Goal: Task Accomplishment & Management: Manage account settings

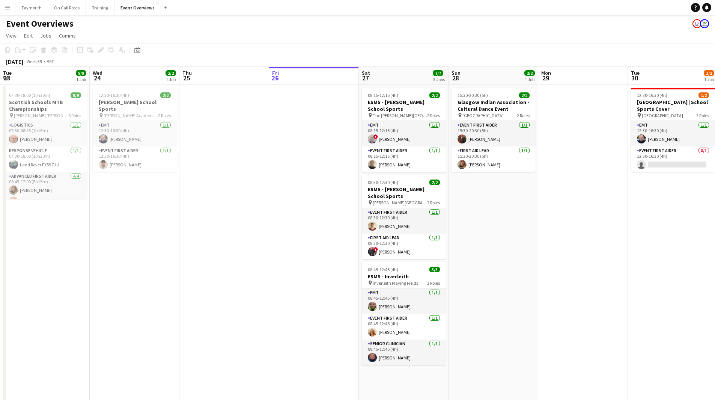
scroll to position [0, 266]
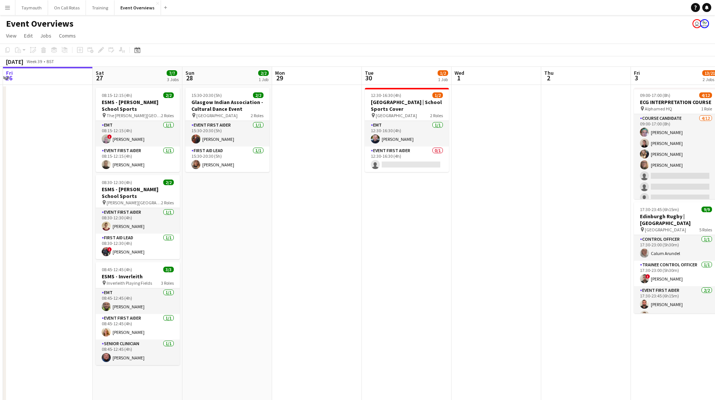
click at [6, 8] on app-icon "Menu" at bounding box center [8, 8] width 6 height 6
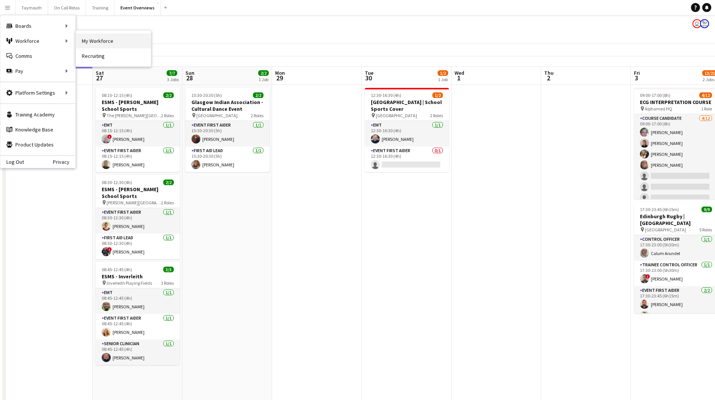
click at [95, 37] on link "My Workforce" at bounding box center [113, 40] width 75 height 15
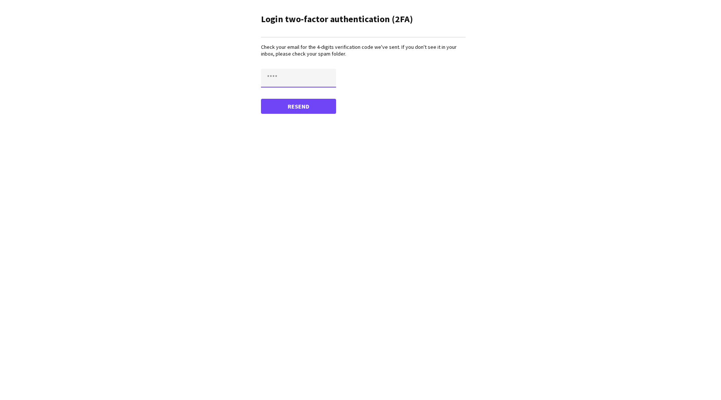
click at [278, 72] on input "text" at bounding box center [298, 78] width 75 height 19
paste input "****"
drag, startPoint x: 275, startPoint y: 74, endPoint x: 182, endPoint y: 66, distance: 93.8
click at [182, 66] on app-mfa-verify "Login two-factor authentication (2FA) Check your email for the 4-digits verific…" at bounding box center [360, 62] width 721 height 125
type input "****"
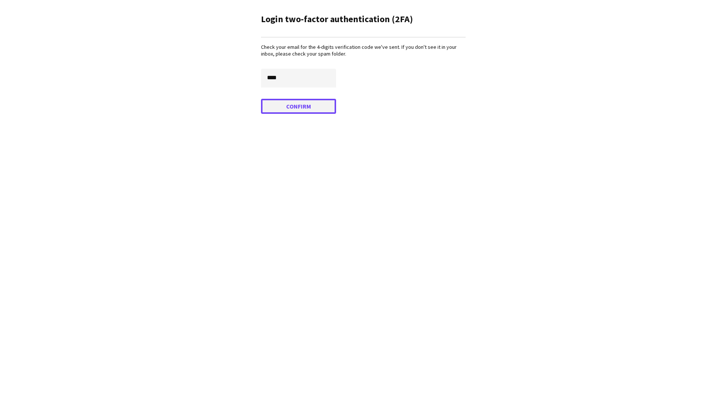
click at [303, 103] on button "Confirm" at bounding box center [298, 106] width 75 height 15
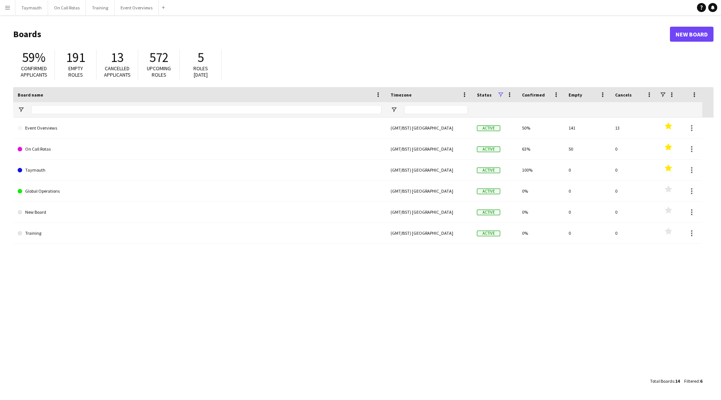
drag, startPoint x: 5, startPoint y: 5, endPoint x: 14, endPoint y: 15, distance: 12.8
click at [5, 5] on app-icon "Menu" at bounding box center [8, 8] width 6 height 6
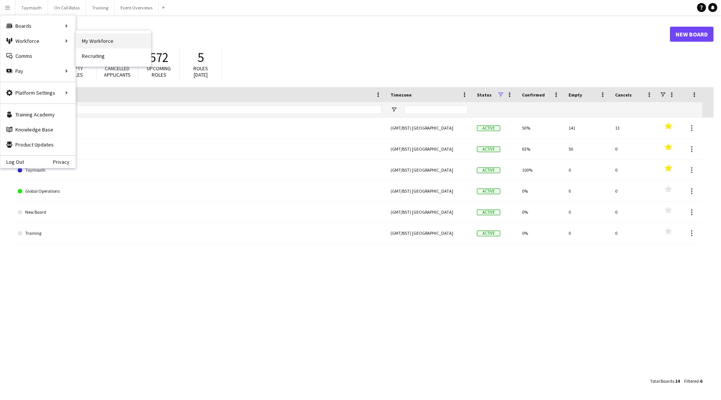
click at [101, 41] on link "My Workforce" at bounding box center [113, 40] width 75 height 15
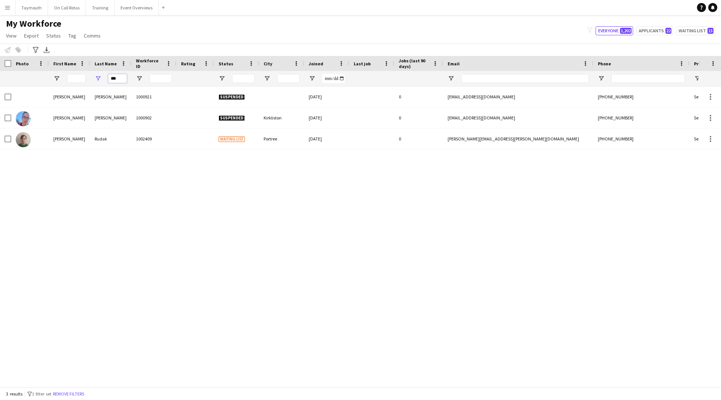
drag, startPoint x: 122, startPoint y: 79, endPoint x: 67, endPoint y: 77, distance: 55.2
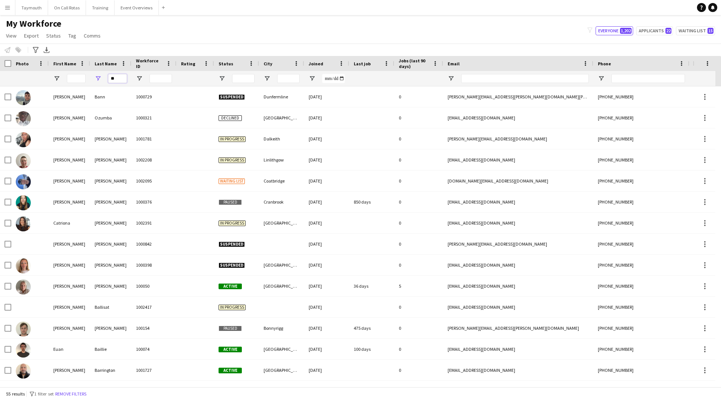
type input "**"
click at [68, 77] on input "First Name Filter Input" at bounding box center [76, 78] width 19 height 9
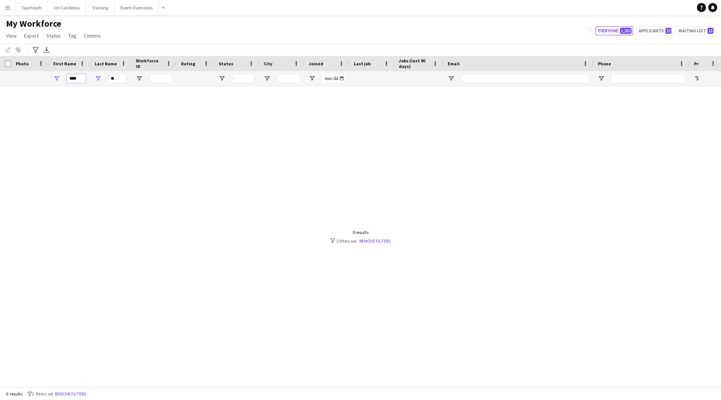
type input "****"
drag, startPoint x: 121, startPoint y: 81, endPoint x: 82, endPoint y: 81, distance: 39.4
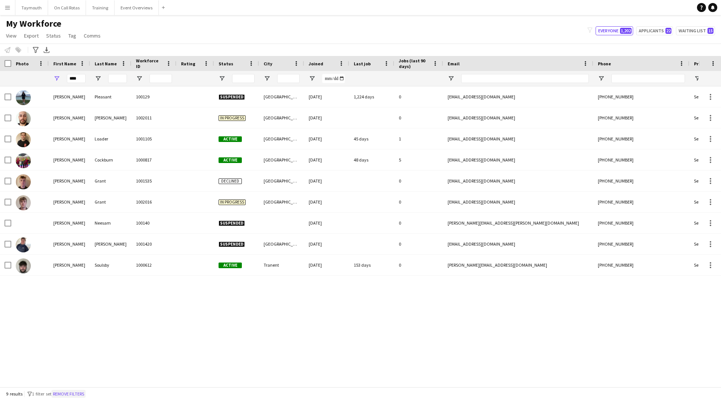
click at [86, 395] on button "Remove filters" at bounding box center [68, 394] width 34 height 8
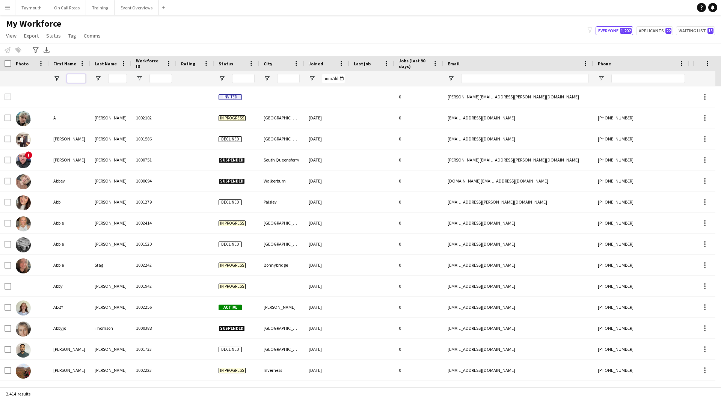
click at [81, 78] on input "First Name Filter Input" at bounding box center [76, 78] width 19 height 9
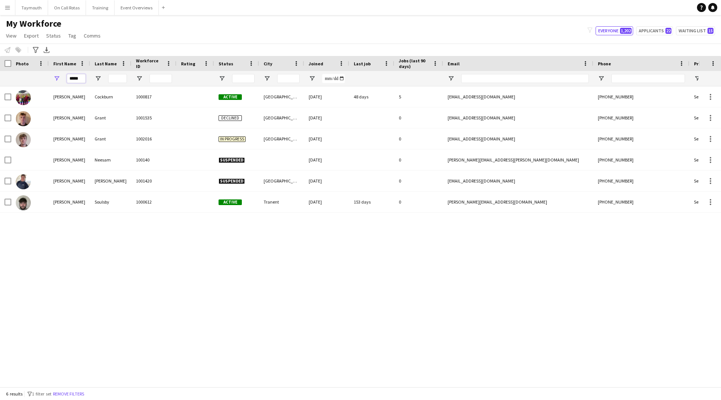
click at [83, 78] on input "*****" at bounding box center [76, 78] width 19 height 9
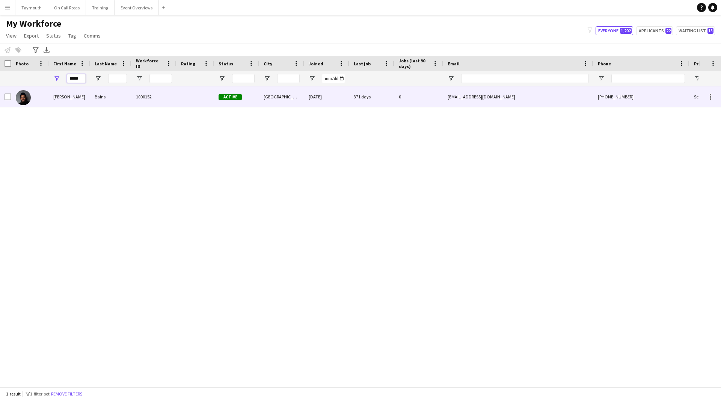
type input "*****"
click at [87, 92] on div "[PERSON_NAME]" at bounding box center [69, 96] width 41 height 21
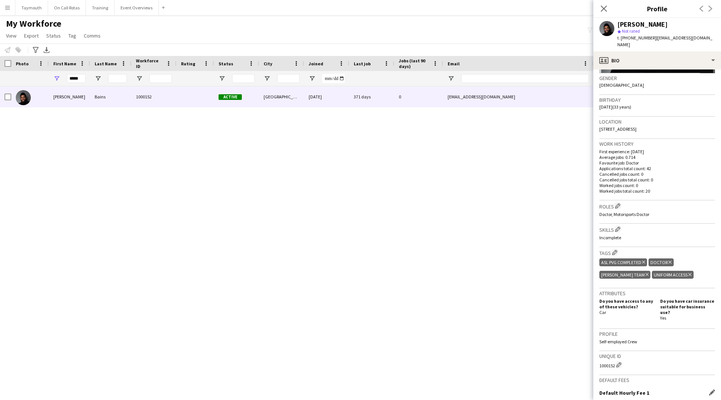
scroll to position [210, 0]
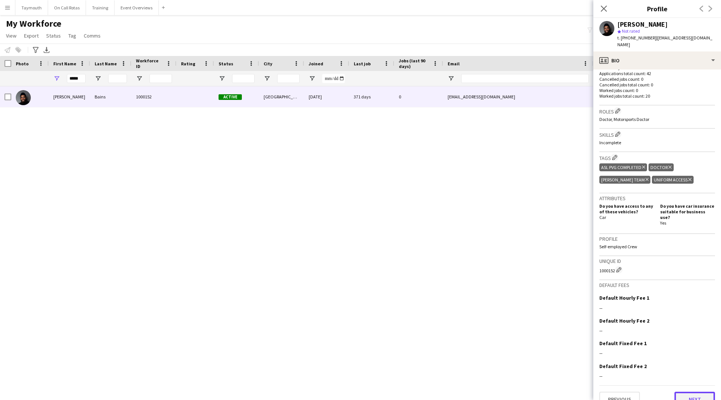
click at [685, 392] on button "Next" at bounding box center [695, 399] width 41 height 15
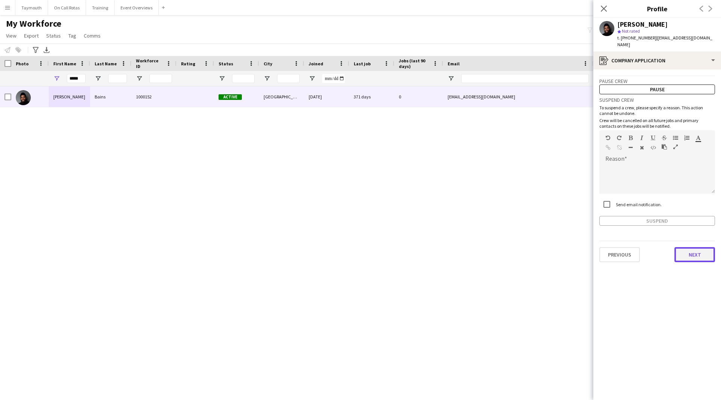
click at [688, 251] on button "Next" at bounding box center [695, 254] width 41 height 15
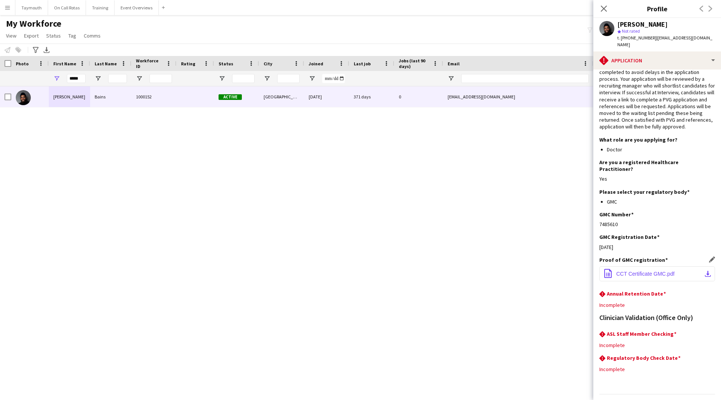
scroll to position [21, 0]
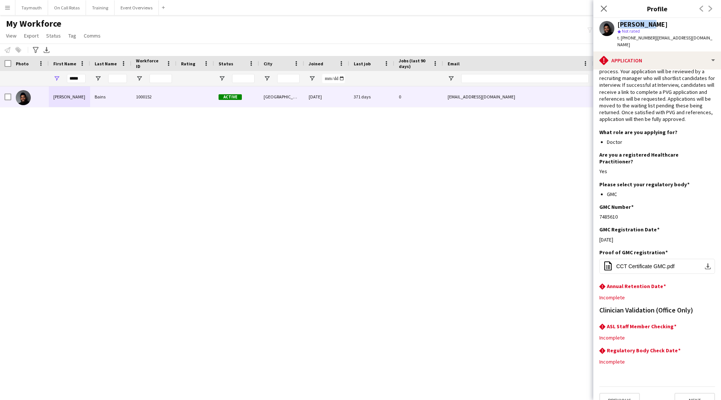
drag, startPoint x: 646, startPoint y: 22, endPoint x: 617, endPoint y: 25, distance: 29.0
click at [617, 25] on div "[PERSON_NAME]" at bounding box center [642, 24] width 50 height 7
copy div "[PERSON_NAME]"
click at [684, 393] on button "Next" at bounding box center [695, 400] width 41 height 15
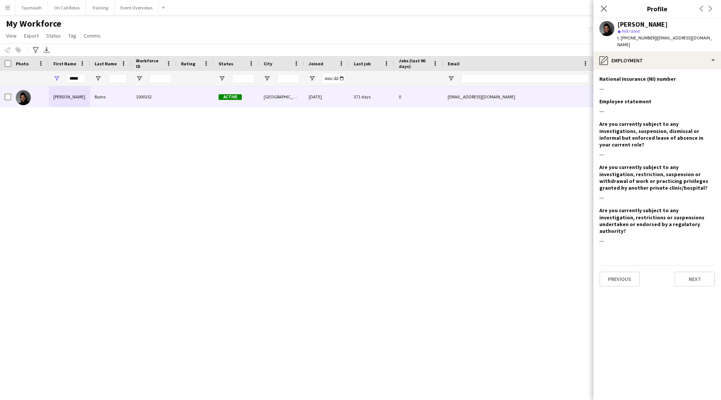
click at [699, 265] on div "Previous Next" at bounding box center [657, 275] width 116 height 21
click at [693, 272] on button "Next" at bounding box center [695, 279] width 41 height 15
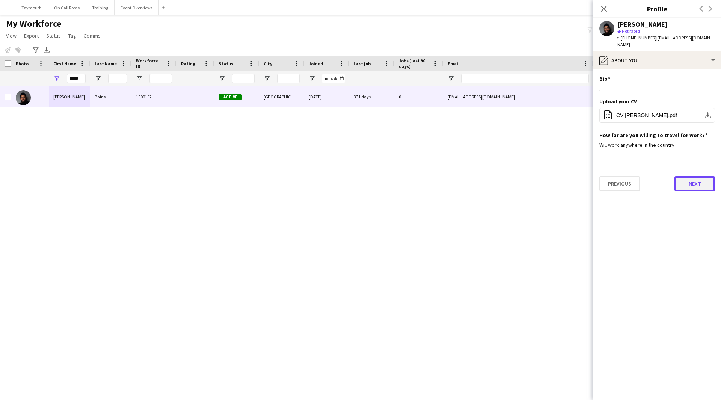
click at [693, 176] on button "Next" at bounding box center [695, 183] width 41 height 15
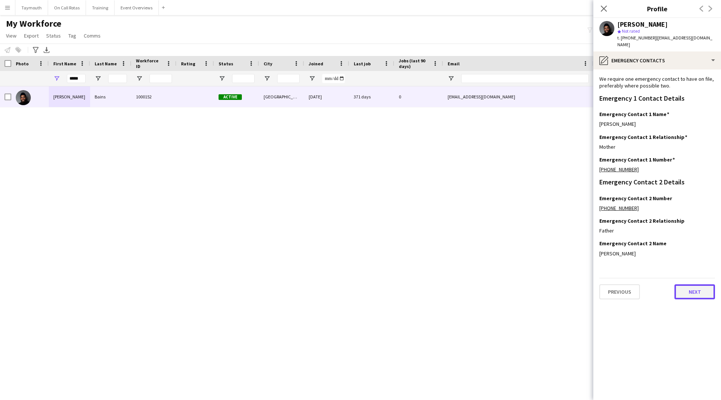
click at [700, 284] on button "Next" at bounding box center [695, 291] width 41 height 15
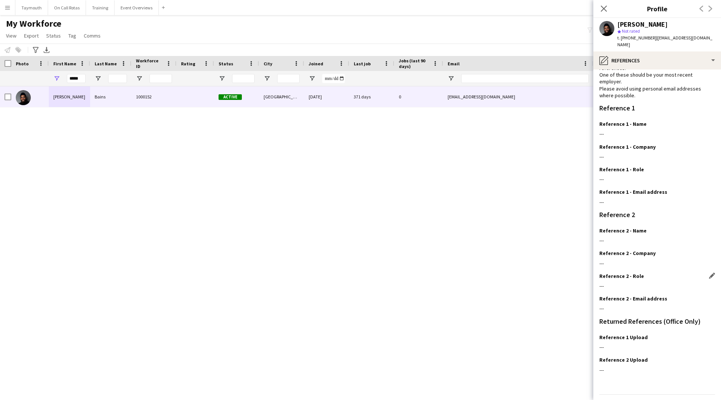
scroll to position [48, 0]
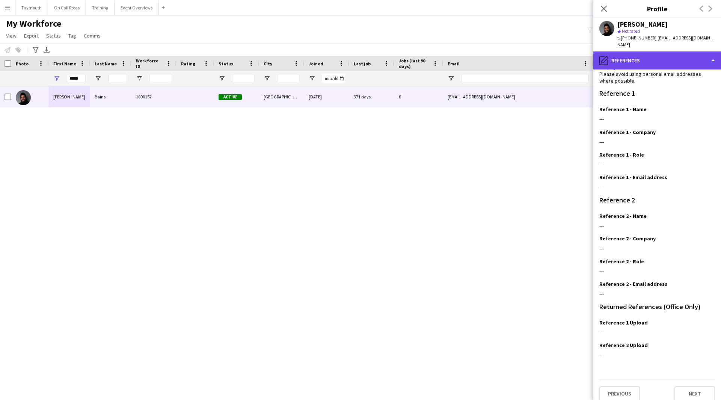
click at [688, 53] on div "pencil4 References" at bounding box center [657, 60] width 128 height 18
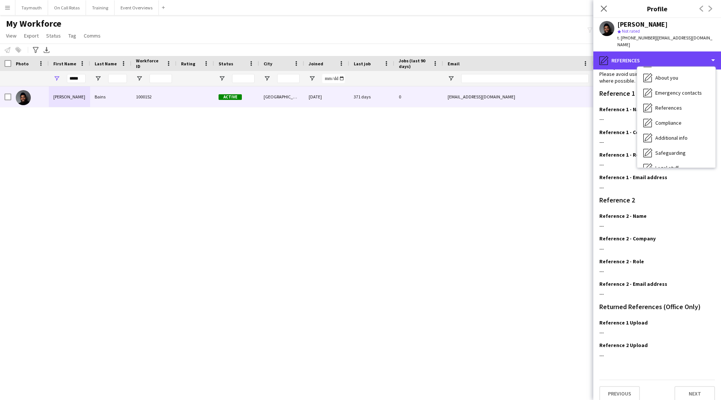
scroll to position [131, 0]
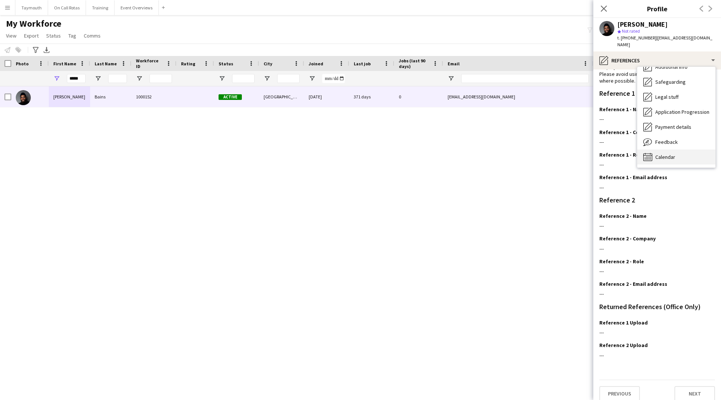
click at [682, 149] on div "Calendar Calendar" at bounding box center [676, 156] width 78 height 15
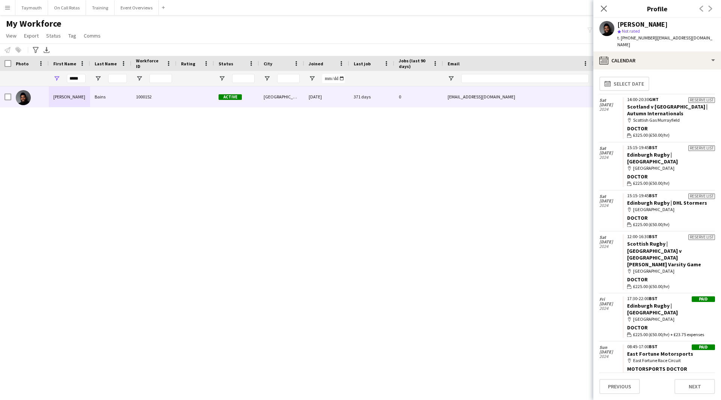
scroll to position [0, 0]
click at [118, 9] on button "Event Overviews Close" at bounding box center [137, 7] width 44 height 15
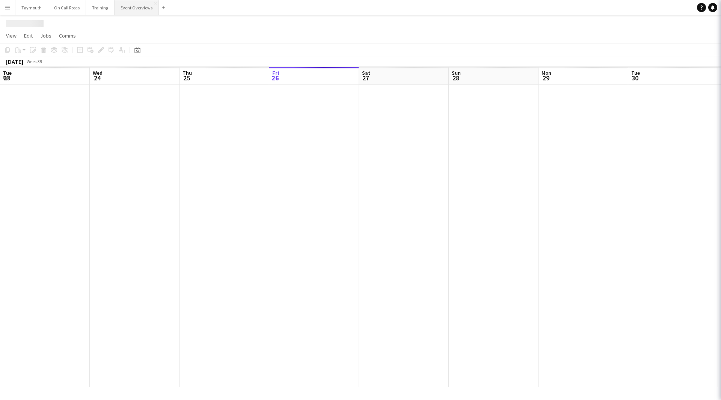
scroll to position [0, 180]
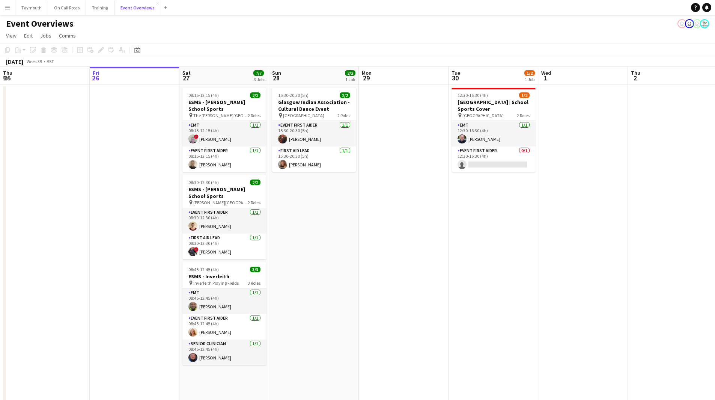
click at [115, 0] on button "Event Overviews Close" at bounding box center [138, 7] width 47 height 15
click at [4, 7] on button "Menu" at bounding box center [7, 7] width 15 height 15
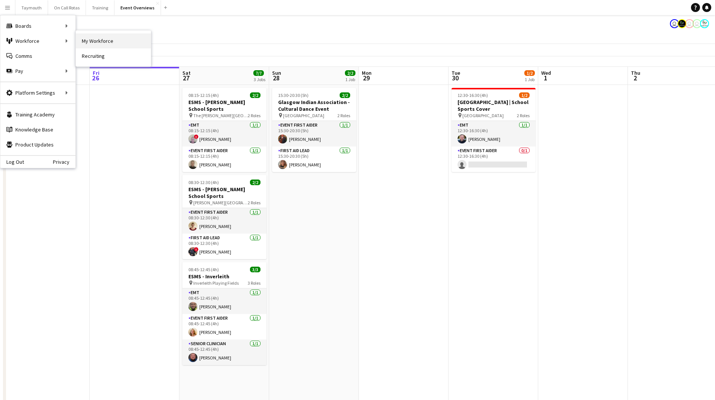
click at [86, 43] on link "My Workforce" at bounding box center [113, 40] width 75 height 15
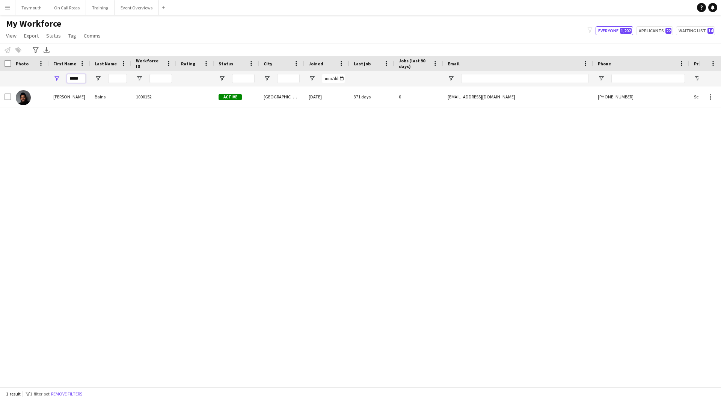
drag, startPoint x: 82, startPoint y: 81, endPoint x: 62, endPoint y: 78, distance: 19.7
click at [62, 78] on div "*****" at bounding box center [69, 78] width 41 height 15
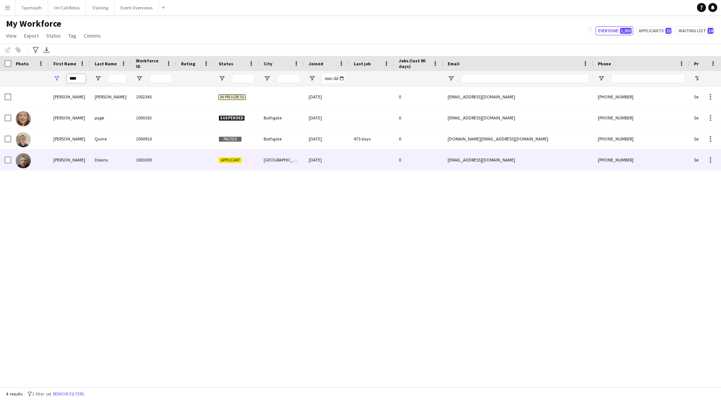
type input "****"
click at [125, 157] on div "Downs" at bounding box center [110, 159] width 41 height 21
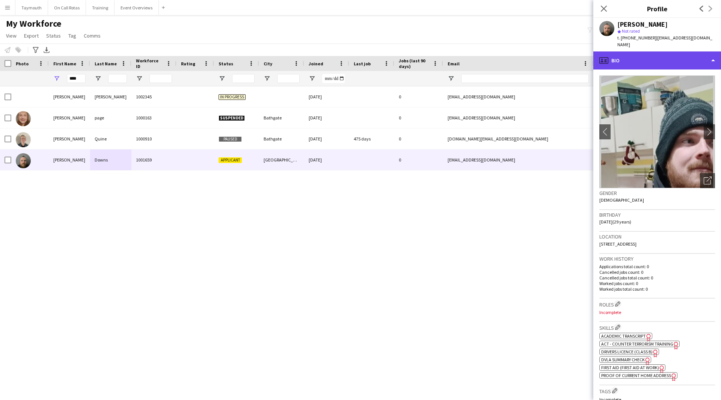
click at [689, 62] on div "profile Bio" at bounding box center [657, 60] width 128 height 18
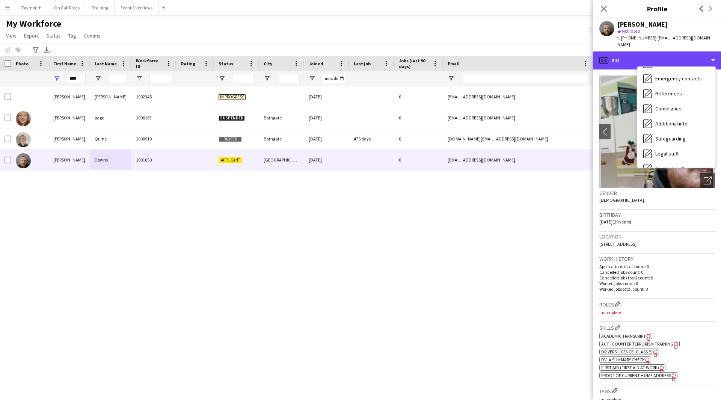
scroll to position [131, 0]
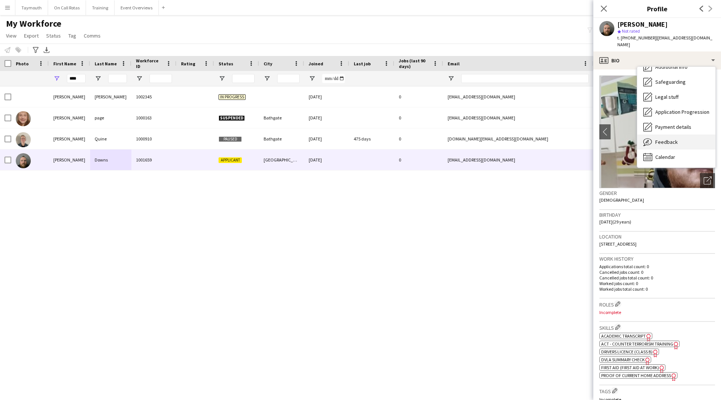
click at [684, 139] on div "Feedback Feedback" at bounding box center [676, 141] width 78 height 15
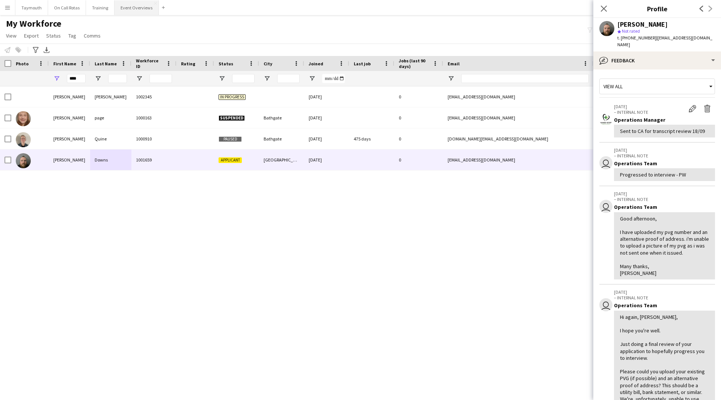
click at [141, 7] on button "Event Overviews Close" at bounding box center [137, 7] width 44 height 15
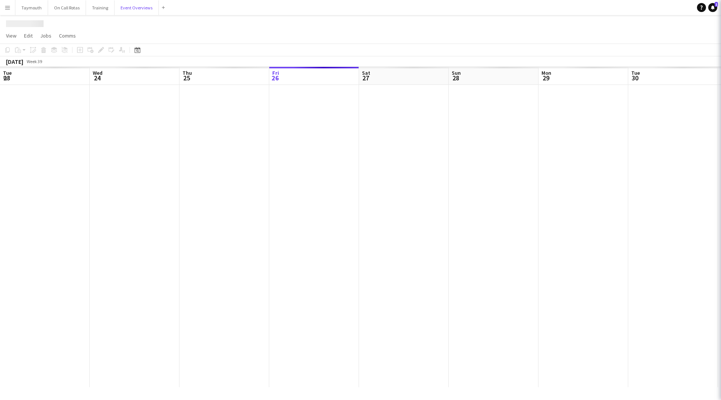
scroll to position [0, 180]
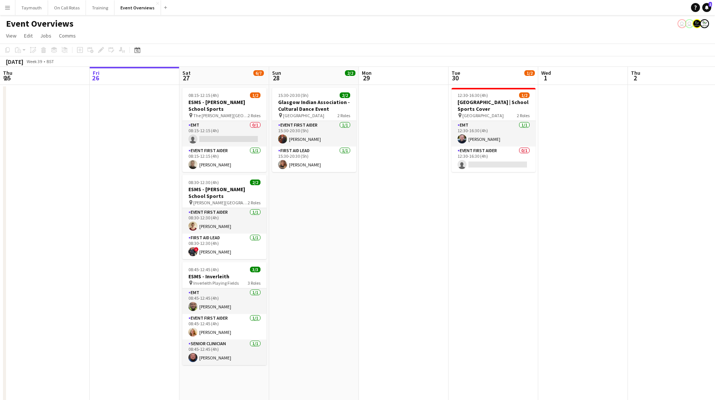
click at [11, 8] on button "Menu" at bounding box center [7, 7] width 15 height 15
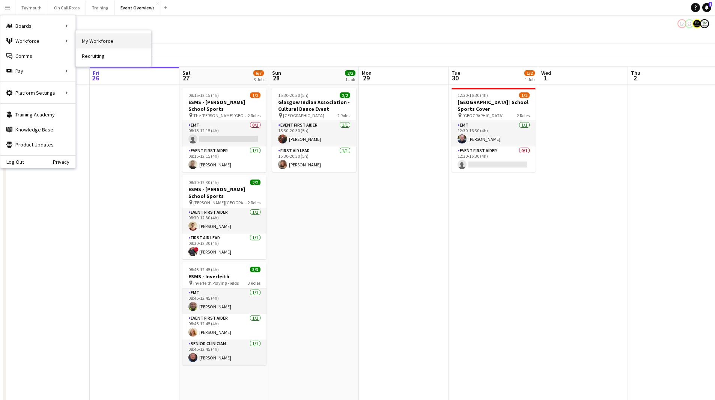
click at [102, 40] on link "My Workforce" at bounding box center [113, 40] width 75 height 15
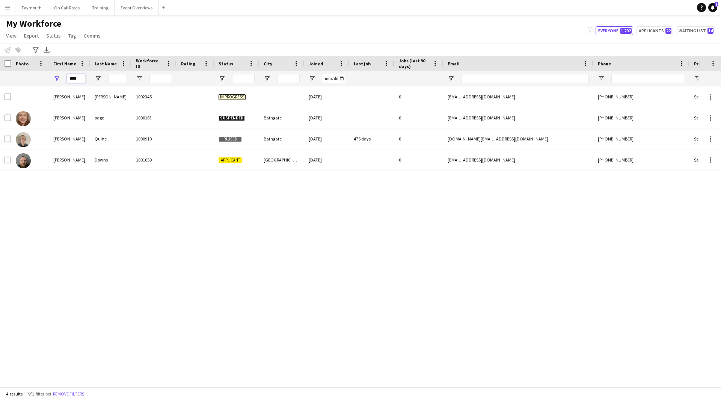
drag, startPoint x: 80, startPoint y: 77, endPoint x: -74, endPoint y: 73, distance: 153.3
click at [0, 73] on html "Menu Boards Boards Boards All jobs Status Workforce Workforce My Workforce Recr…" at bounding box center [360, 200] width 721 height 400
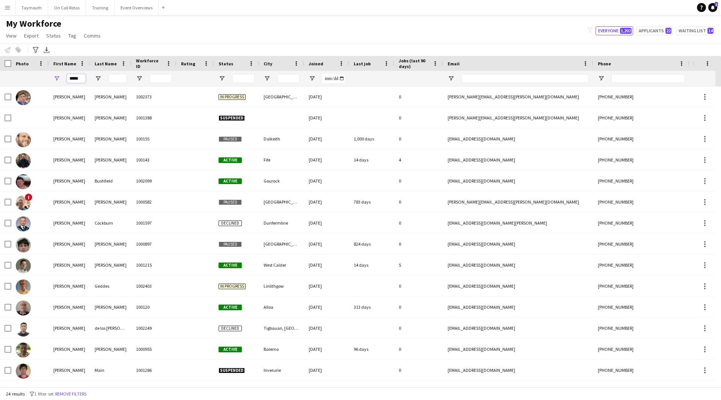
type input "*****"
click at [118, 82] on input "Last Name Filter Input" at bounding box center [117, 78] width 19 height 9
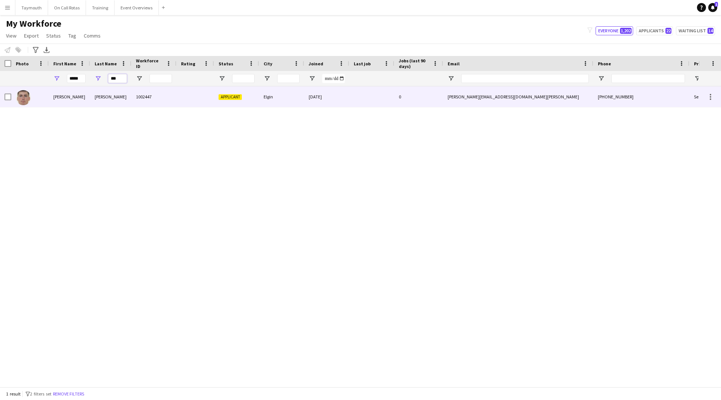
type input "***"
click at [122, 106] on div "[PERSON_NAME]" at bounding box center [110, 96] width 41 height 21
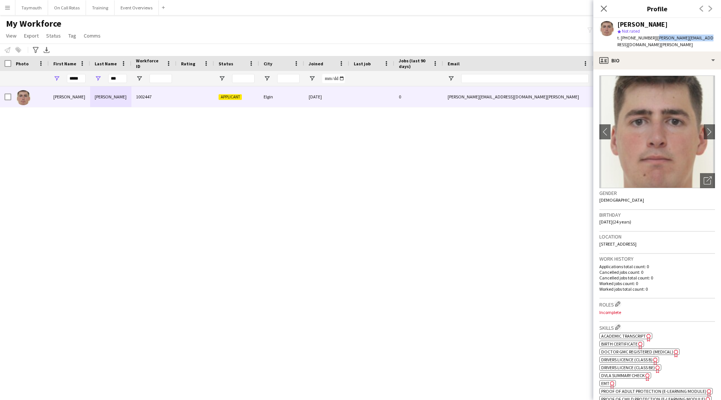
drag, startPoint x: 712, startPoint y: 39, endPoint x: 653, endPoint y: 35, distance: 59.5
click at [653, 35] on app-profile-header "[PERSON_NAME] star Not rated t. [PHONE_NUMBER] | [PERSON_NAME][EMAIL_ADDRESS][D…" at bounding box center [657, 34] width 128 height 33
copy span "[PERSON_NAME][EMAIL_ADDRESS][DOMAIN_NAME][PERSON_NAME]"
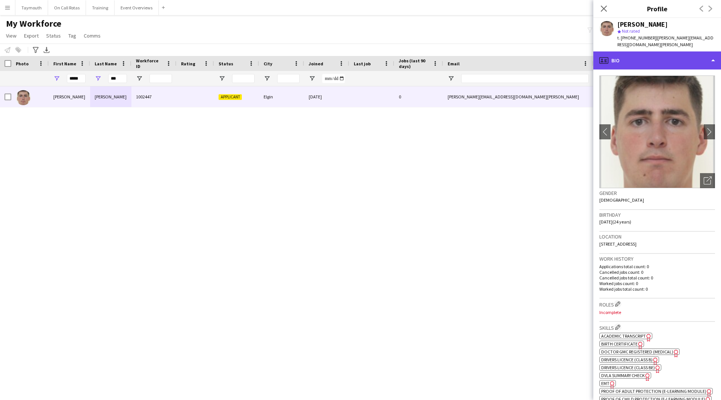
click at [636, 59] on div "profile Bio" at bounding box center [657, 60] width 128 height 18
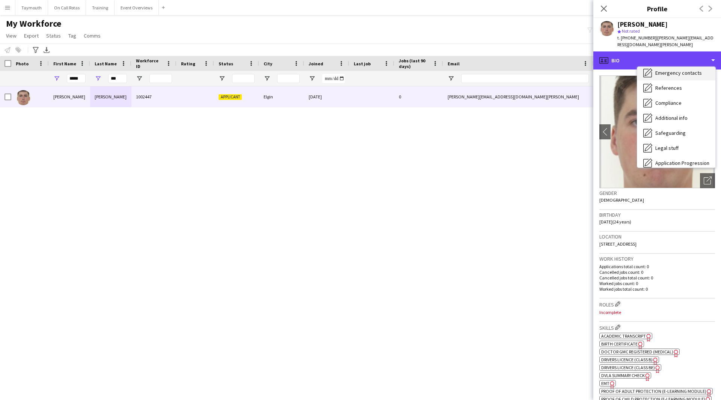
scroll to position [131, 0]
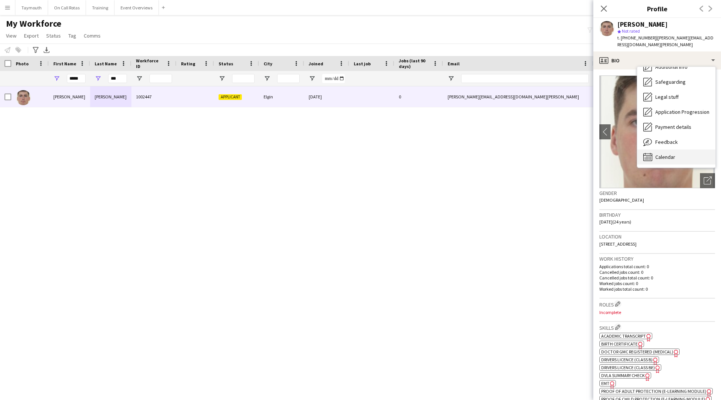
click at [681, 149] on div "Calendar Calendar" at bounding box center [676, 156] width 78 height 15
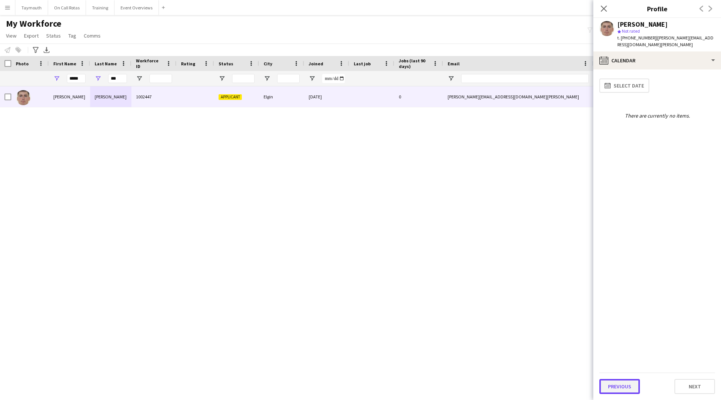
click at [623, 380] on button "Previous" at bounding box center [619, 386] width 41 height 15
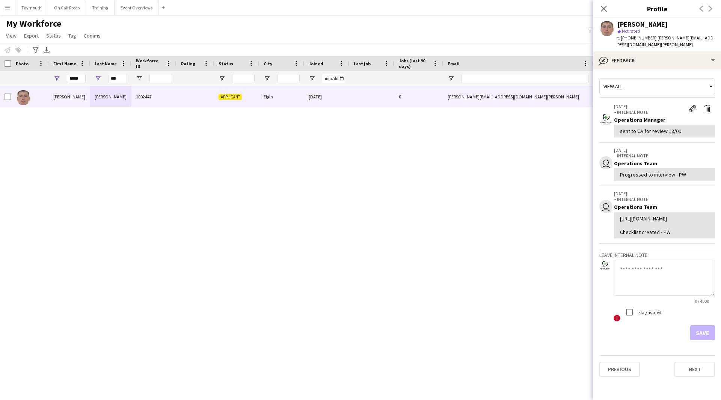
click at [644, 287] on textarea at bounding box center [664, 278] width 101 height 36
click at [664, 296] on textarea "**********" at bounding box center [664, 278] width 101 height 36
paste textarea "**********"
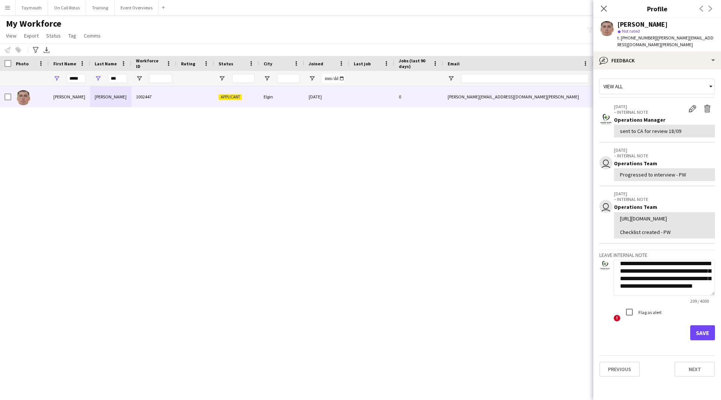
type textarea "**********"
click at [705, 340] on button "Save" at bounding box center [702, 332] width 25 height 15
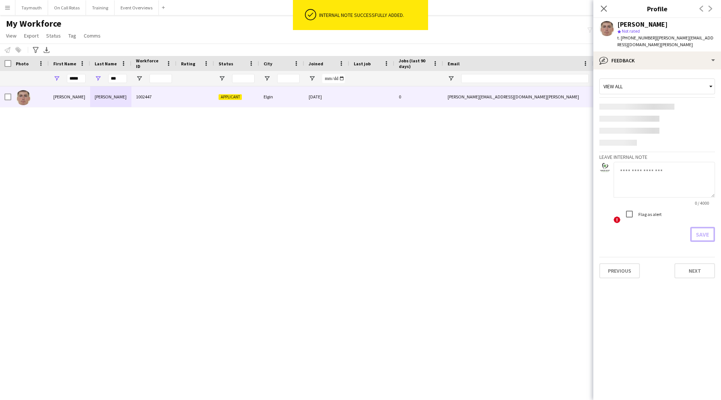
scroll to position [0, 0]
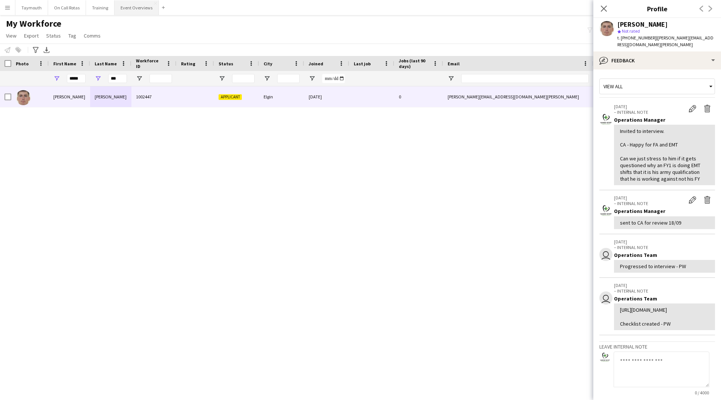
click at [128, 13] on button "Event Overviews Close" at bounding box center [137, 7] width 44 height 15
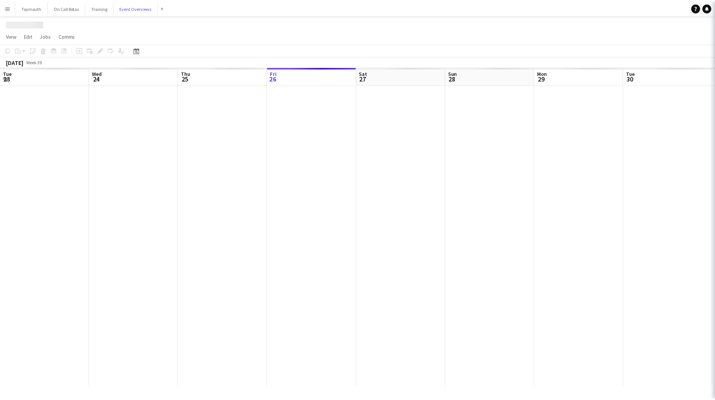
scroll to position [0, 180]
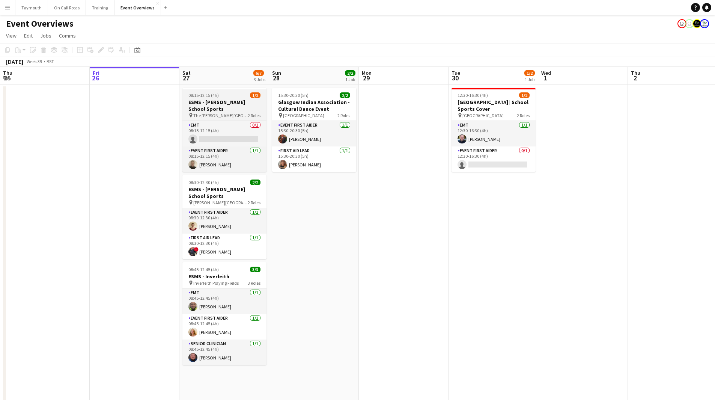
click at [213, 100] on h3 "ESMS - [PERSON_NAME] School Sports" at bounding box center [225, 106] width 84 height 14
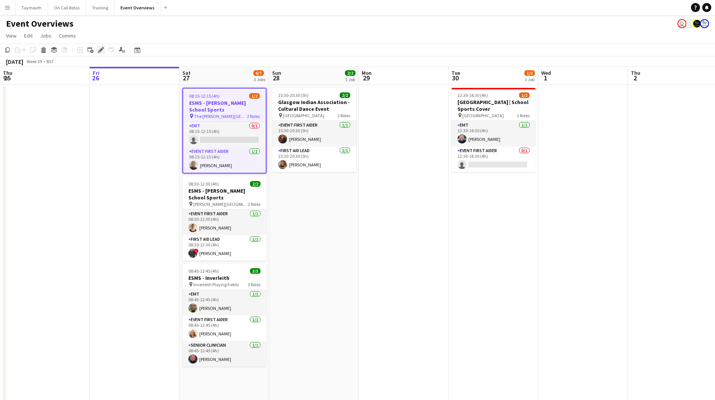
click at [102, 52] on icon "Edit" at bounding box center [101, 50] width 6 height 6
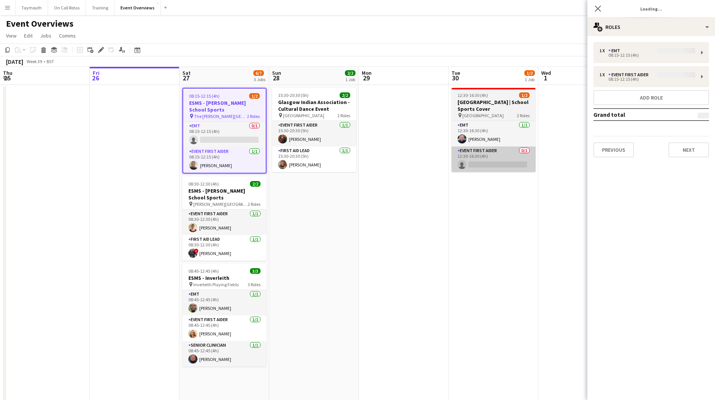
type input "**********"
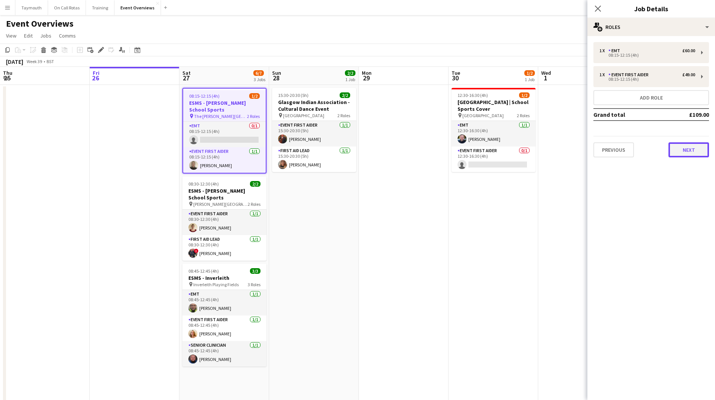
click at [695, 155] on button "Next" at bounding box center [689, 149] width 41 height 15
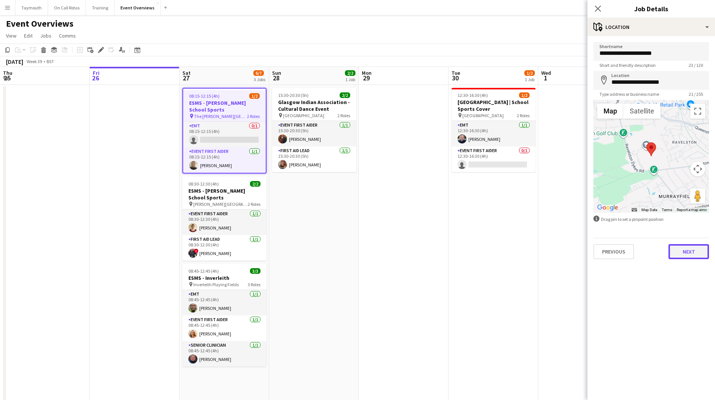
click at [696, 254] on button "Next" at bounding box center [689, 251] width 41 height 15
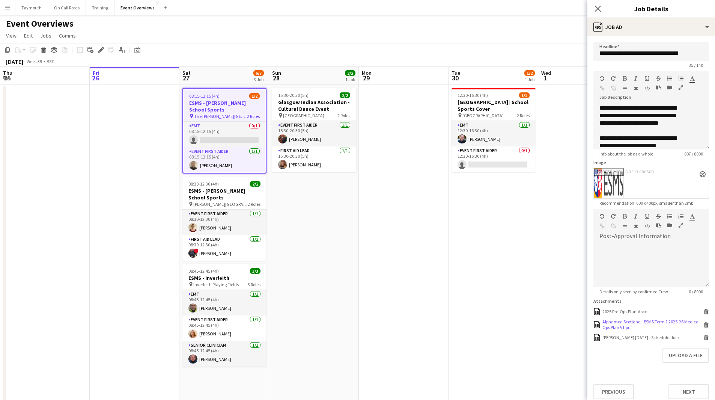
click at [705, 327] on icon at bounding box center [707, 325] width 4 height 3
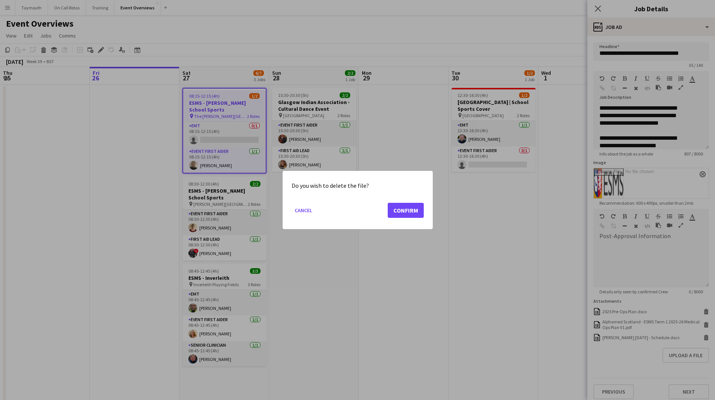
click at [386, 202] on mat-dialog-actions "Cancel Confirm" at bounding box center [358, 213] width 132 height 32
click at [402, 209] on button "Confirm" at bounding box center [406, 210] width 36 height 15
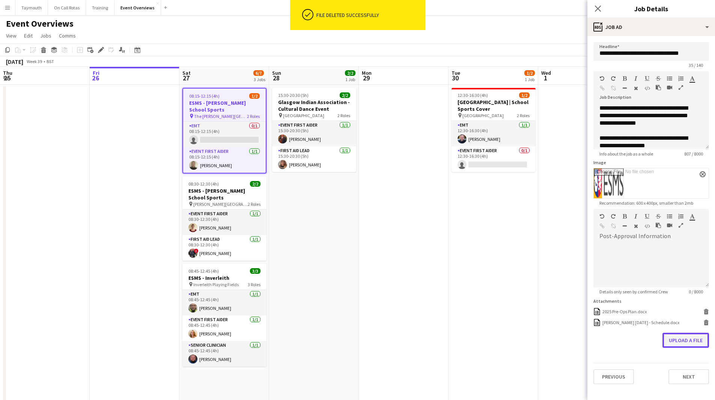
click at [679, 335] on button "Upload a file" at bounding box center [686, 340] width 47 height 15
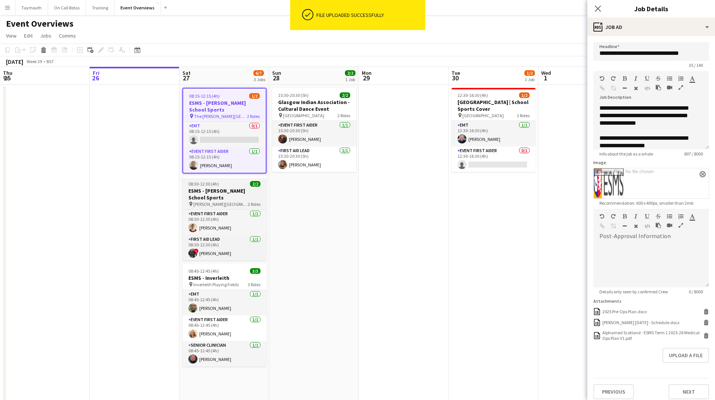
click at [214, 200] on h3 "ESMS - [PERSON_NAME] School Sports" at bounding box center [225, 194] width 84 height 14
type input "**********"
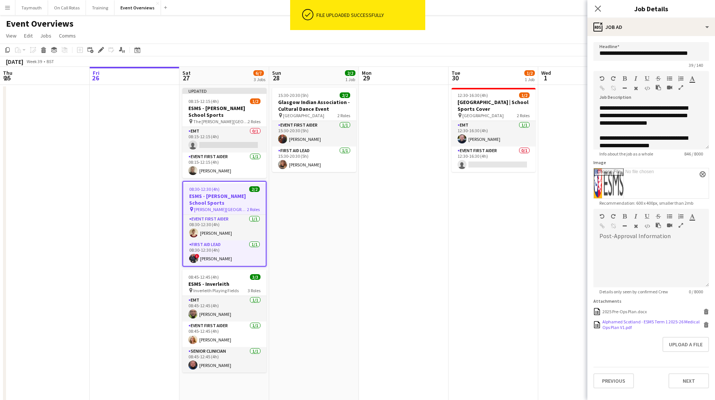
click at [705, 324] on icon "Delete" at bounding box center [707, 325] width 6 height 6
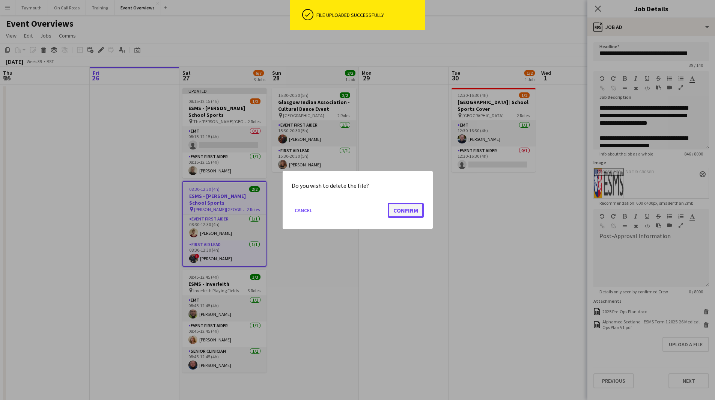
click at [401, 205] on button "Confirm" at bounding box center [406, 210] width 36 height 15
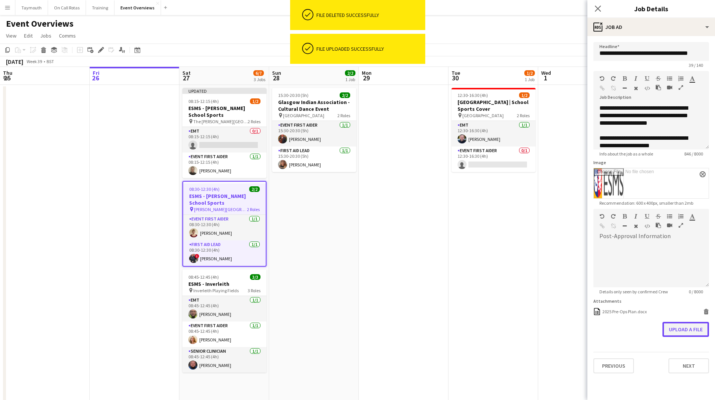
click at [681, 326] on button "Upload a file" at bounding box center [686, 329] width 47 height 15
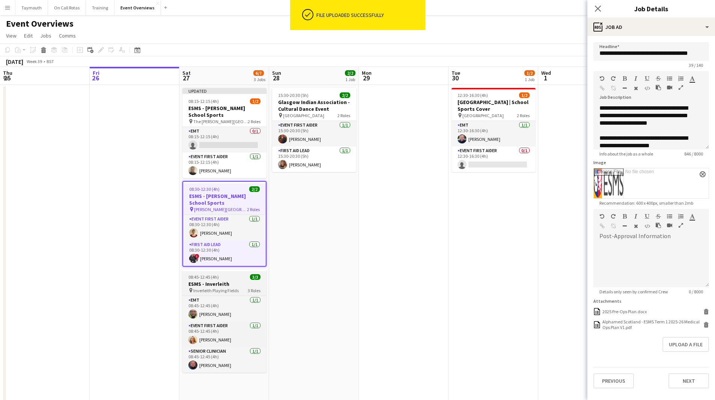
click at [237, 288] on span "Inverleith Playing Fields" at bounding box center [215, 291] width 45 height 6
type input "**********"
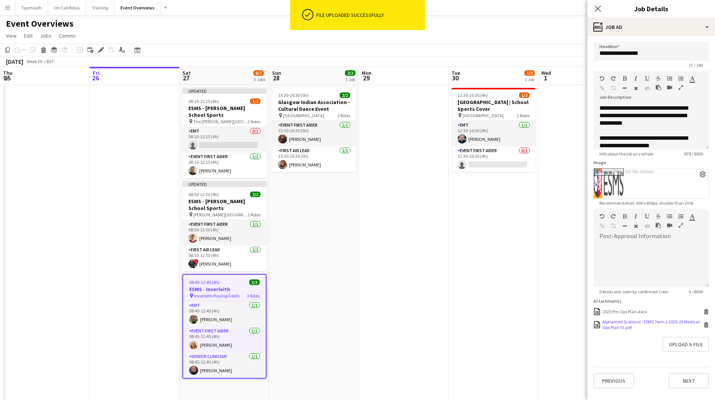
click at [706, 325] on icon at bounding box center [707, 325] width 4 height 3
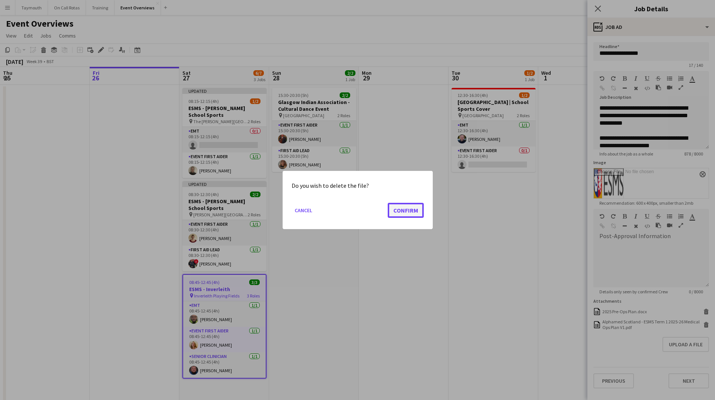
click at [420, 206] on button "Confirm" at bounding box center [406, 210] width 36 height 15
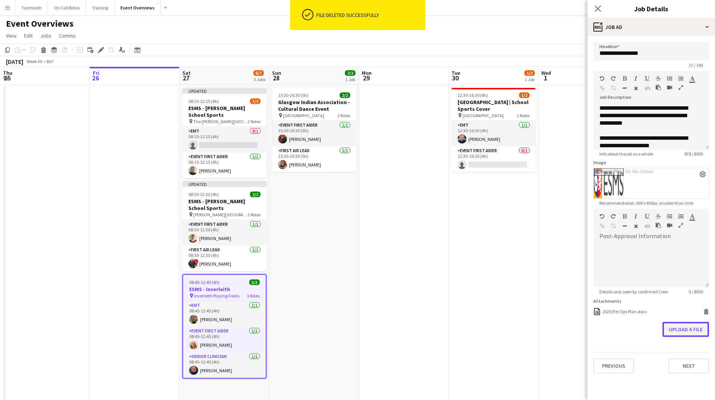
click at [676, 325] on button "Upload a file" at bounding box center [686, 329] width 47 height 15
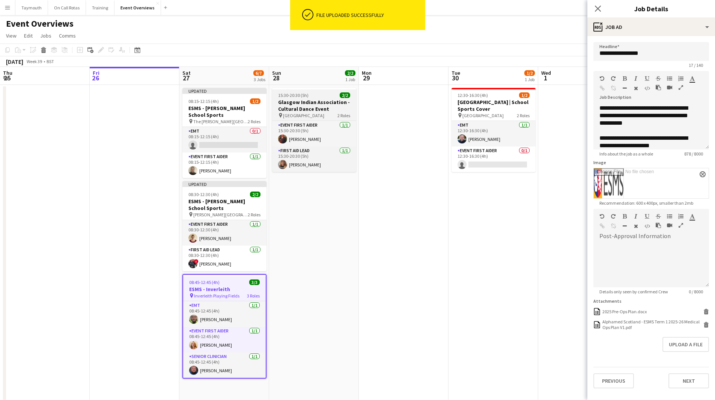
click at [334, 104] on h3 "Glasgow Indian Association - Cultural Dance Event" at bounding box center [314, 106] width 84 height 14
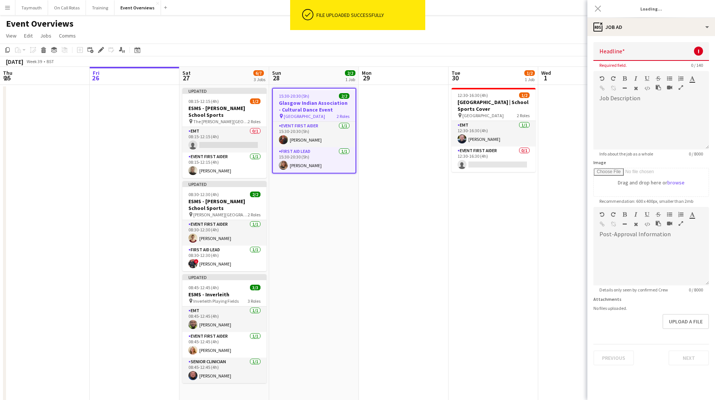
type input "**********"
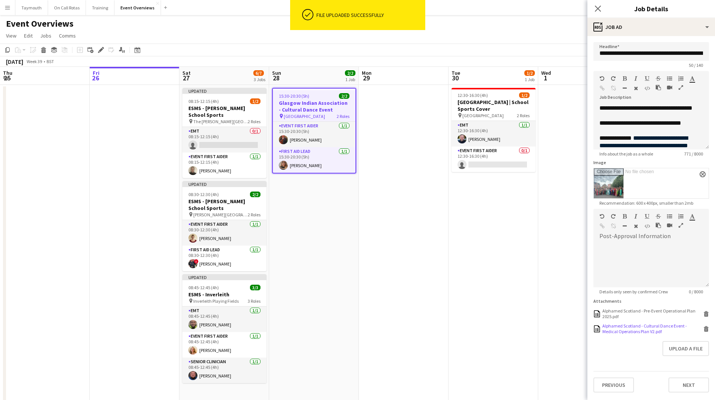
click at [703, 331] on div "Alphamed Scotland - Cultural Dance Event - Medical Operations Plan V2.pdf Alpha…" at bounding box center [652, 328] width 116 height 11
click at [707, 327] on icon at bounding box center [706, 327] width 5 height 2
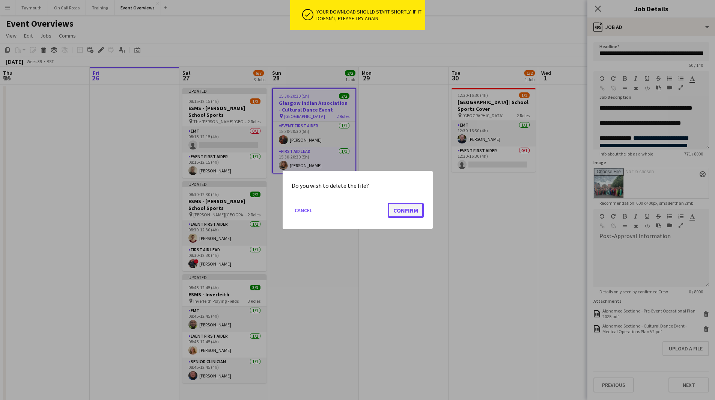
click at [418, 215] on button "Confirm" at bounding box center [406, 210] width 36 height 15
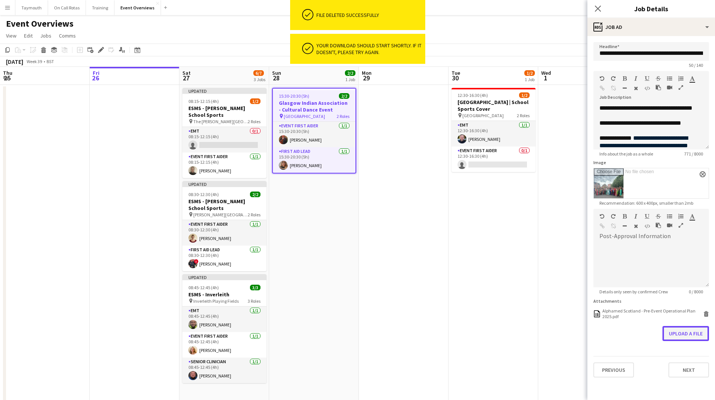
click at [686, 331] on button "Upload a file" at bounding box center [686, 333] width 47 height 15
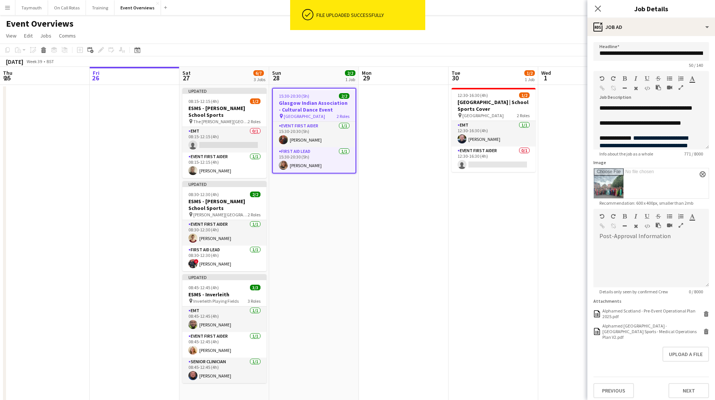
click at [389, 259] on app-date-cell at bounding box center [404, 365] width 90 height 560
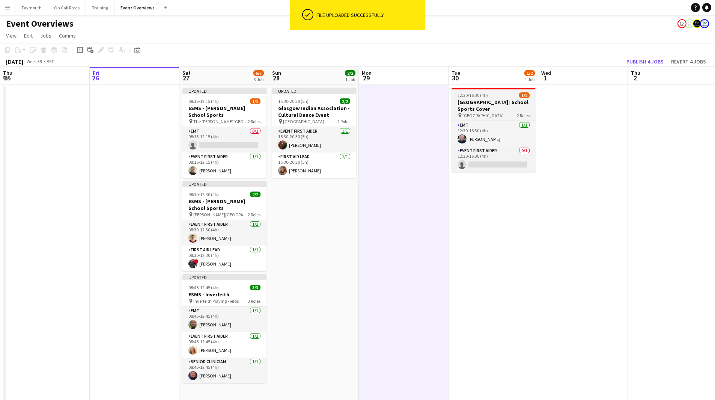
click at [482, 104] on h3 "[GEOGRAPHIC_DATA] | School Sports Cover" at bounding box center [494, 106] width 84 height 14
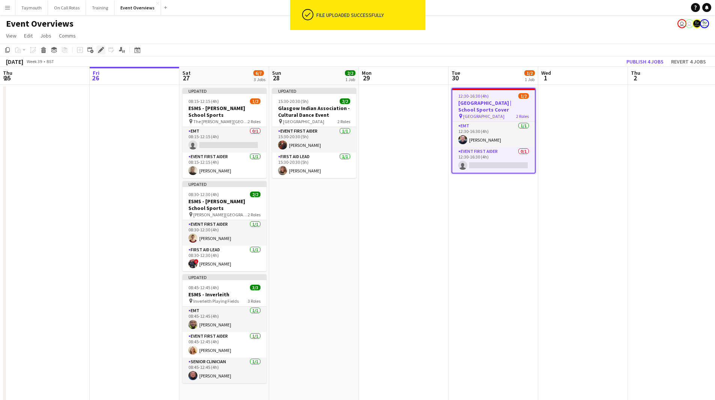
click at [98, 50] on icon "Edit" at bounding box center [101, 50] width 6 height 6
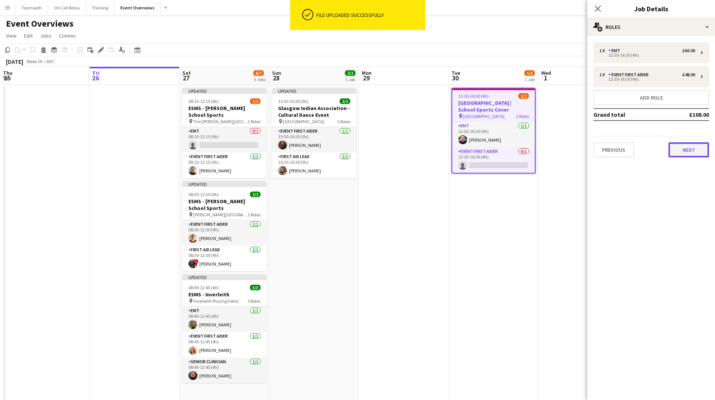
click at [688, 152] on button "Next" at bounding box center [689, 149] width 41 height 15
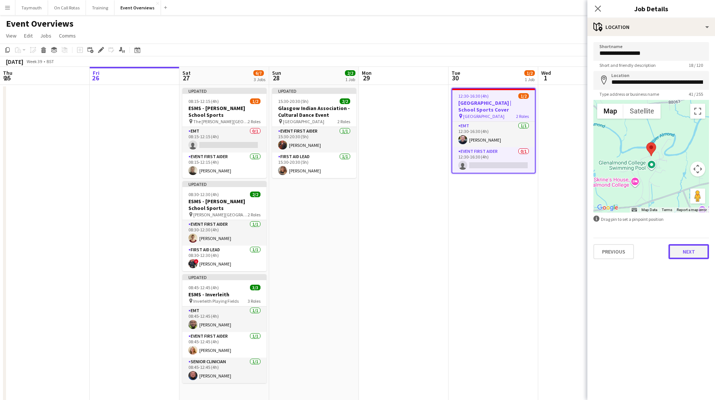
click at [685, 256] on button "Next" at bounding box center [689, 251] width 41 height 15
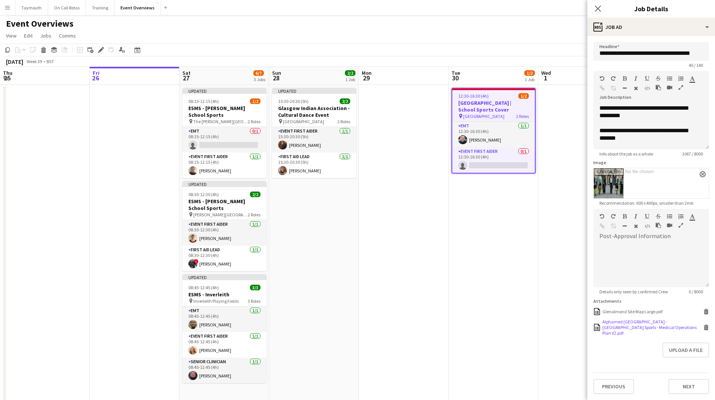
click at [705, 327] on icon at bounding box center [707, 328] width 4 height 3
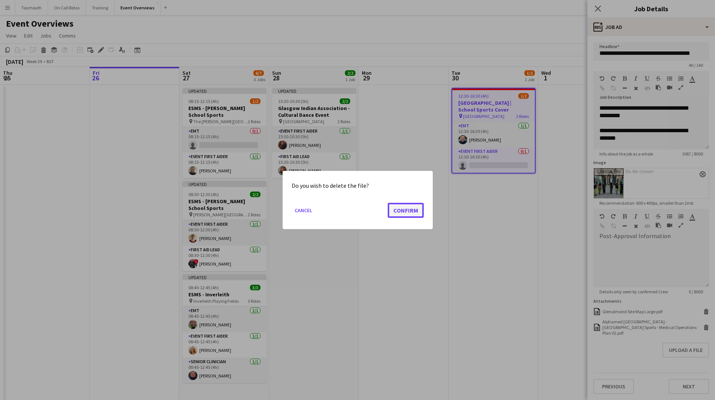
click at [412, 212] on button "Confirm" at bounding box center [406, 210] width 36 height 15
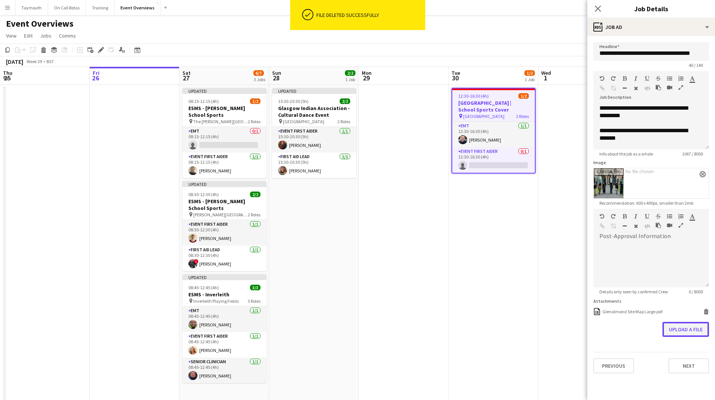
click at [689, 328] on button "Upload a file" at bounding box center [686, 329] width 47 height 15
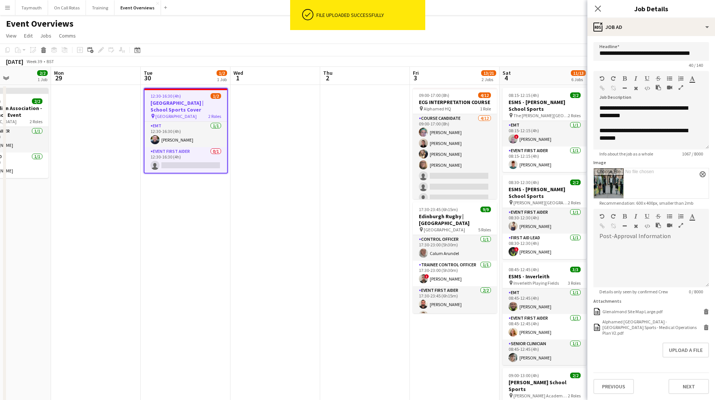
drag, startPoint x: 432, startPoint y: 276, endPoint x: 133, endPoint y: 278, distance: 298.2
click at [125, 279] on app-calendar-viewport "Fri 26 Sat 27 6/7 3 Jobs Sun 28 2/2 1 Job Mon 29 Tue 30 1/2 1 Job Wed 1 Thu 2 F…" at bounding box center [357, 356] width 715 height 578
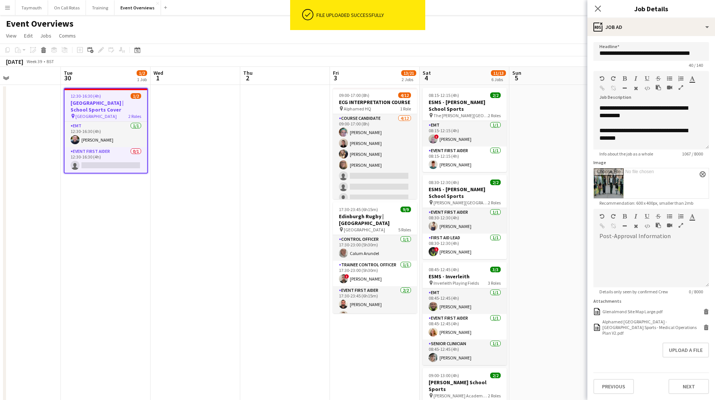
drag, startPoint x: 330, startPoint y: 280, endPoint x: 178, endPoint y: 290, distance: 152.4
click at [178, 290] on app-calendar-viewport "Fri 26 Sat 27 6/7 3 Jobs Sun 28 2/2 1 Job Mon 29 Tue 30 1/2 1 Job Wed 1 Thu 2 F…" at bounding box center [357, 356] width 715 height 578
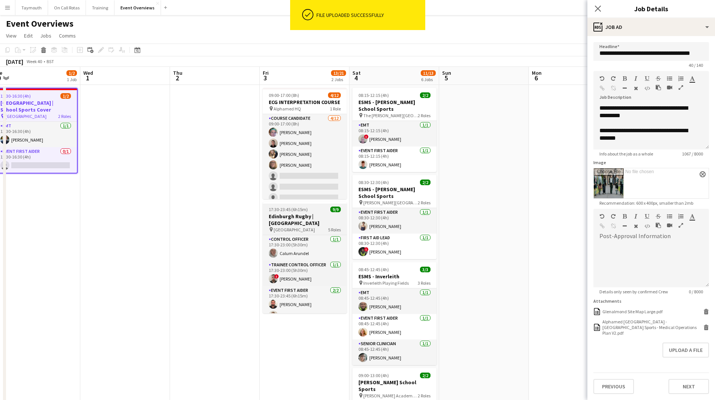
click at [303, 218] on h3 "Edinburgh Rugby | [GEOGRAPHIC_DATA]" at bounding box center [305, 220] width 84 height 14
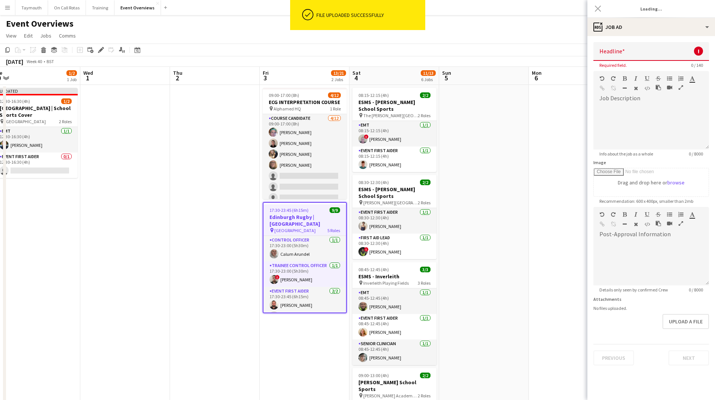
type input "**********"
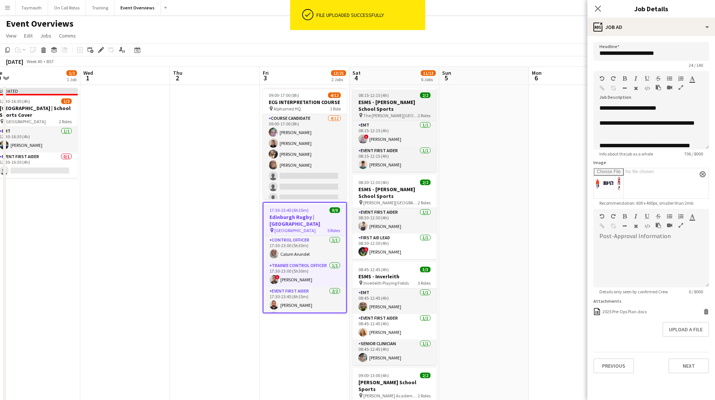
click at [381, 98] on app-job-card "08:15-12:15 (4h) 2/2 ESMS - [PERSON_NAME] School Sports pin The [PERSON_NAME] S…" at bounding box center [395, 130] width 84 height 84
type input "**********"
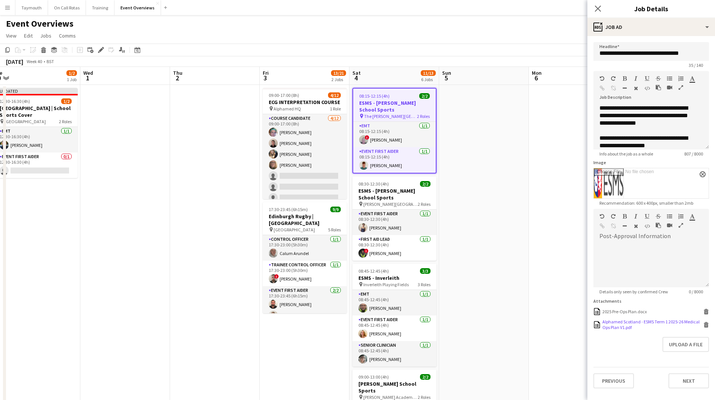
click at [707, 326] on icon "Delete" at bounding box center [707, 325] width 6 height 6
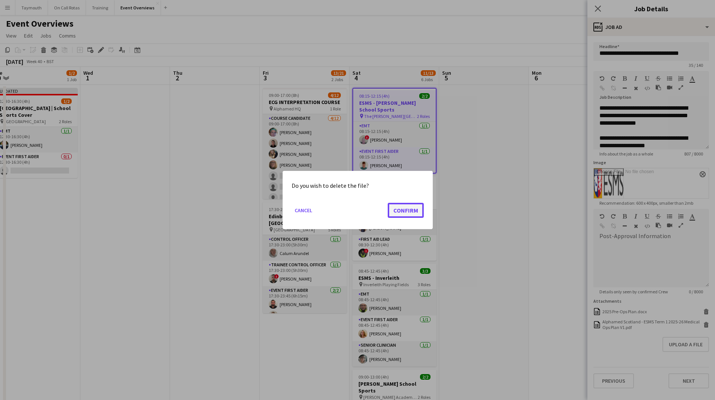
click at [401, 213] on button "Confirm" at bounding box center [406, 210] width 36 height 15
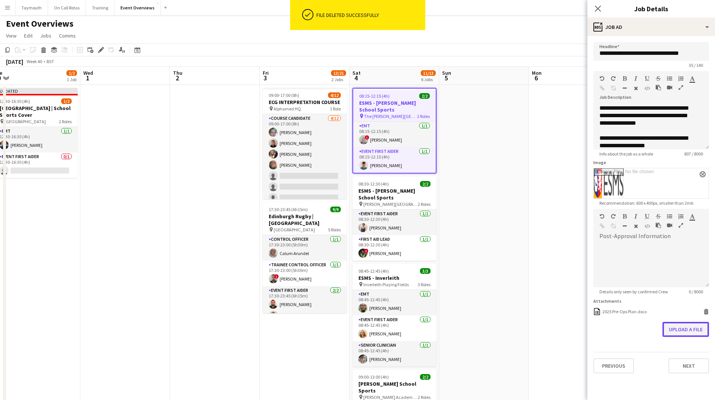
click at [672, 326] on button "Upload a file" at bounding box center [686, 329] width 47 height 15
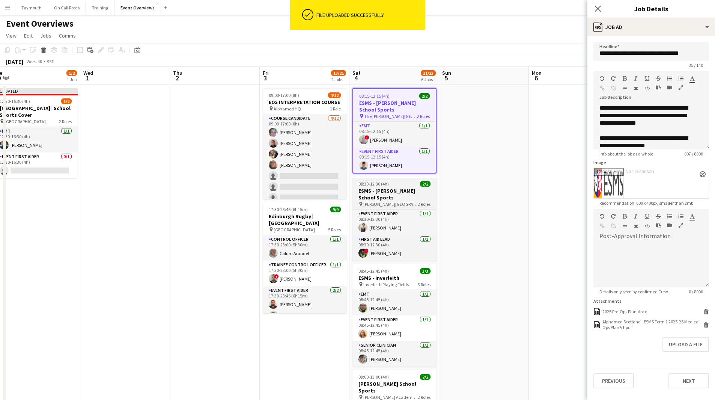
click at [401, 192] on h3 "ESMS - [PERSON_NAME] School Sports" at bounding box center [395, 194] width 84 height 14
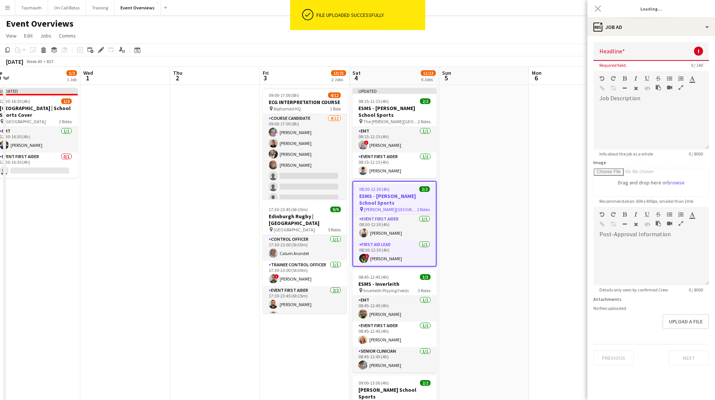
type input "**********"
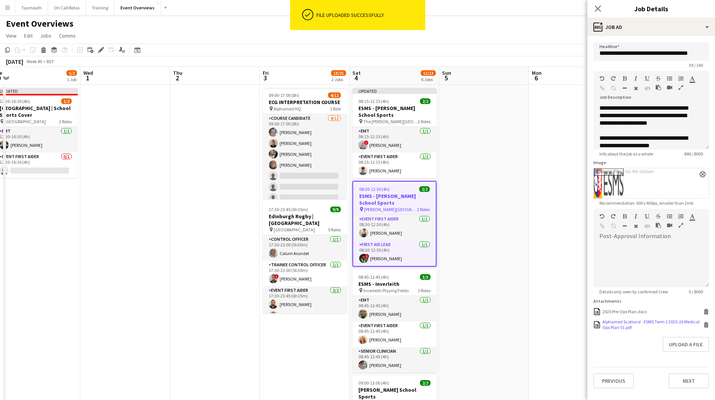
click at [704, 326] on icon "Delete" at bounding box center [707, 325] width 6 height 6
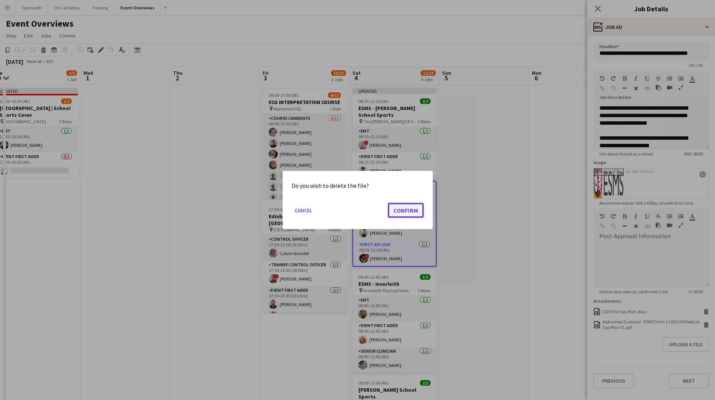
click at [406, 210] on button "Confirm" at bounding box center [406, 210] width 36 height 15
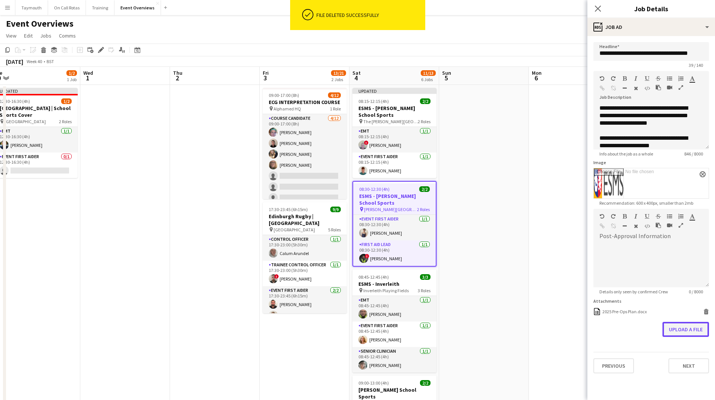
click at [688, 330] on button "Upload a file" at bounding box center [686, 329] width 47 height 15
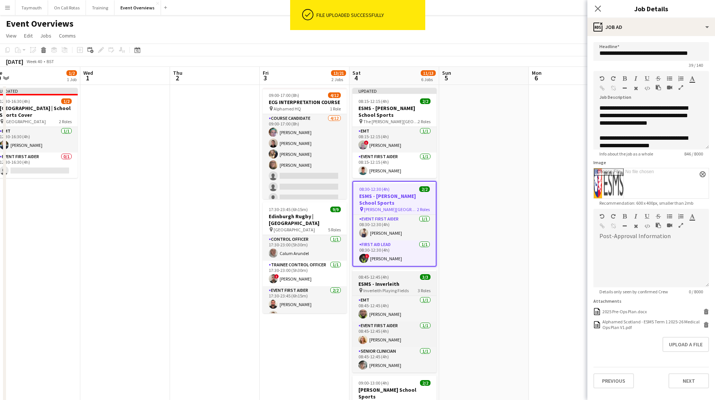
click at [412, 277] on div "08:45-12:45 (4h) 3/3" at bounding box center [395, 277] width 84 height 6
type input "**********"
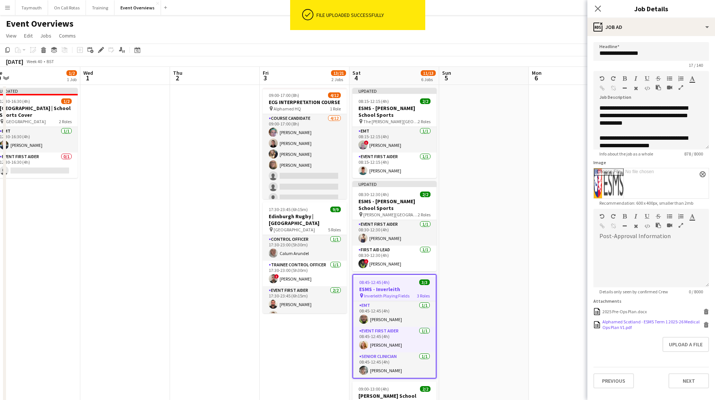
click at [703, 325] on div "Alphamed Scotland - ESMS Term 1 2025-26 Medical Ops Plan V1.pdf Alphamed [GEOGR…" at bounding box center [652, 324] width 116 height 11
click at [706, 323] on icon at bounding box center [706, 323] width 5 height 2
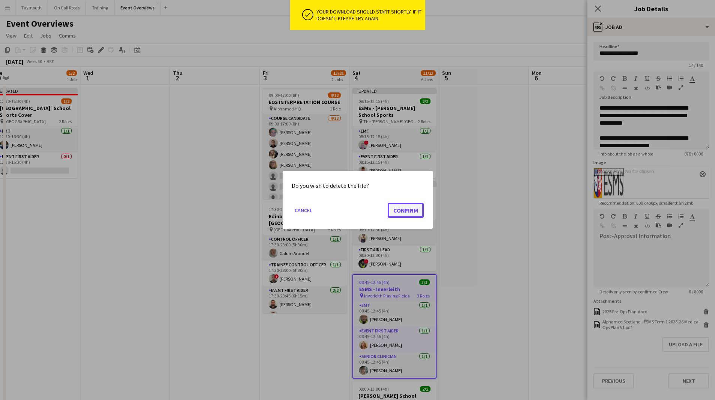
click at [403, 212] on button "Confirm" at bounding box center [406, 210] width 36 height 15
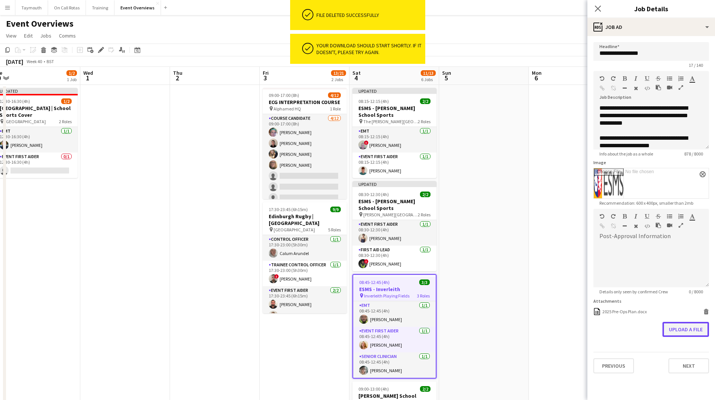
click at [682, 332] on button "Upload a file" at bounding box center [686, 329] width 47 height 15
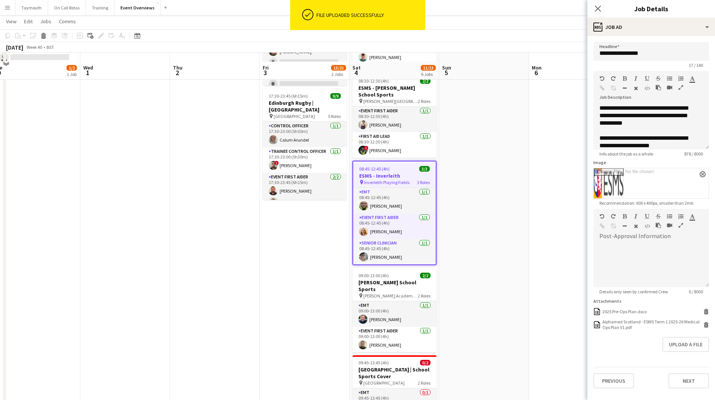
scroll to position [188, 0]
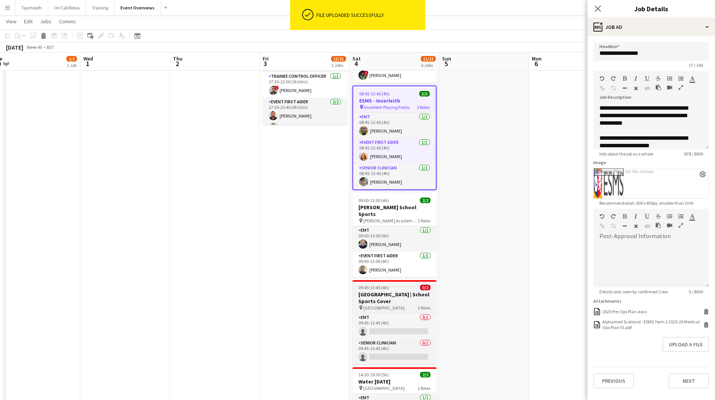
click at [420, 296] on h3 "[GEOGRAPHIC_DATA] | School Sports Cover" at bounding box center [395, 298] width 84 height 14
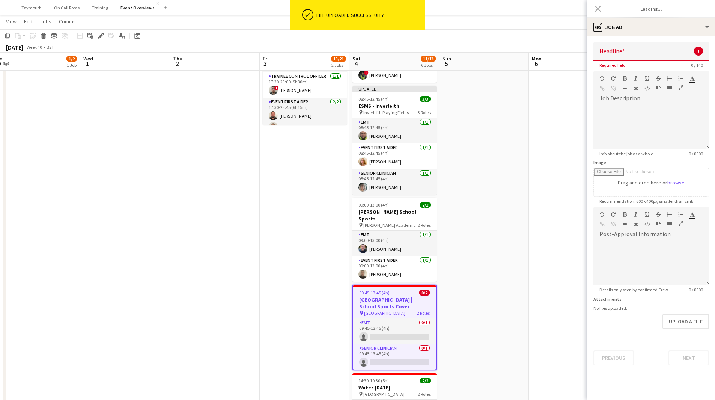
type input "**********"
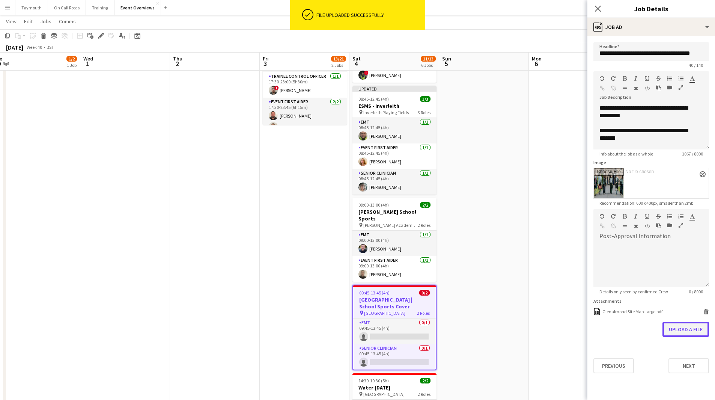
click at [691, 331] on button "Upload a file" at bounding box center [686, 329] width 47 height 15
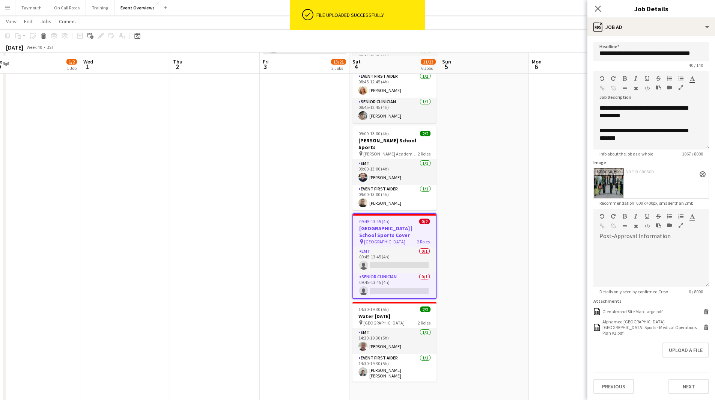
scroll to position [262, 0]
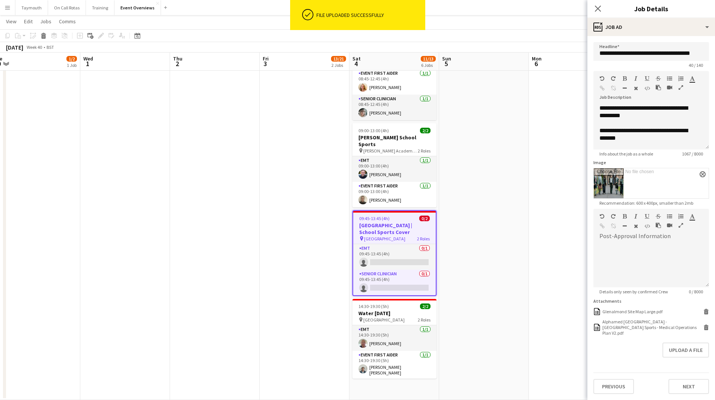
click at [490, 308] on app-date-cell at bounding box center [484, 111] width 90 height 578
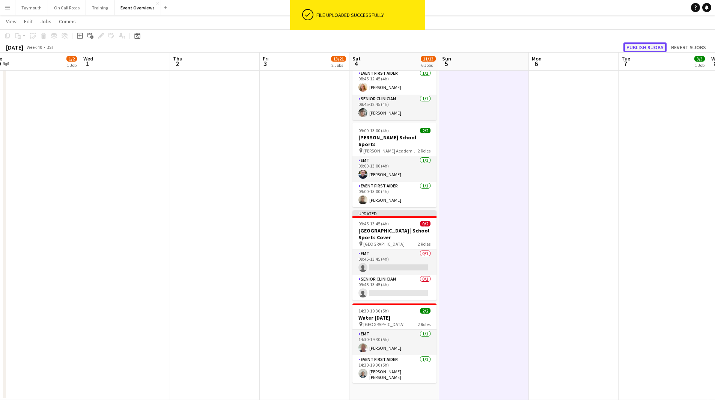
click at [650, 49] on button "Publish 9 jobs" at bounding box center [645, 47] width 43 height 10
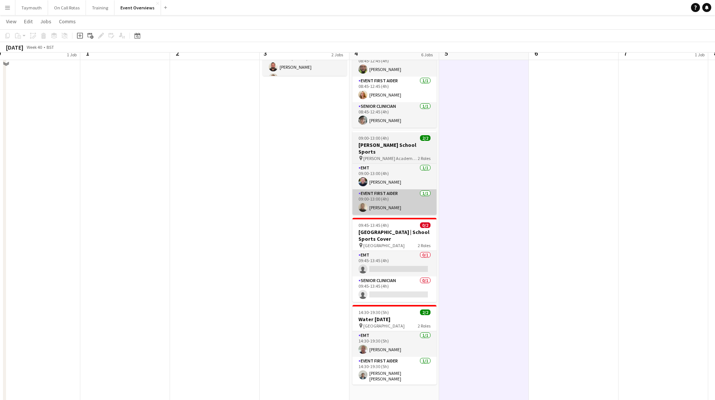
scroll to position [225, 0]
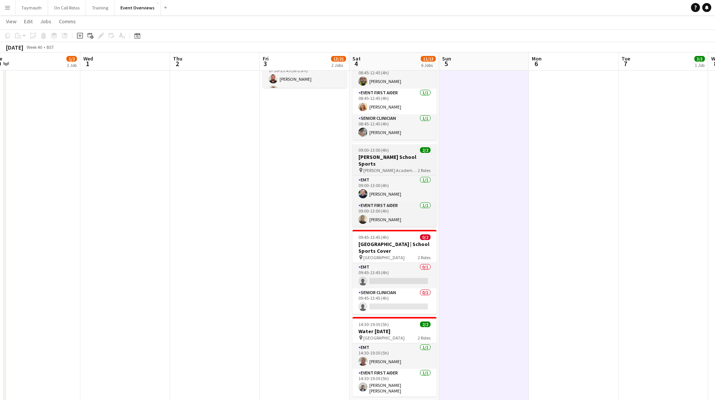
click at [390, 160] on h3 "[PERSON_NAME] School Sports" at bounding box center [395, 161] width 84 height 14
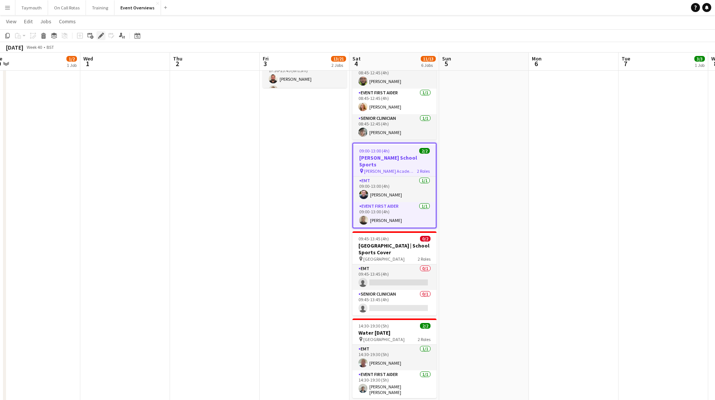
click at [99, 35] on icon "Edit" at bounding box center [101, 36] width 6 height 6
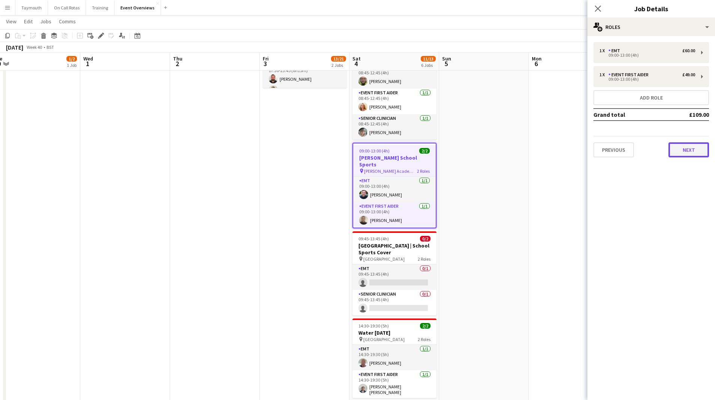
click at [699, 150] on button "Next" at bounding box center [689, 149] width 41 height 15
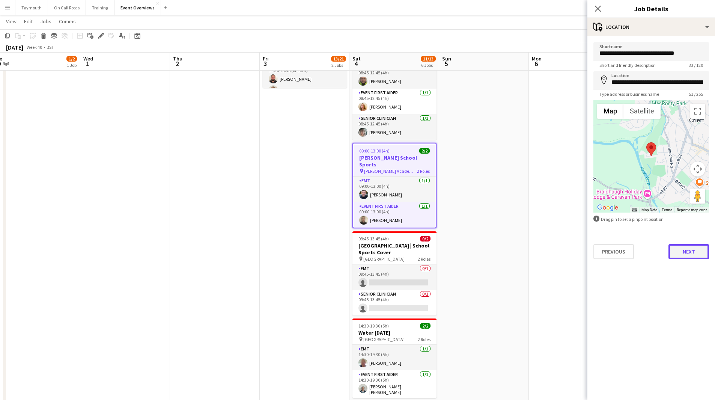
click at [696, 256] on button "Next" at bounding box center [689, 251] width 41 height 15
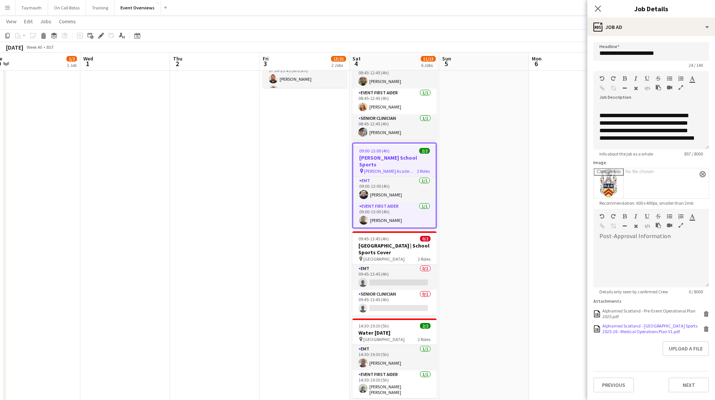
click at [708, 331] on icon at bounding box center [707, 329] width 4 height 3
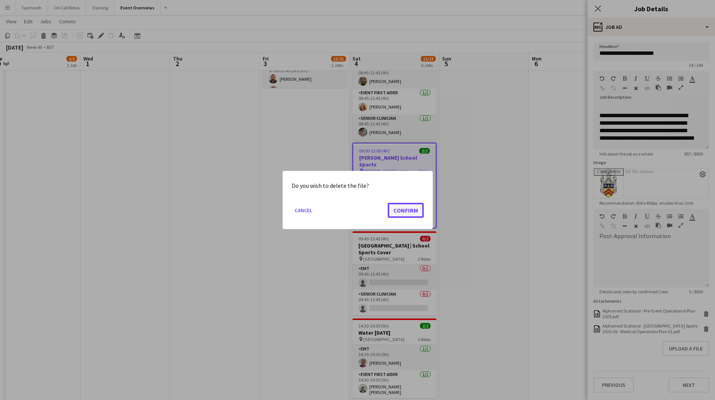
click at [401, 206] on button "Confirm" at bounding box center [406, 210] width 36 height 15
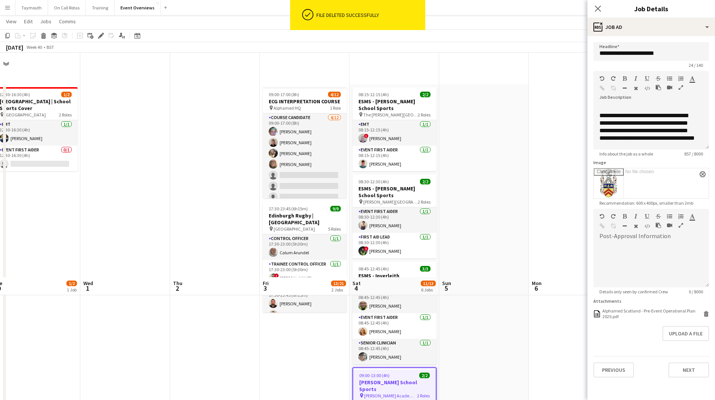
scroll to position [225, 0]
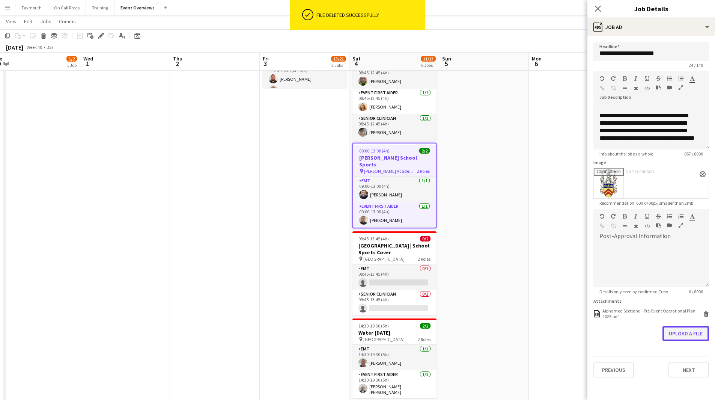
click at [681, 336] on button "Upload a file" at bounding box center [686, 333] width 47 height 15
click at [488, 184] on app-date-cell at bounding box center [484, 140] width 90 height 560
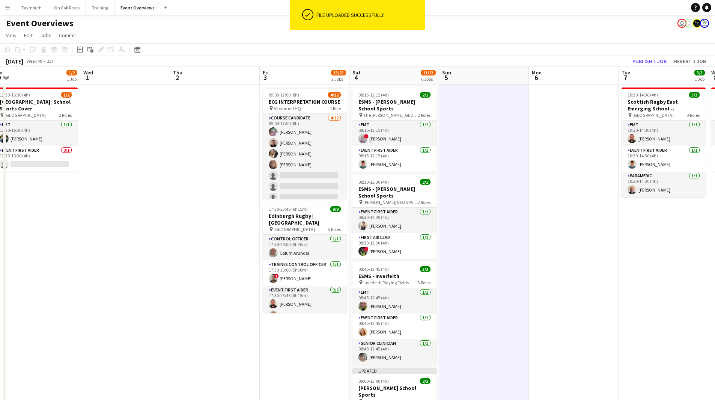
scroll to position [0, 0]
click at [652, 60] on button "Publish 1 job" at bounding box center [650, 62] width 40 height 10
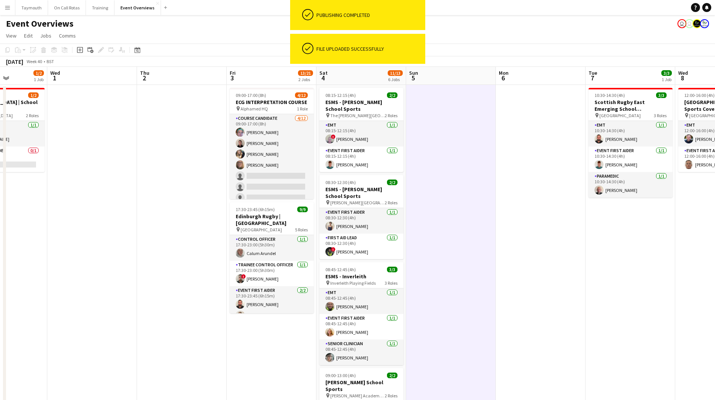
scroll to position [0, 267]
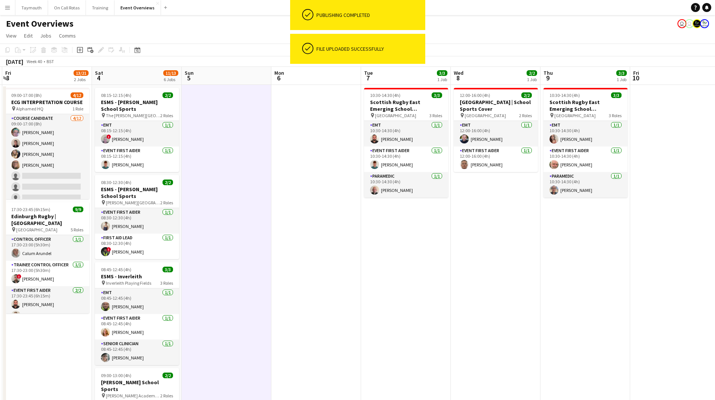
drag, startPoint x: 564, startPoint y: 238, endPoint x: 306, endPoint y: 252, distance: 258.0
click at [306, 252] on app-calendar-viewport "Tue 30 1/2 1 Job Wed 1 Thu 2 Fri 3 13/21 2 Jobs Sat 4 11/13 6 Jobs Sun 5 Mon 6 …" at bounding box center [357, 356] width 715 height 578
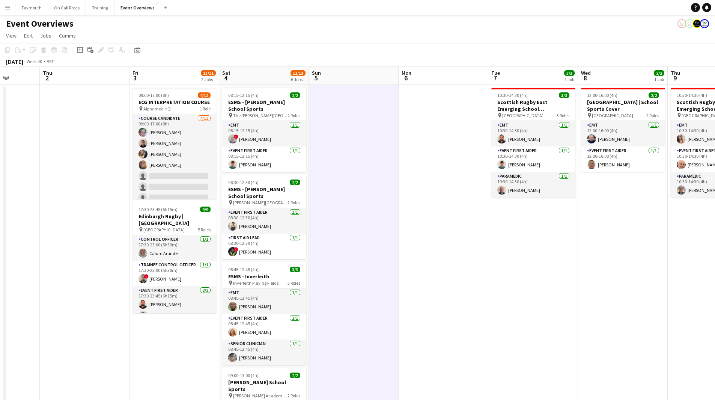
scroll to position [0, 220]
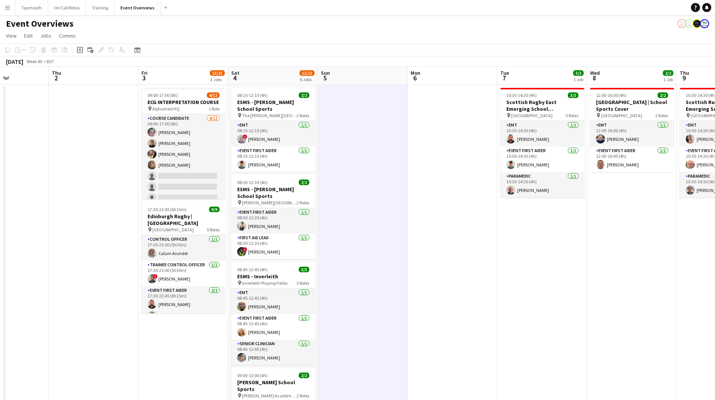
drag, startPoint x: 242, startPoint y: 192, endPoint x: 379, endPoint y: 197, distance: 136.5
click at [379, 197] on app-calendar-viewport "Mon 29 Tue 30 1/2 1 Job Wed 1 Thu 2 Fri 3 13/21 2 Jobs Sat 4 11/13 6 Jobs Sun 5…" at bounding box center [357, 356] width 715 height 578
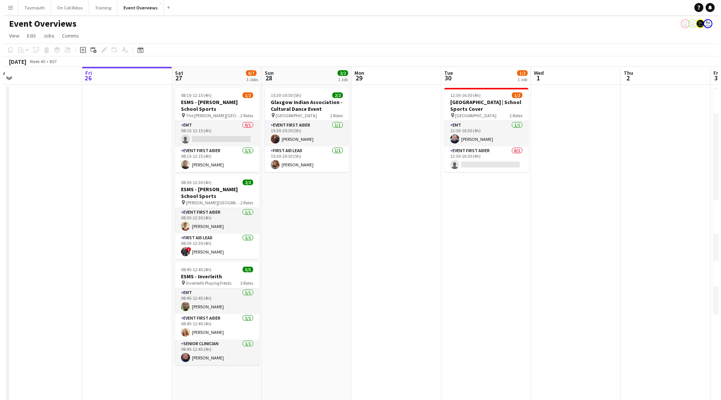
scroll to position [0, 200]
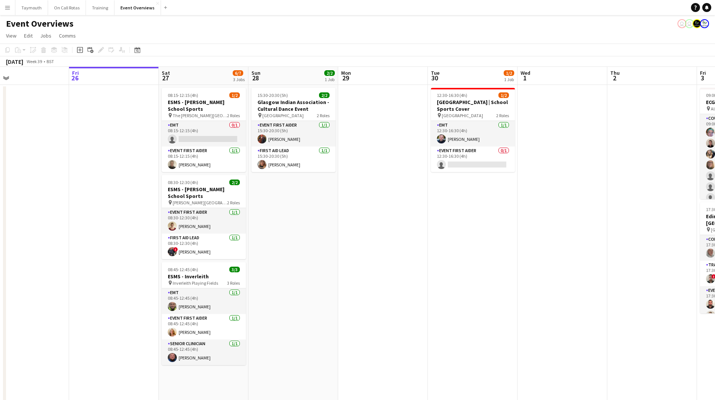
drag, startPoint x: 115, startPoint y: 145, endPoint x: 672, endPoint y: 174, distance: 557.4
click at [672, 174] on app-calendar-viewport "Tue 23 9/9 1 Job Wed 24 2/2 1 Job Thu 25 Fri 26 Sat 27 6/7 3 Jobs Sun 28 2/2 1 …" at bounding box center [357, 356] width 715 height 578
click at [10, 10] on app-icon "Menu" at bounding box center [8, 8] width 6 height 6
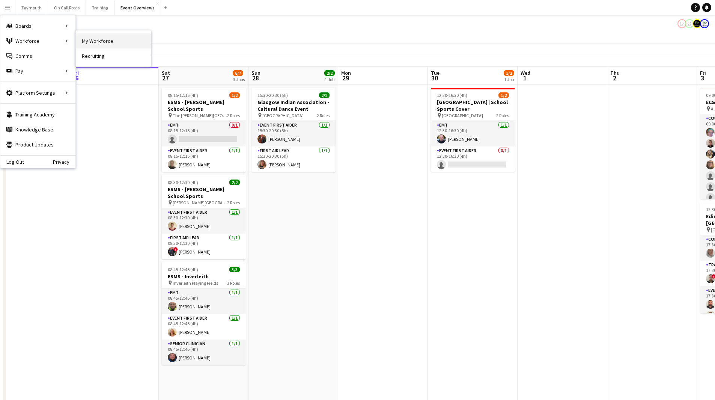
click at [97, 43] on link "My Workforce" at bounding box center [113, 40] width 75 height 15
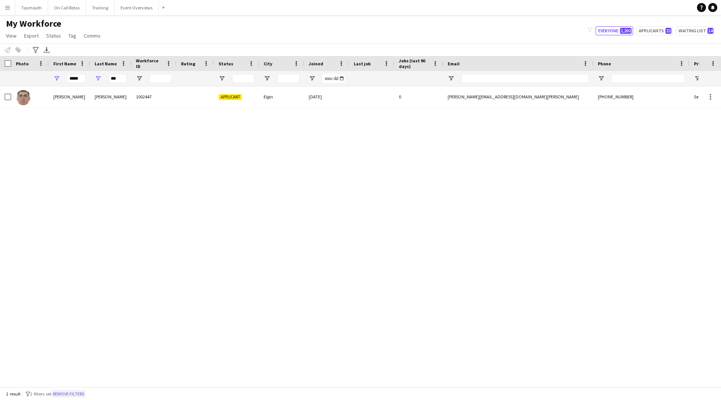
click at [84, 392] on button "Remove filters" at bounding box center [68, 394] width 34 height 8
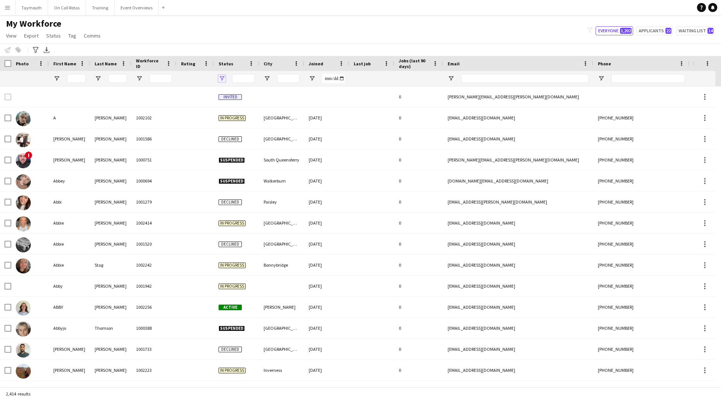
click at [221, 77] on span "Open Filter Menu" at bounding box center [222, 78] width 7 height 7
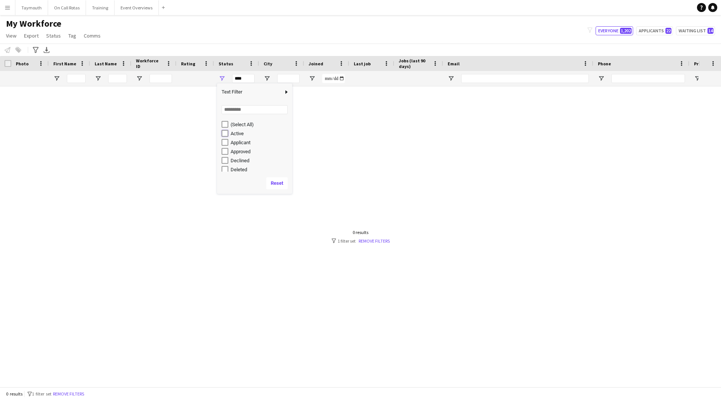
type input "**********"
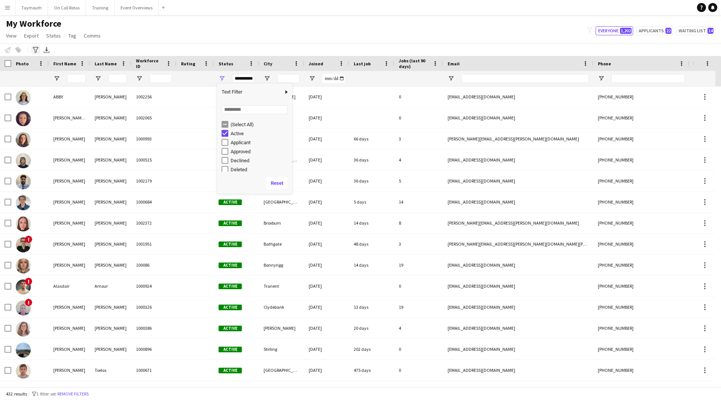
click at [37, 51] on icon "Advanced filters" at bounding box center [36, 50] width 6 height 6
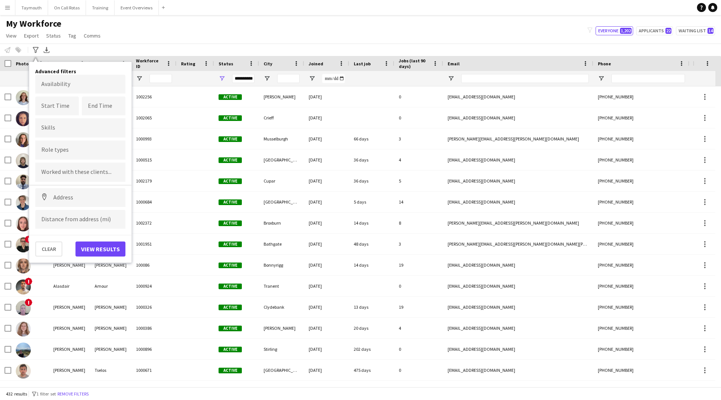
click at [63, 157] on div at bounding box center [80, 149] width 90 height 19
type input "***"
click at [61, 187] on div "EMT" at bounding box center [80, 189] width 90 height 18
click at [100, 248] on button "View results" at bounding box center [100, 249] width 50 height 15
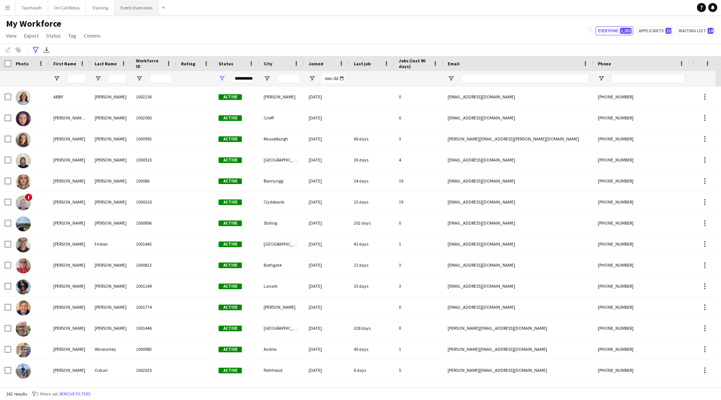
drag, startPoint x: 123, startPoint y: 2, endPoint x: 127, endPoint y: 11, distance: 10.3
click at [123, 2] on button "Event Overviews Close" at bounding box center [137, 7] width 44 height 15
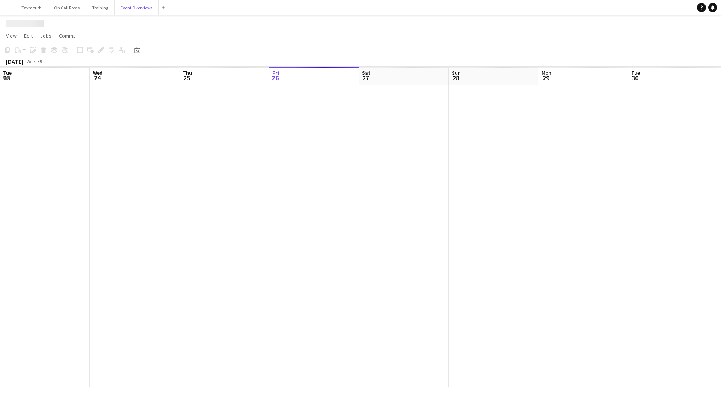
scroll to position [0, 180]
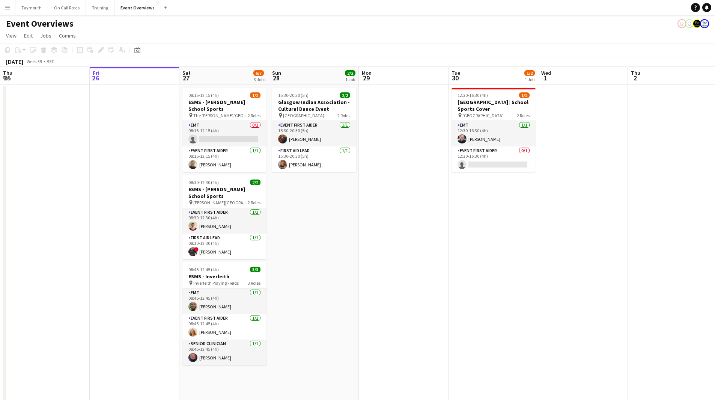
click at [5, 9] on app-icon "Menu" at bounding box center [8, 8] width 6 height 6
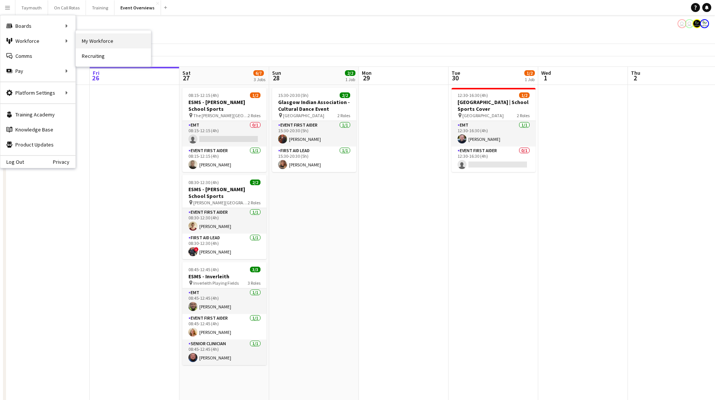
click at [90, 39] on link "My Workforce" at bounding box center [113, 40] width 75 height 15
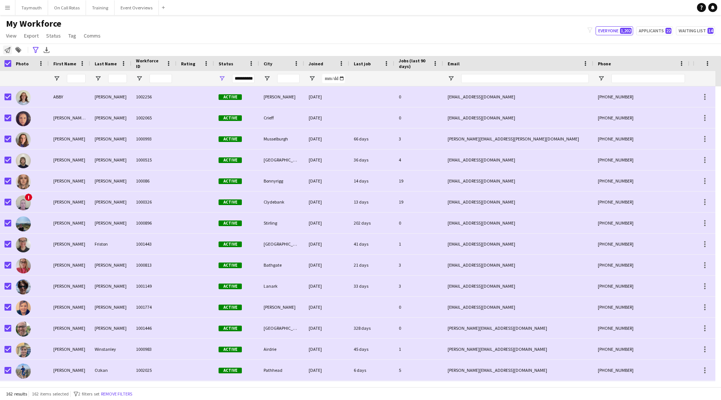
click at [9, 52] on icon "Notify workforce" at bounding box center [8, 50] width 6 height 6
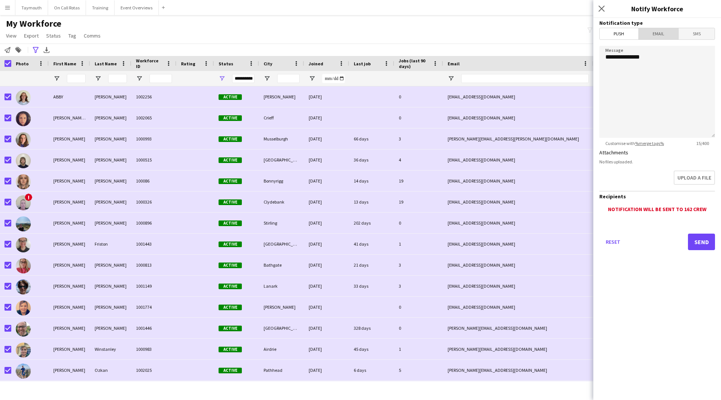
click at [664, 30] on span "Email" at bounding box center [659, 33] width 40 height 11
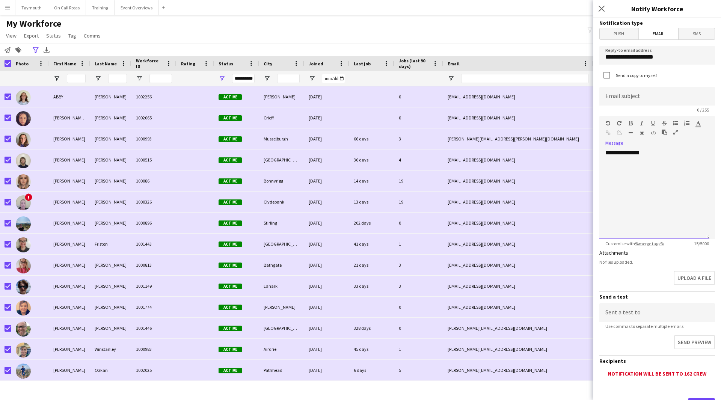
click at [666, 161] on div "**********" at bounding box center [654, 194] width 110 height 90
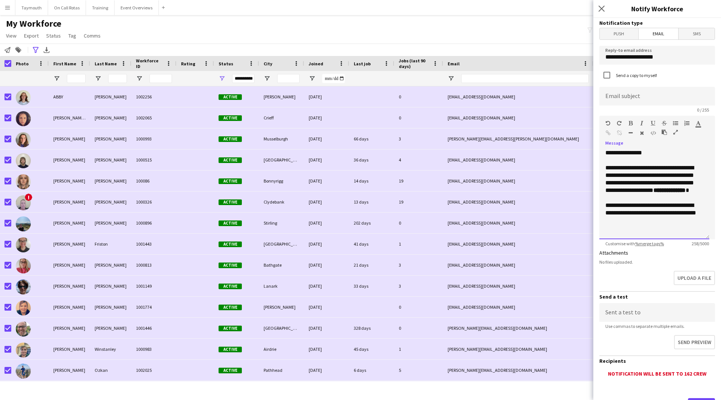
click at [657, 199] on p "**********" at bounding box center [654, 183] width 98 height 38
click at [703, 222] on div "**********" at bounding box center [654, 194] width 110 height 90
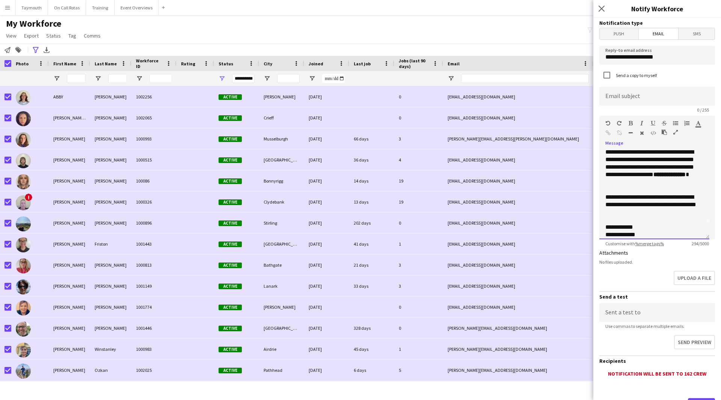
scroll to position [21, 0]
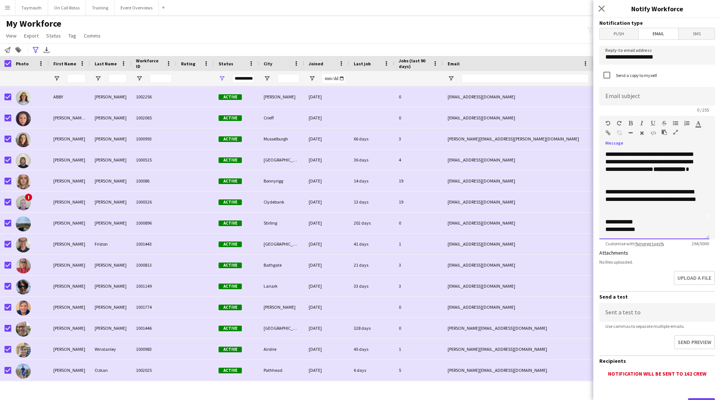
drag, startPoint x: 662, startPoint y: 238, endPoint x: 605, endPoint y: 233, distance: 57.3
click at [604, 236] on div "**********" at bounding box center [654, 194] width 110 height 90
click at [642, 122] on icon "button" at bounding box center [641, 123] width 3 height 5
click at [650, 102] on input at bounding box center [657, 96] width 116 height 19
click at [628, 97] on input "**********" at bounding box center [657, 96] width 116 height 19
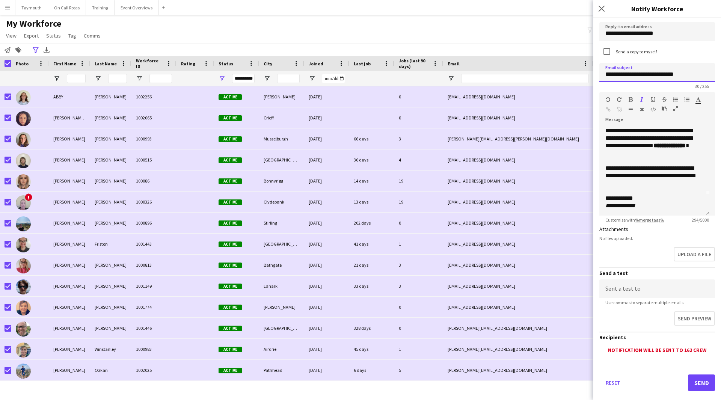
scroll to position [36, 0]
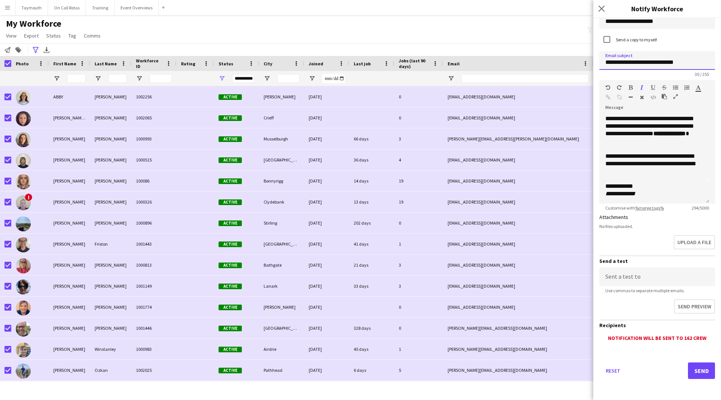
type input "**********"
click at [696, 370] on button "Send" at bounding box center [701, 370] width 27 height 17
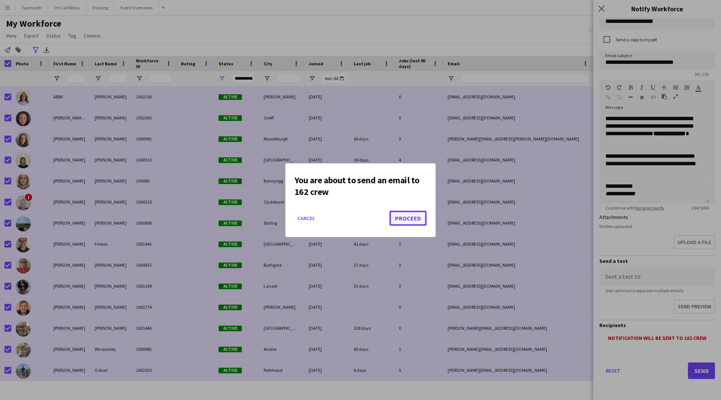
click at [414, 225] on button "Proceed" at bounding box center [407, 218] width 37 height 15
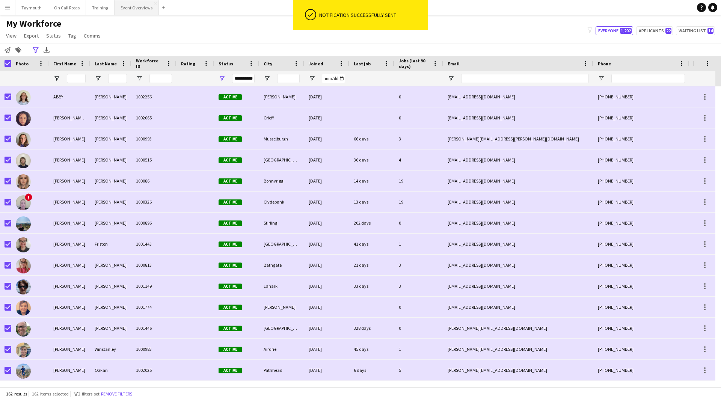
click at [144, 11] on button "Event Overviews Close" at bounding box center [137, 7] width 44 height 15
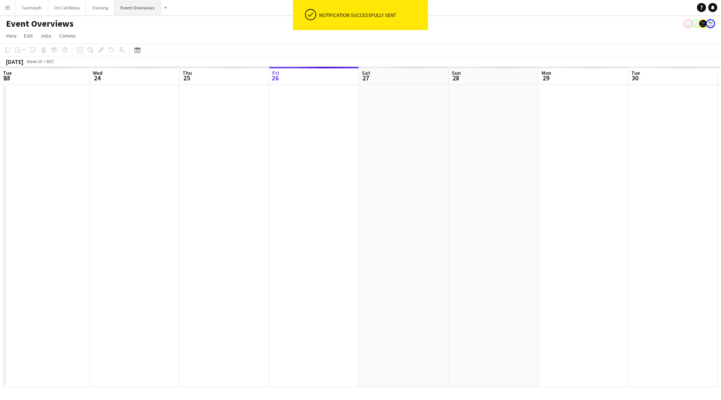
scroll to position [0, 180]
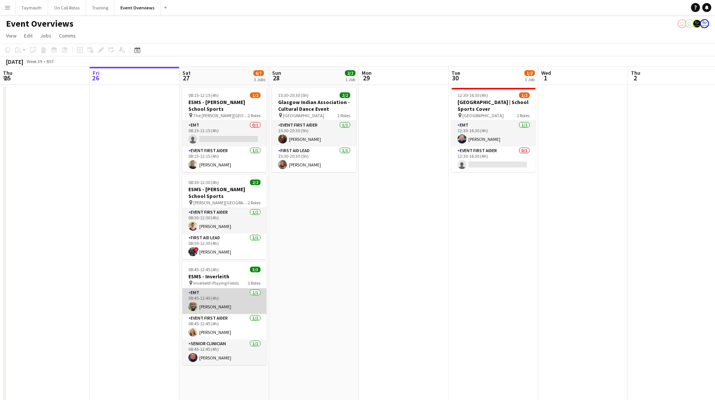
click at [226, 306] on app-card-role "EMT [DATE] 08:45-12:45 (4h) [PERSON_NAME]" at bounding box center [225, 301] width 84 height 26
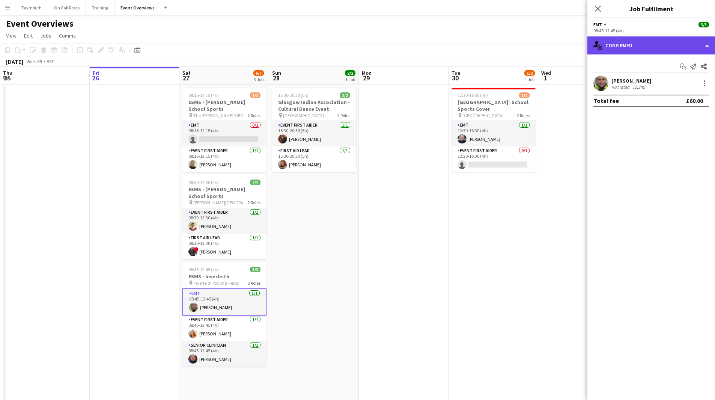
click at [642, 51] on div "single-neutral-actions-check-2 Confirmed" at bounding box center [652, 45] width 128 height 18
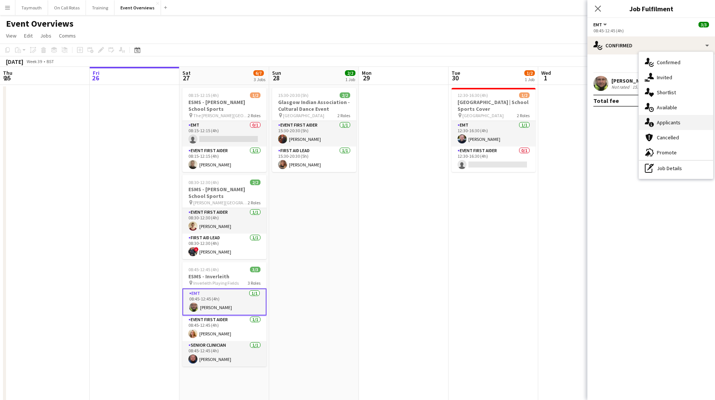
click at [661, 129] on div "single-neutral-actions-information Applicants" at bounding box center [676, 122] width 74 height 15
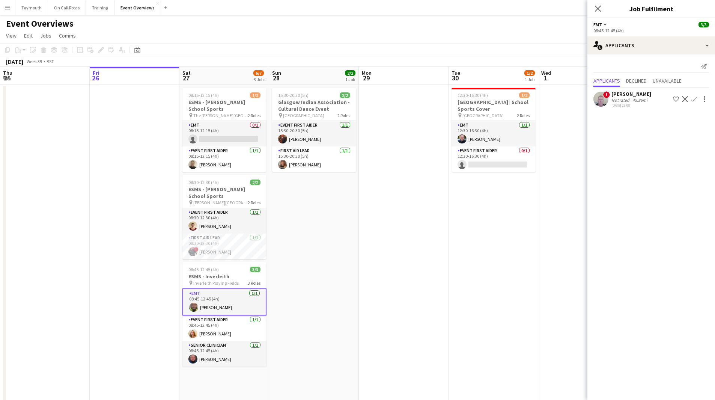
click at [375, 337] on app-date-cell at bounding box center [404, 365] width 90 height 560
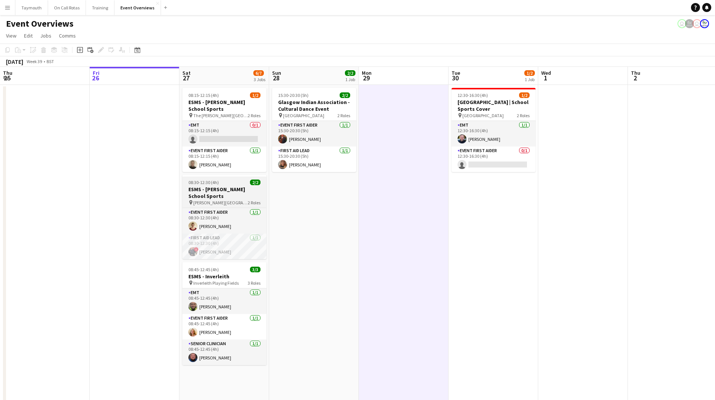
click at [234, 192] on h3 "ESMS - [PERSON_NAME] School Sports" at bounding box center [225, 193] width 84 height 14
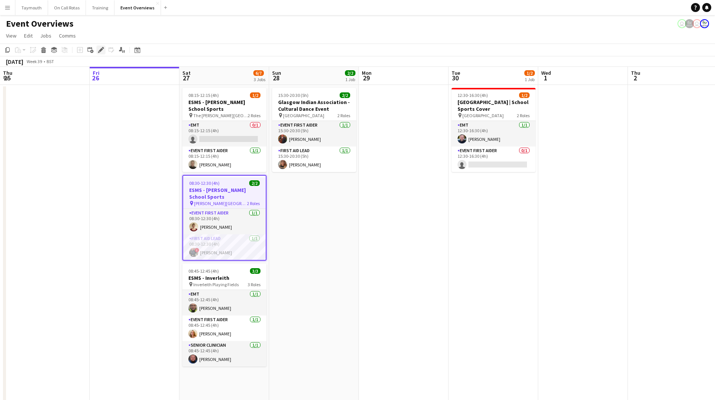
click at [99, 50] on icon "Edit" at bounding box center [101, 50] width 6 height 6
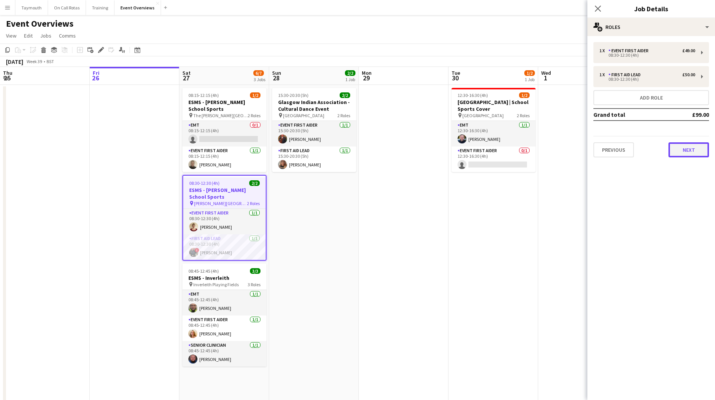
click at [684, 151] on button "Next" at bounding box center [689, 149] width 41 height 15
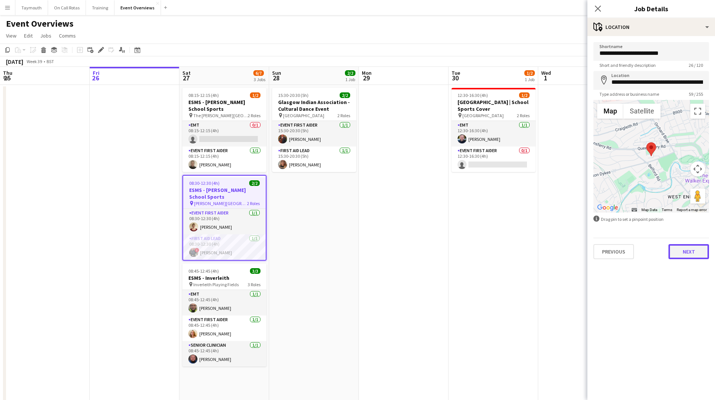
click at [694, 255] on button "Next" at bounding box center [689, 251] width 41 height 15
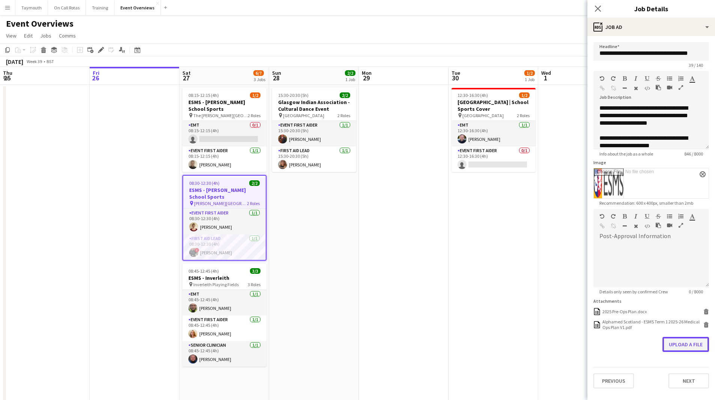
click at [690, 342] on button "Upload a file" at bounding box center [686, 344] width 47 height 15
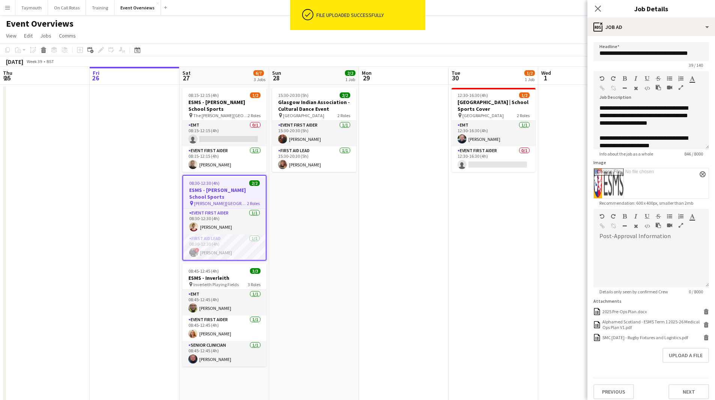
click at [346, 242] on app-date-cell "15:30-20:30 (5h) 2/2 Glasgow Indian Association - Cultural Dance Event pin Emir…" at bounding box center [314, 365] width 90 height 560
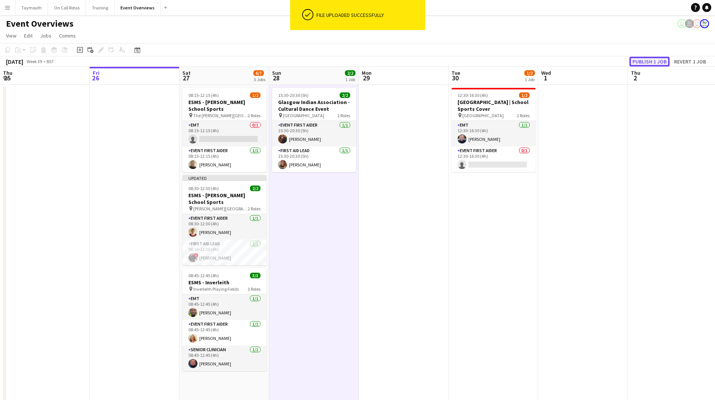
click at [645, 65] on button "Publish 1 job" at bounding box center [650, 62] width 40 height 10
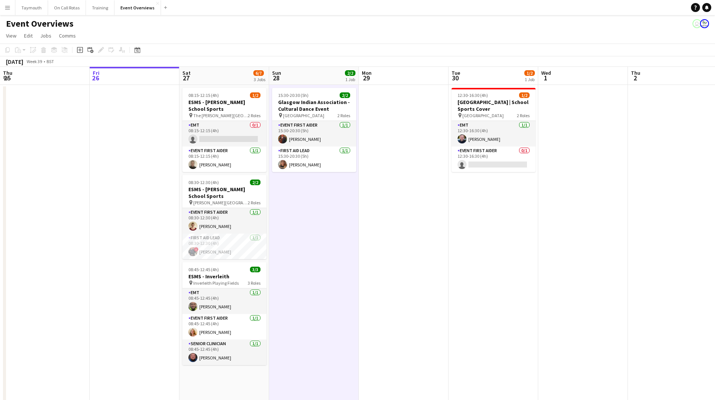
click at [10, 12] on button "Menu" at bounding box center [7, 7] width 15 height 15
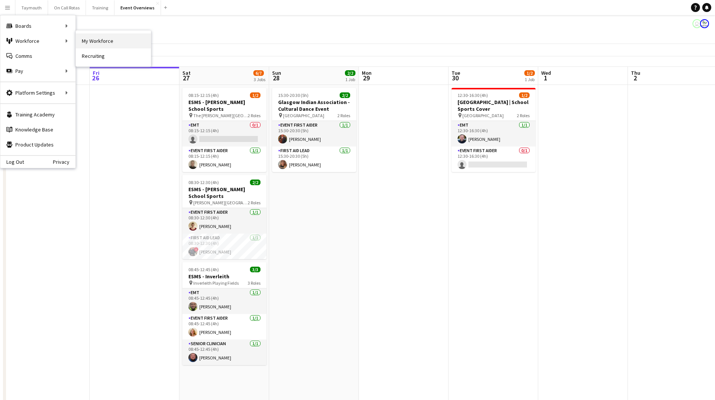
click at [103, 41] on link "My Workforce" at bounding box center [113, 40] width 75 height 15
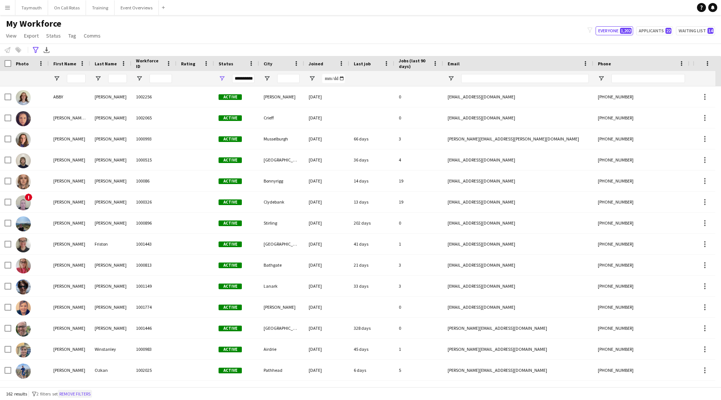
click at [82, 392] on button "Remove filters" at bounding box center [75, 394] width 34 height 8
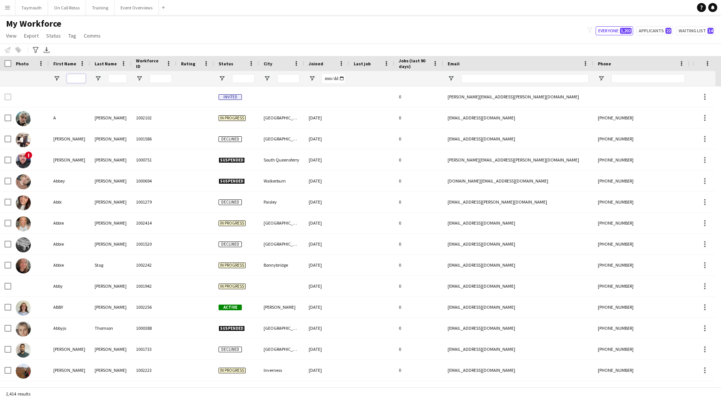
click at [76, 78] on input "First Name Filter Input" at bounding box center [76, 78] width 19 height 9
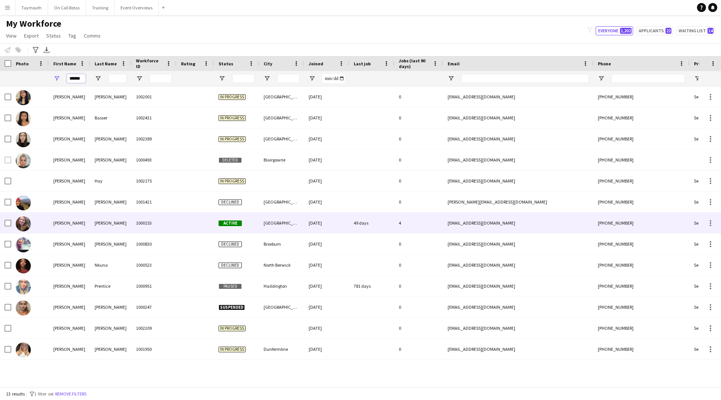
type input "******"
click at [109, 220] on div "[PERSON_NAME]" at bounding box center [110, 223] width 41 height 21
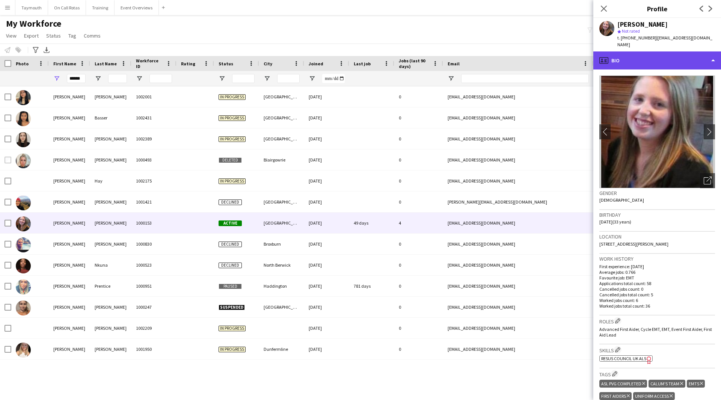
click at [692, 65] on div "profile Bio" at bounding box center [657, 60] width 128 height 18
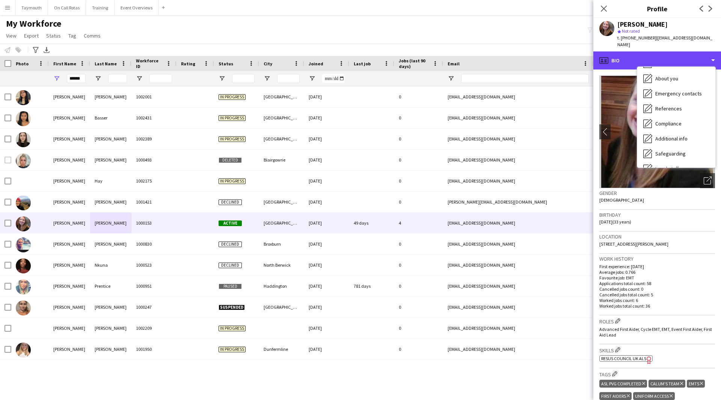
scroll to position [131, 0]
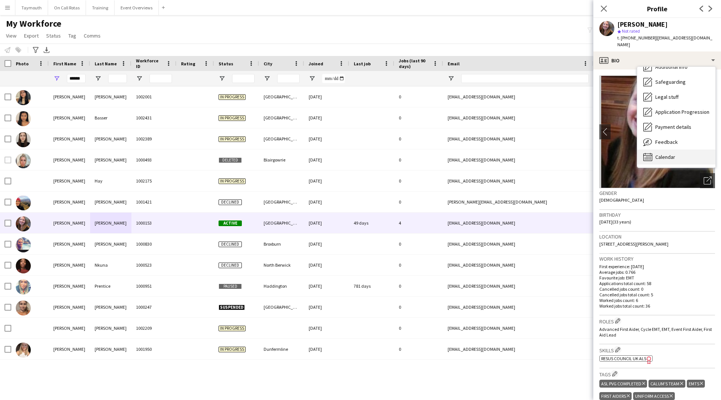
click at [679, 154] on div "Calendar Calendar" at bounding box center [676, 156] width 78 height 15
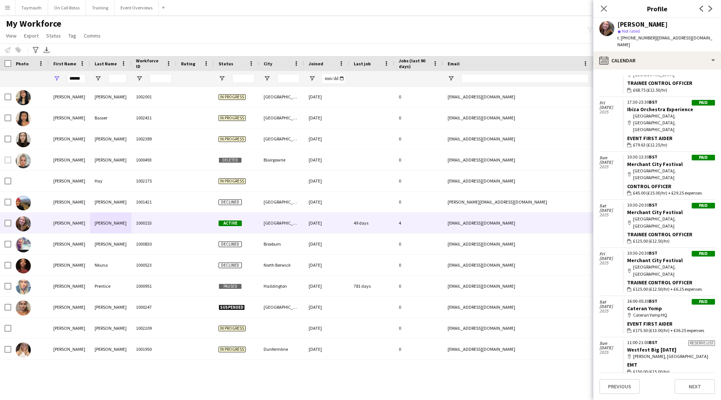
scroll to position [188, 0]
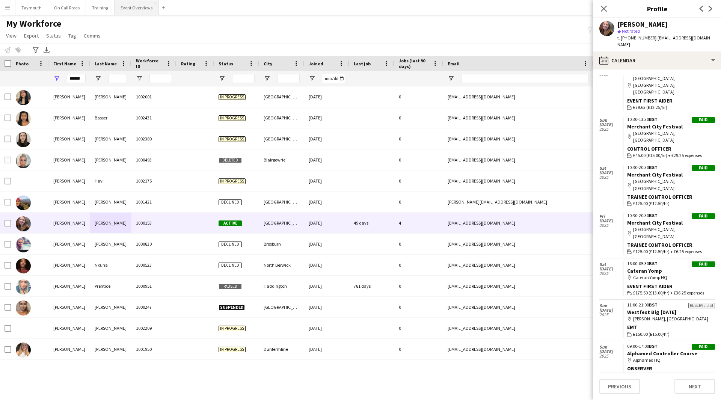
click at [139, 10] on button "Event Overviews Close" at bounding box center [137, 7] width 44 height 15
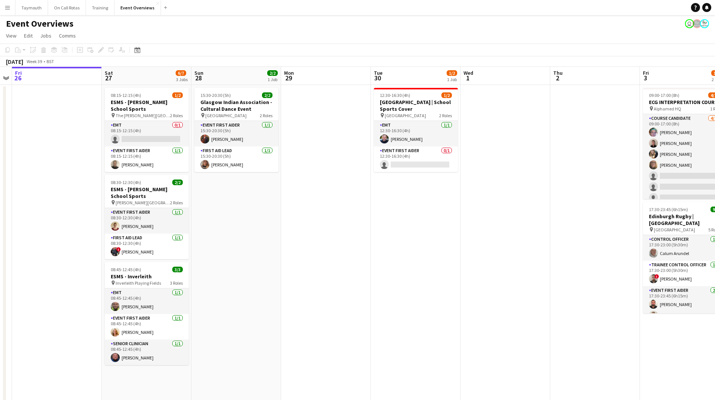
drag, startPoint x: 526, startPoint y: 223, endPoint x: 187, endPoint y: 238, distance: 339.5
click at [180, 240] on app-calendar-viewport "Tue 23 9/9 1 Job Wed 24 2/2 1 Job Thu 25 Fri 26 Sat 27 6/7 3 Jobs Sun 28 2/2 1 …" at bounding box center [357, 356] width 715 height 578
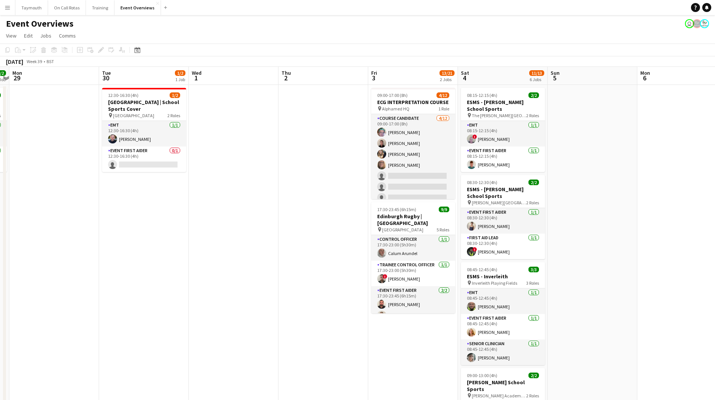
drag, startPoint x: 405, startPoint y: 233, endPoint x: 249, endPoint y: 241, distance: 156.8
click at [249, 241] on app-calendar-viewport "Fri 26 Sat 27 6/7 3 Jobs Sun 28 2/2 1 Job Mon 29 Tue 30 1/2 1 Job Wed 1 Thu 2 F…" at bounding box center [357, 356] width 715 height 578
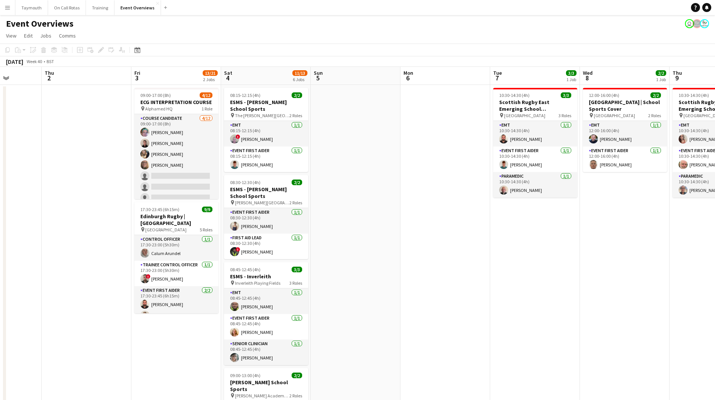
drag, startPoint x: 328, startPoint y: 249, endPoint x: 246, endPoint y: 251, distance: 82.6
click at [246, 252] on app-calendar-viewport "Mon 29 Tue 30 1/2 1 Job Wed 1 Thu 2 Fri 3 13/21 2 Jobs Sat 4 11/13 6 Jobs Sun 5…" at bounding box center [357, 356] width 715 height 578
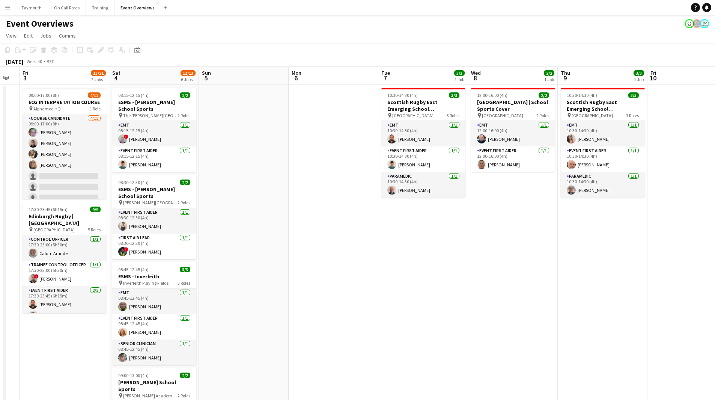
drag, startPoint x: 497, startPoint y: 264, endPoint x: 186, endPoint y: 290, distance: 311.7
click at [186, 290] on app-calendar-viewport "Tue 30 1/2 1 Job Wed 1 Thu 2 Fri 3 13/21 2 Jobs Sat 4 11/13 6 Jobs Sun 5 Mon 6 …" at bounding box center [357, 356] width 715 height 578
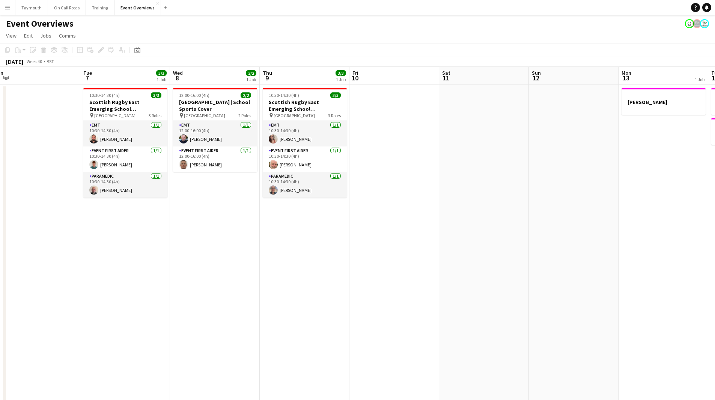
drag, startPoint x: 436, startPoint y: 277, endPoint x: 261, endPoint y: 290, distance: 175.1
click at [261, 290] on app-calendar-viewport "Fri 3 13/21 2 Jobs Sat 4 11/13 6 Jobs Sun 5 Mon 6 Tue 7 3/3 1 Job Wed 8 2/2 1 J…" at bounding box center [357, 356] width 715 height 578
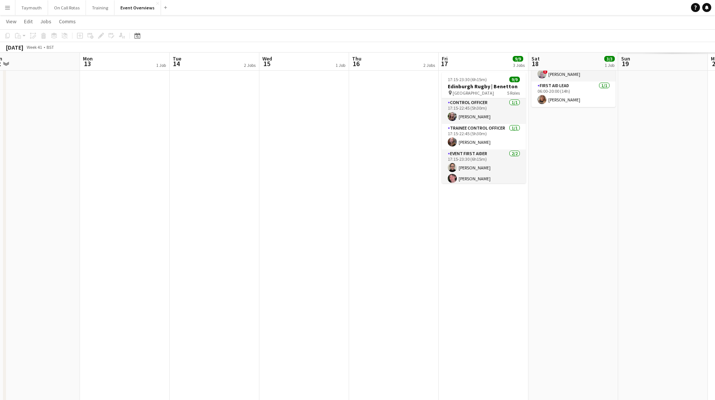
scroll to position [0, 182]
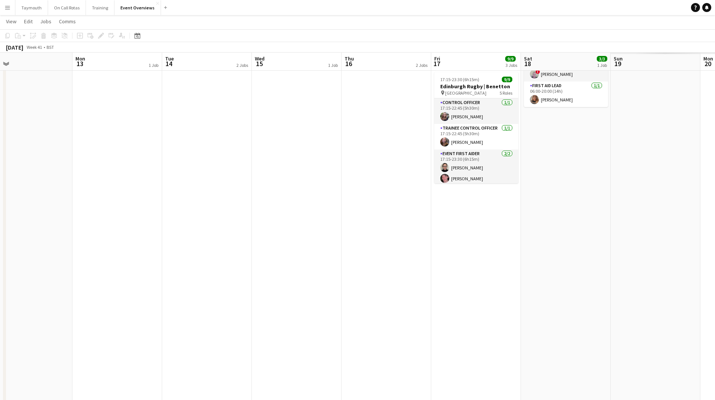
drag, startPoint x: 306, startPoint y: 249, endPoint x: -43, endPoint y: 261, distance: 349.5
click at [0, 261] on html "Menu Boards Boards Boards All jobs Status Workforce Workforce My Workforce Recr…" at bounding box center [357, 247] width 715 height 644
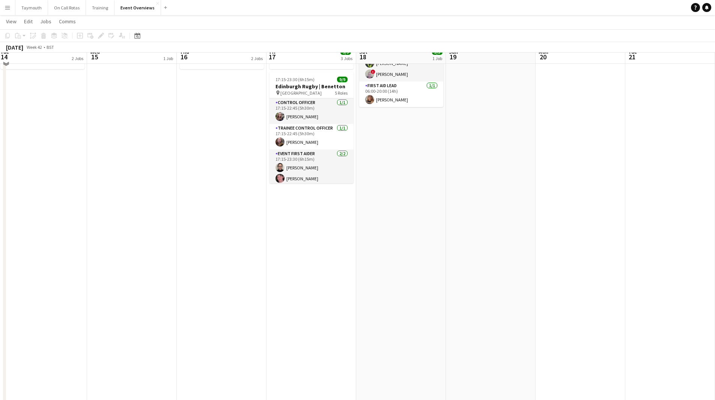
scroll to position [0, 0]
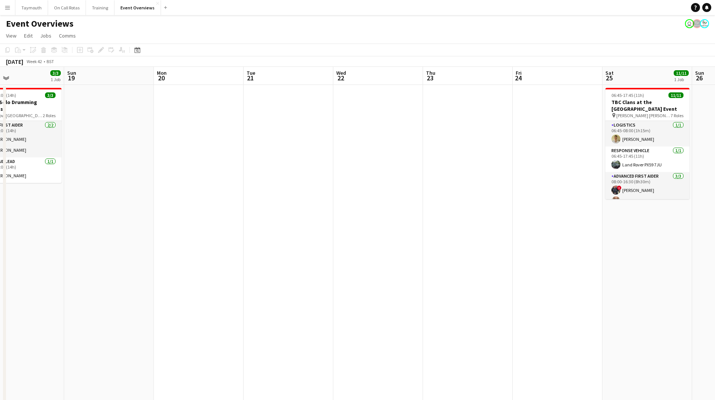
drag, startPoint x: 485, startPoint y: 212, endPoint x: 360, endPoint y: 242, distance: 127.9
click at [28, 271] on app-calendar-viewport "Thu 16 2 Jobs Fri 17 9/9 3 Jobs Sat 18 3/3 1 Job Sun 19 Mon 20 Tue 21 Wed 22 Th…" at bounding box center [357, 356] width 715 height 578
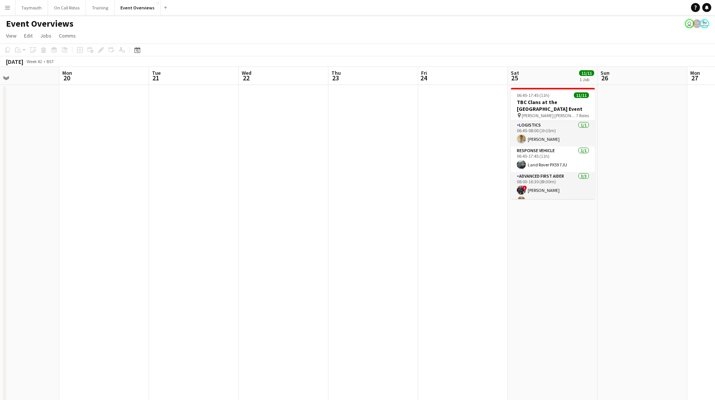
drag, startPoint x: 411, startPoint y: 243, endPoint x: 169, endPoint y: 263, distance: 243.1
click at [38, 284] on app-calendar-viewport "Thu 16 2 Jobs Fri 17 9/9 3 Jobs Sat 18 3/3 1 Job Sun 19 Mon 20 Tue 21 Wed 22 Th…" at bounding box center [357, 356] width 715 height 578
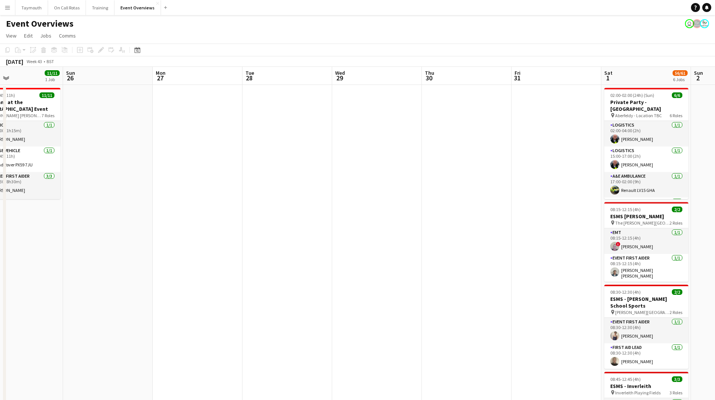
drag, startPoint x: 227, startPoint y: 260, endPoint x: 8, endPoint y: 276, distance: 219.2
click at [8, 277] on app-calendar-viewport "Wed 22 Thu 23 Fri 24 Sat 25 11/11 1 Job Sun 26 Mon 27 Tue 28 Wed 29 Thu 30 Fri …" at bounding box center [357, 379] width 715 height 624
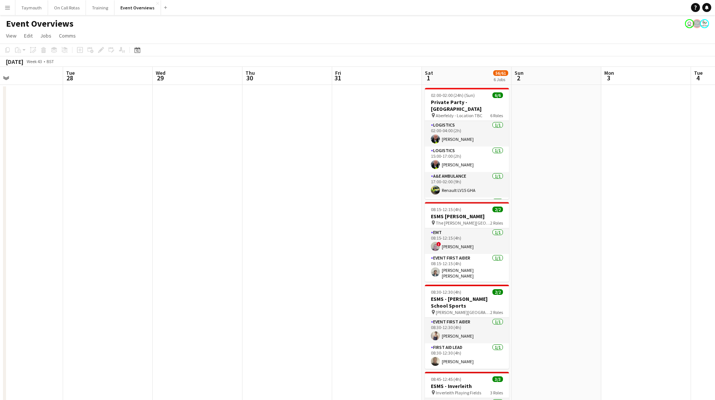
click at [47, 286] on app-calendar-viewport "Fri 24 Sat 25 11/11 1 Job Sun 26 Mon 27 Tue 28 Wed 29 Thu 30 Fri 31 Sat 1 56/61…" at bounding box center [357, 379] width 715 height 624
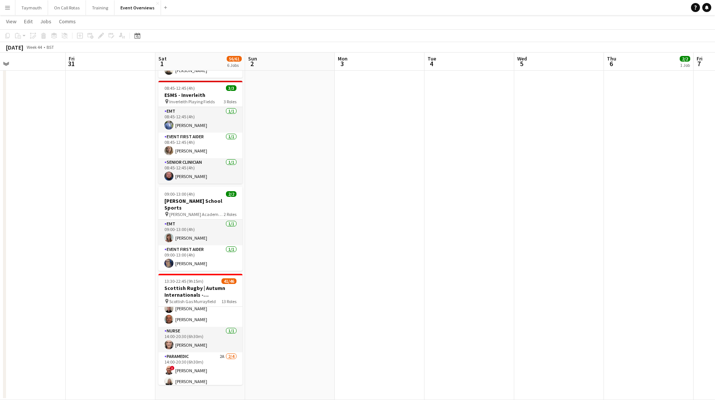
scroll to position [338, 0]
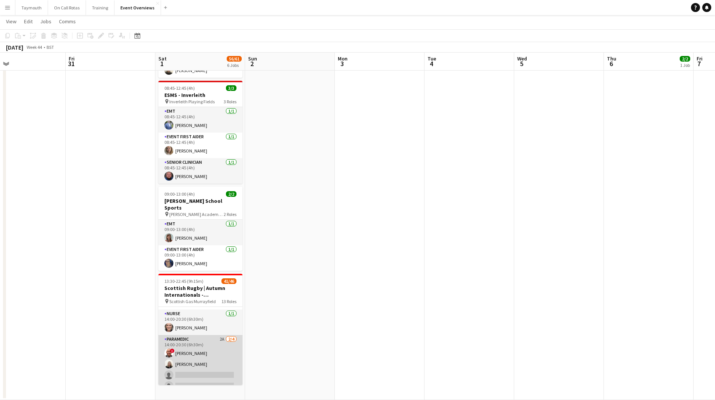
click at [205, 344] on app-card-role "Paramedic 2A [DATE] 14:00-20:30 (6h30m) ! [PERSON_NAME] [PERSON_NAME] single-ne…" at bounding box center [200, 364] width 84 height 58
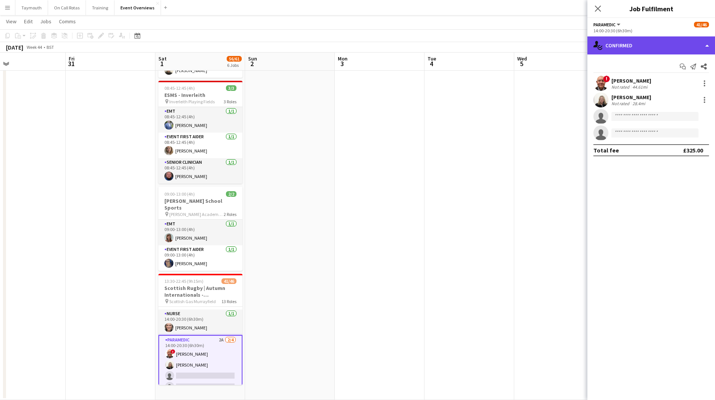
click at [680, 50] on div "single-neutral-actions-check-2 Confirmed" at bounding box center [652, 45] width 128 height 18
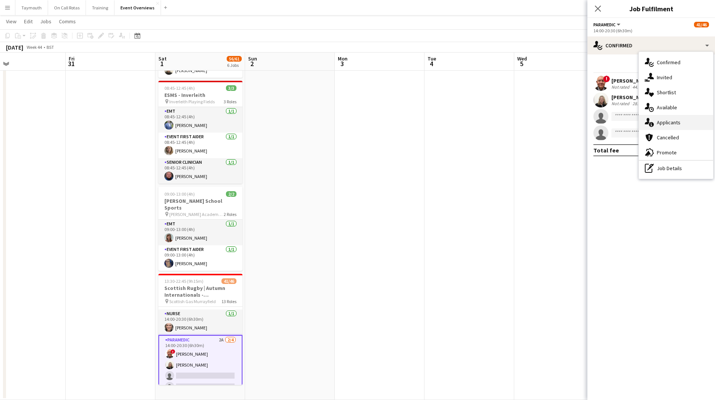
click at [670, 121] on span "Applicants" at bounding box center [669, 122] width 24 height 7
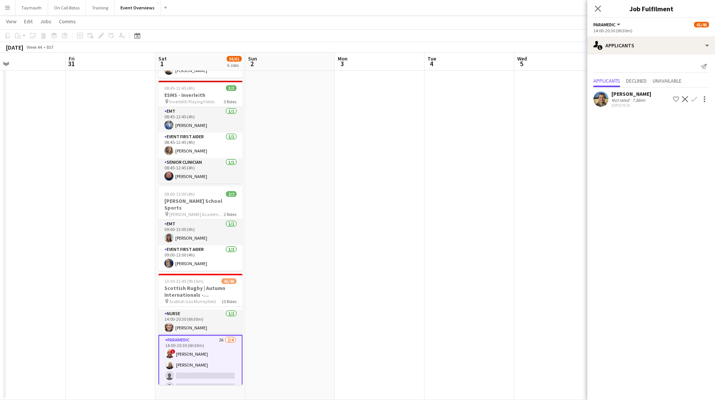
click at [693, 98] on app-icon "Confirm" at bounding box center [694, 99] width 6 height 6
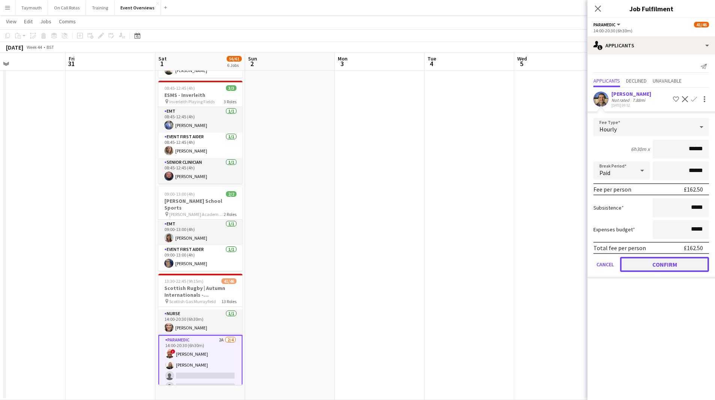
click at [672, 265] on button "Confirm" at bounding box center [664, 264] width 89 height 15
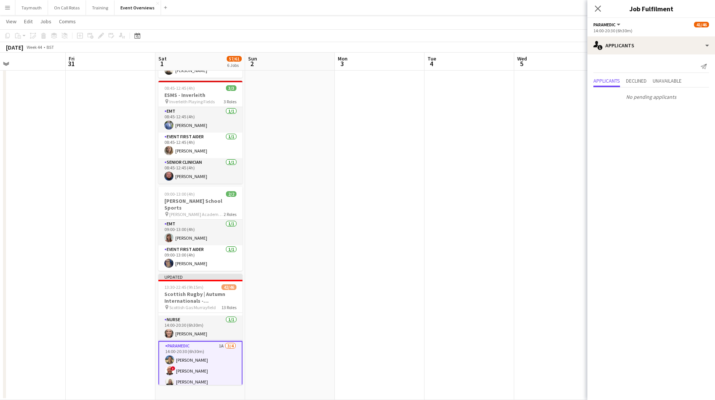
click at [84, 261] on app-calendar-viewport "Mon 27 Tue 28 Wed 29 Thu 30 Fri 31 Sat 1 57/61 6 Jobs Sun 2 Mon 3 Tue 4 Wed 5 T…" at bounding box center [357, 69] width 715 height 661
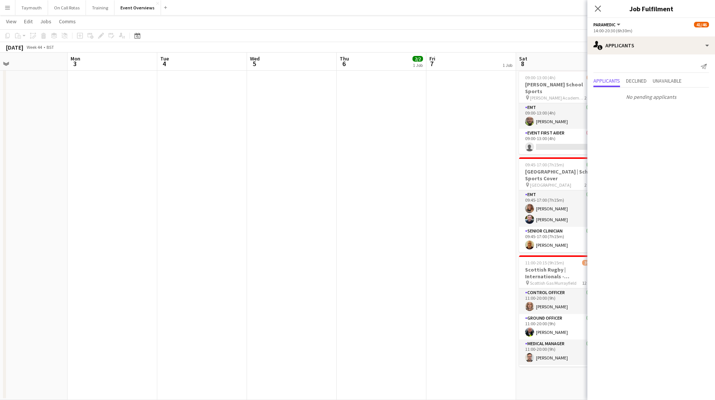
click at [158, 284] on app-calendar-viewport "Thu 30 Fri 31 Sat 1 57/61 6 Jobs Sun 2 Mon 3 Tue 4 Wed 5 Thu 6 2/2 1 Job Fri 7 …" at bounding box center [357, 69] width 715 height 661
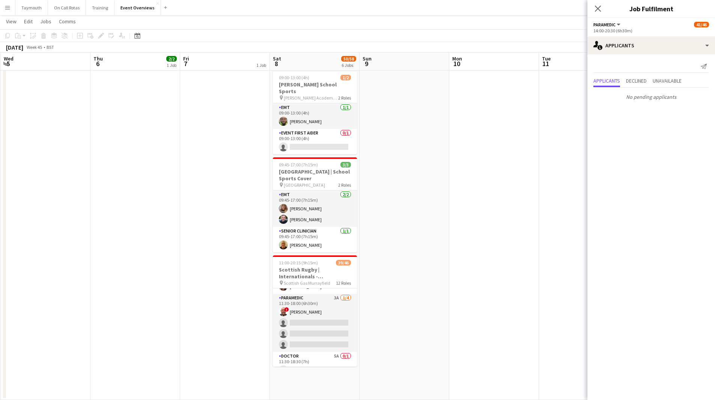
scroll to position [376, 0]
click at [321, 281] on app-job-card "11:00-20:15 (9h15m) 39/46 Scottish Rugby | Internationals - [GEOGRAPHIC_DATA] v…" at bounding box center [315, 310] width 84 height 111
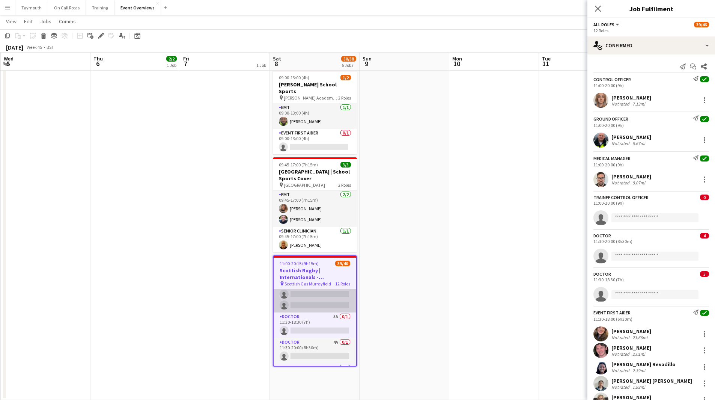
click at [319, 288] on app-card-role "Paramedic 3A [DATE] 11:30-18:00 (6h30m) ! [PERSON_NAME] single-neutral-actions …" at bounding box center [315, 283] width 83 height 58
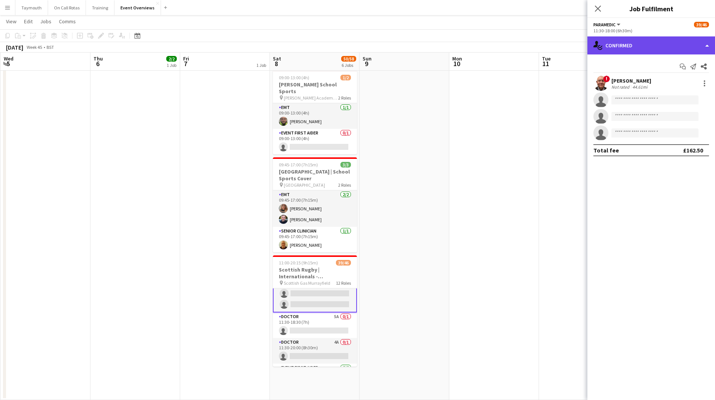
click at [651, 45] on div "single-neutral-actions-check-2 Confirmed" at bounding box center [652, 45] width 128 height 18
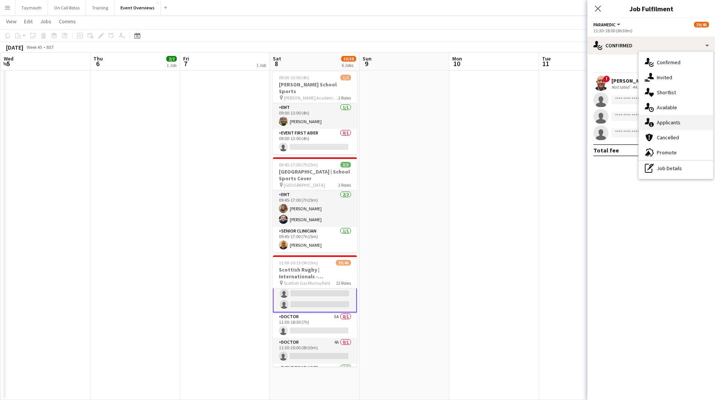
click at [671, 125] on span "Applicants" at bounding box center [669, 122] width 24 height 7
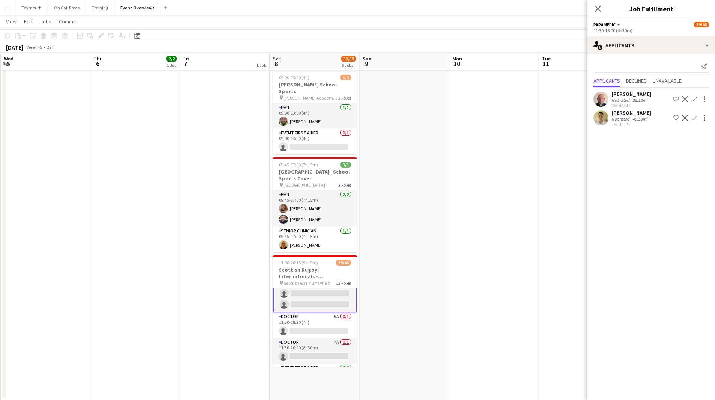
click at [697, 118] on app-icon "Confirm" at bounding box center [694, 118] width 6 height 6
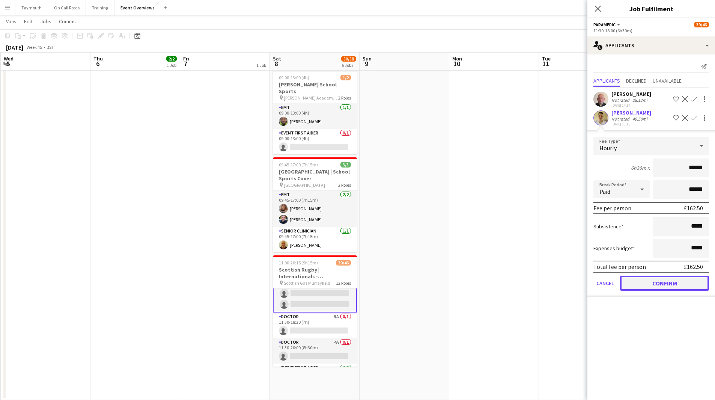
click at [643, 281] on button "Confirm" at bounding box center [664, 283] width 89 height 15
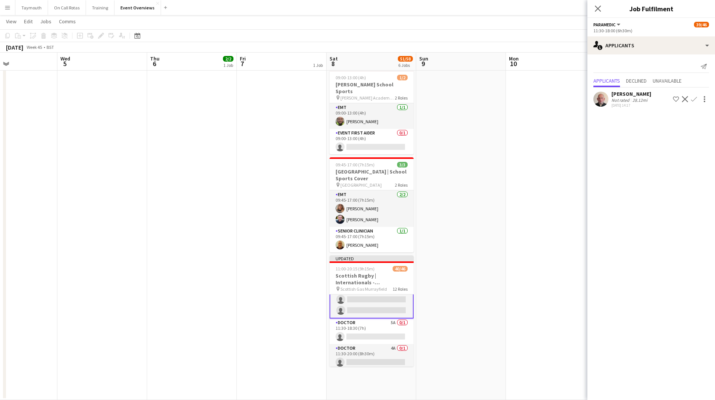
drag, startPoint x: 512, startPoint y: 260, endPoint x: 210, endPoint y: 276, distance: 302.4
click at [209, 278] on app-calendar-viewport "Sun 2 Mon 3 Tue 4 Wed 5 Thu 6 2/2 1 Job Fri 7 1 Job Sat 8 51/58 6 Jobs Sun 9 Mo…" at bounding box center [357, 69] width 715 height 661
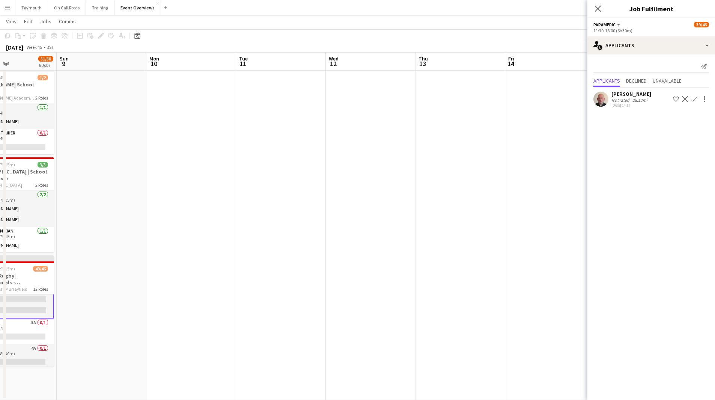
drag, startPoint x: 401, startPoint y: 272, endPoint x: 198, endPoint y: 278, distance: 202.9
click at [222, 281] on app-calendar-viewport "Thu 6 2/2 1 Job Fri 7 1 Job Sat 8 51/58 6 Jobs Sun 9 Mon 10 Tue 11 Wed 12 Thu 1…" at bounding box center [357, 69] width 715 height 661
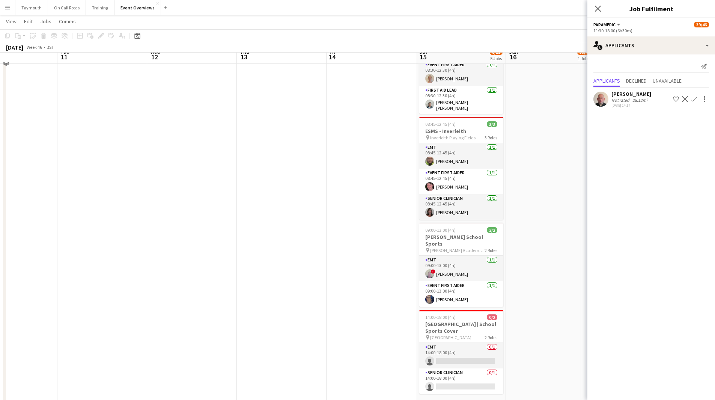
scroll to position [0, 0]
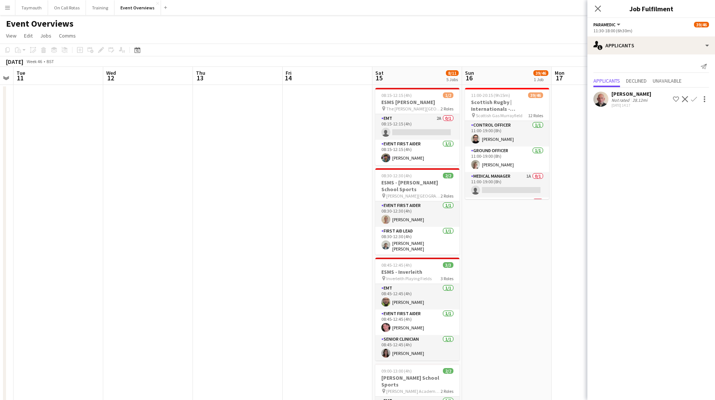
drag, startPoint x: 534, startPoint y: 243, endPoint x: 310, endPoint y: 260, distance: 224.4
click at [310, 260] on app-calendar-viewport "Sat 8 51/58 6 Jobs Sun 9 Mon 10 Tue 11 Wed 12 Thu 13 Fri 14 Sat 15 8/11 5 Jobs …" at bounding box center [357, 379] width 715 height 624
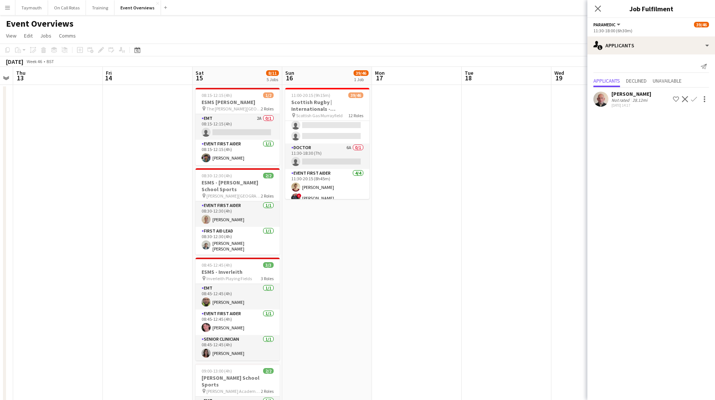
scroll to position [376, 0]
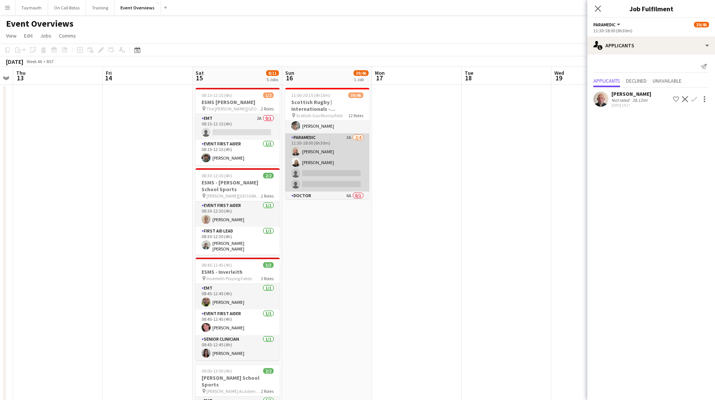
click at [325, 174] on app-card-role "Paramedic 3A [DATE] 11:30-18:00 (6h30m) [PERSON_NAME] [PERSON_NAME] single-neut…" at bounding box center [327, 162] width 84 height 58
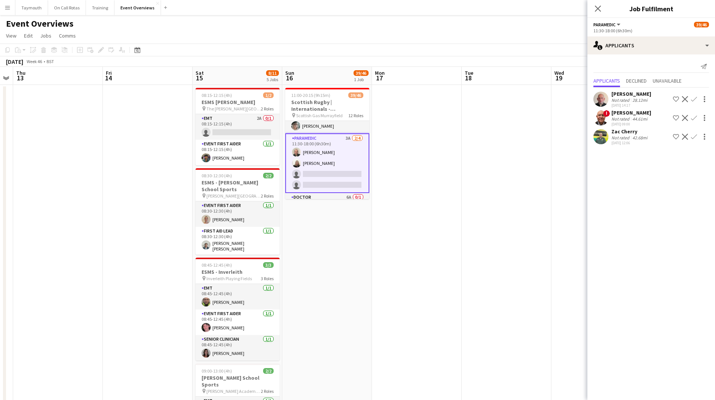
click at [693, 139] on app-icon "Confirm" at bounding box center [694, 137] width 6 height 6
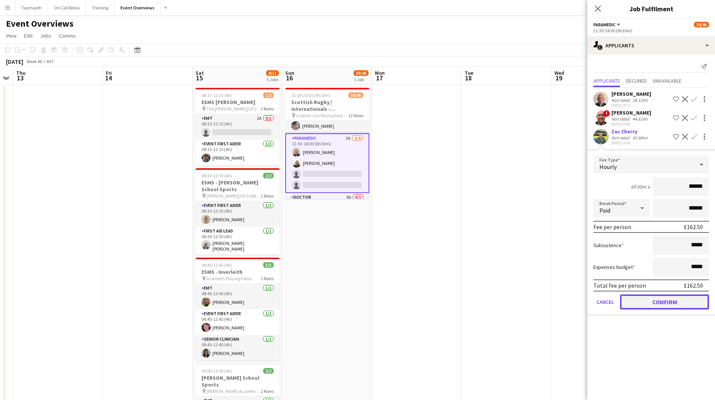
click at [654, 307] on button "Confirm" at bounding box center [664, 301] width 89 height 15
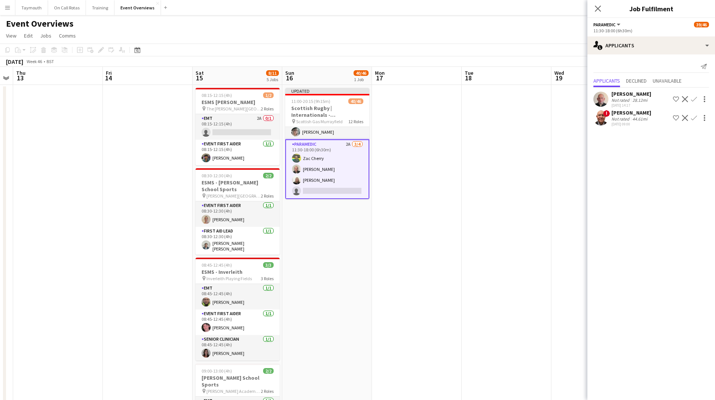
click at [696, 118] on app-icon "Confirm" at bounding box center [694, 118] width 6 height 6
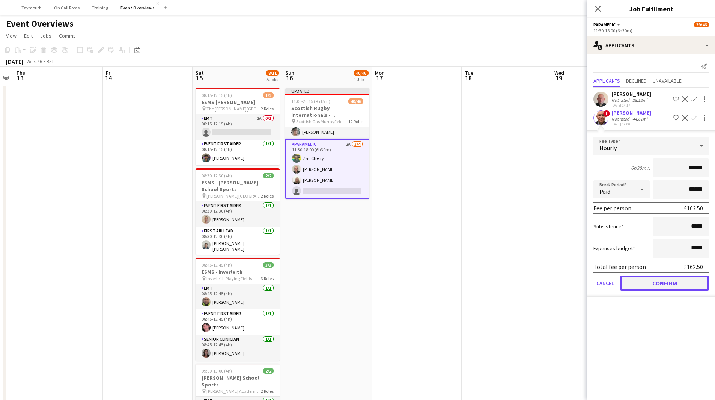
click at [651, 281] on button "Confirm" at bounding box center [664, 283] width 89 height 15
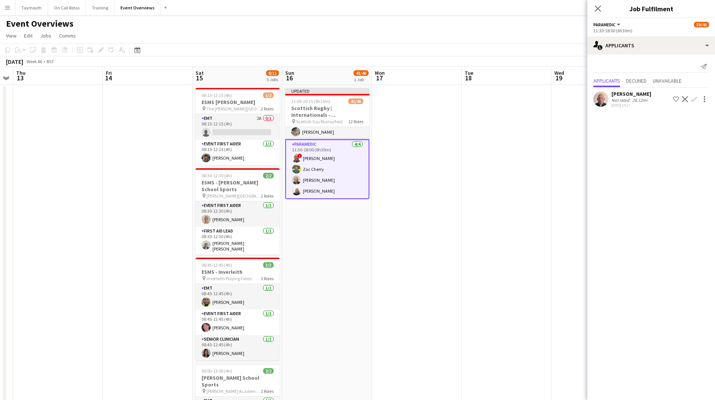
drag, startPoint x: 528, startPoint y: 257, endPoint x: 291, endPoint y: 269, distance: 237.3
click at [294, 270] on app-calendar-viewport "Mon 10 Tue 11 Wed 12 Thu 13 Fri 14 Sat 15 8/11 5 Jobs Sun 16 41/46 1 Job Mon 17…" at bounding box center [357, 379] width 715 height 624
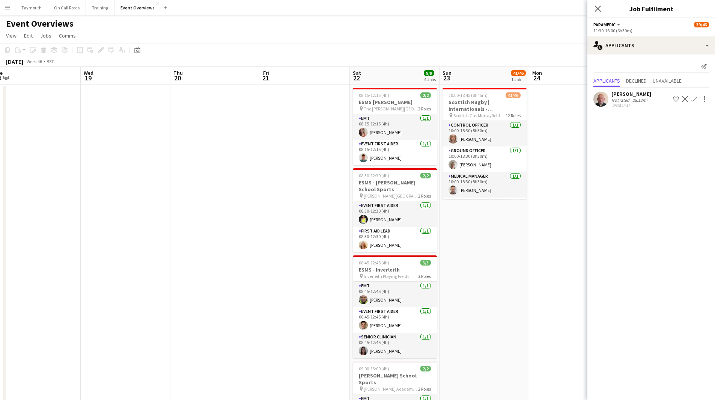
drag, startPoint x: 504, startPoint y: 241, endPoint x: 161, endPoint y: 256, distance: 343.2
click at [161, 256] on app-calendar-viewport "Sun 16 41/46 1 Job Mon 17 Tue 18 Wed 19 Thu 20 Fri 21 Sat 22 9/9 4 Jobs Sun 23 …" at bounding box center [357, 379] width 715 height 624
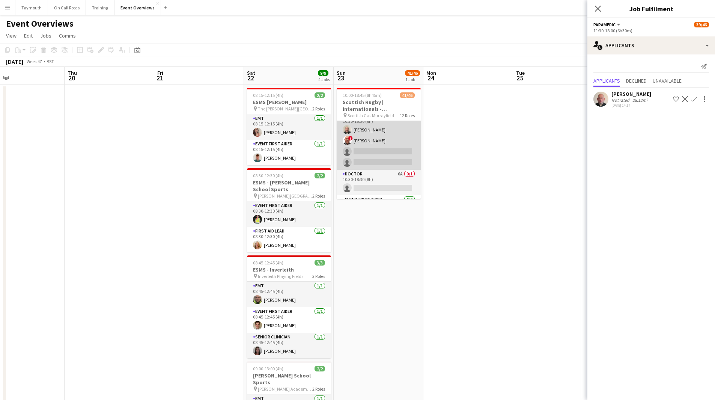
click at [389, 148] on app-card-role "Paramedic 2A [DATE] 10:30-16:30 (6h) [PERSON_NAME] ! [PERSON_NAME] single-neutr…" at bounding box center [379, 141] width 84 height 58
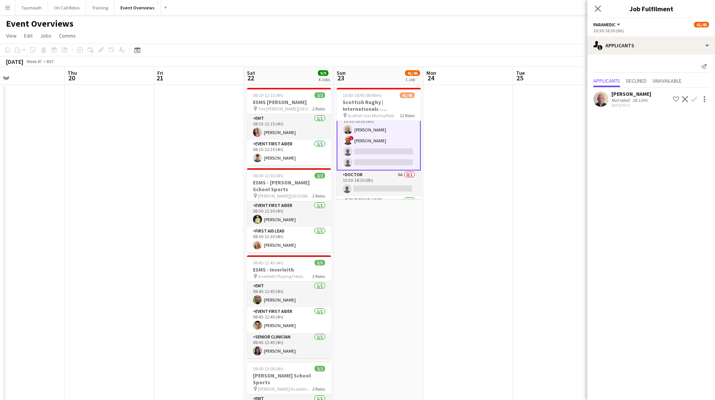
click at [696, 100] on app-icon "Confirm" at bounding box center [694, 99] width 6 height 6
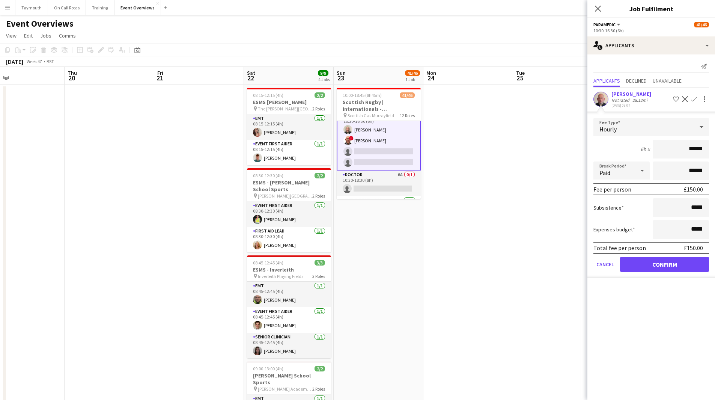
click at [540, 240] on app-date-cell at bounding box center [558, 388] width 90 height 606
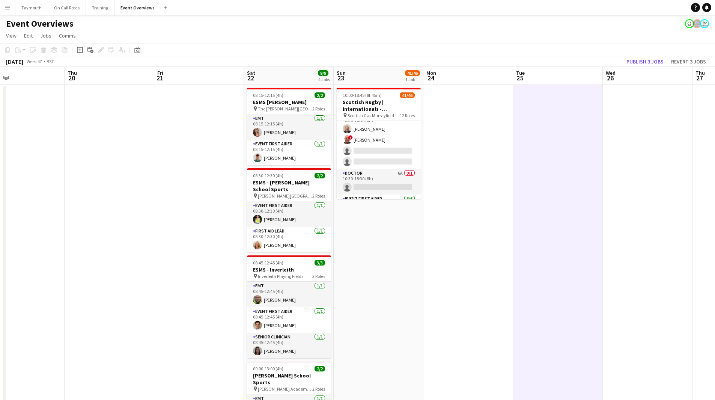
scroll to position [376, 0]
click at [660, 61] on button "Publish 3 jobs" at bounding box center [645, 62] width 43 height 10
drag, startPoint x: 242, startPoint y: 196, endPoint x: 593, endPoint y: 196, distance: 351.5
click at [592, 196] on app-calendar-viewport "Sun 16 41/46 1 Job Mon 17 Tue 18 Wed 19 Thu 20 Fri 21 Sat 22 9/9 4 Jobs Sun 23 …" at bounding box center [357, 379] width 715 height 624
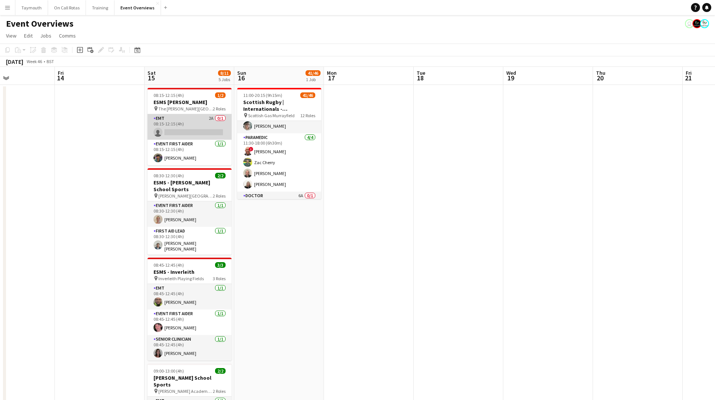
click at [198, 131] on app-card-role "EMT 2A 0/1 08:15-12:15 (4h) single-neutral-actions" at bounding box center [190, 127] width 84 height 26
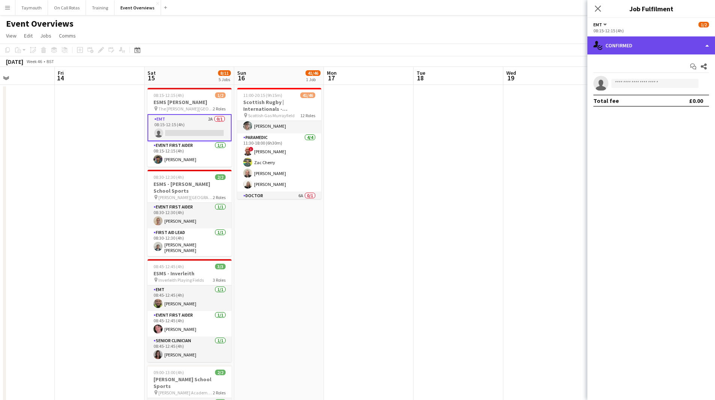
click at [651, 46] on div "single-neutral-actions-check-2 Confirmed" at bounding box center [652, 45] width 128 height 18
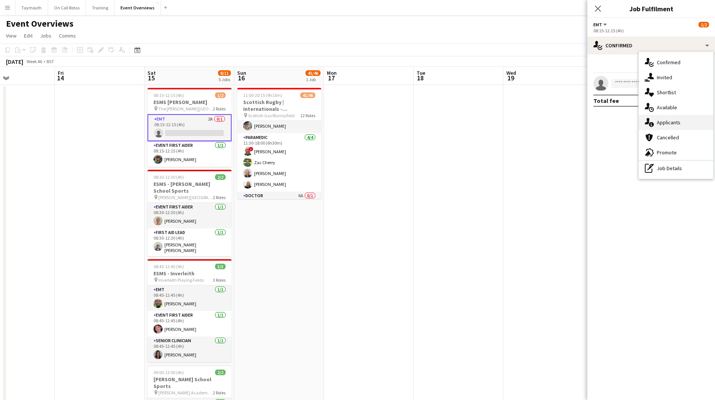
click at [670, 115] on div "single-neutral-actions-information Applicants" at bounding box center [676, 122] width 74 height 15
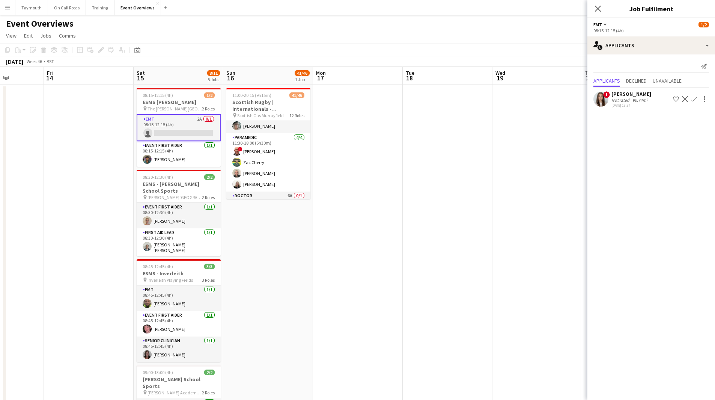
drag, startPoint x: 614, startPoint y: 225, endPoint x: 720, endPoint y: 208, distance: 107.3
click at [715, 209] on html "Menu Boards Boards Boards All jobs Status Workforce Workforce My Workforce Recr…" at bounding box center [357, 345] width 715 height 691
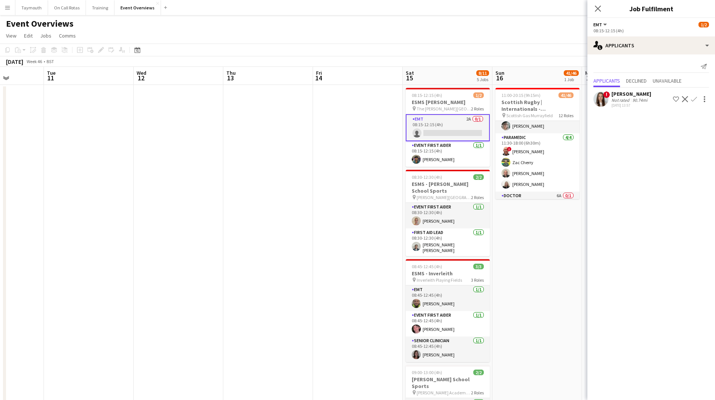
drag, startPoint x: 152, startPoint y: 257, endPoint x: 577, endPoint y: 248, distance: 424.9
click at [537, 247] on app-calendar-viewport "Sat 8 51/58 6 Jobs Sun 9 Mon 10 Tue 11 Wed 12 Thu 13 Fri 14 Sat 15 8/11 5 Jobs …" at bounding box center [357, 379] width 715 height 624
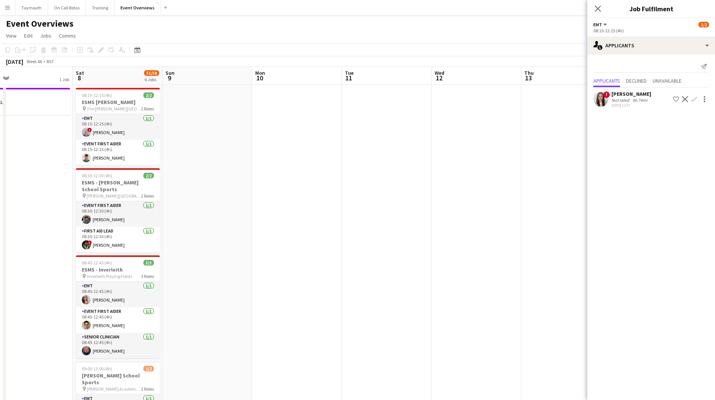
click at [531, 252] on app-calendar-viewport "Wed 5 Thu 6 2/2 1 Job Fri 7 1 Job Sat 8 51/58 6 Jobs Sun 9 Mon 10 Tue 11 Wed 12…" at bounding box center [357, 379] width 715 height 624
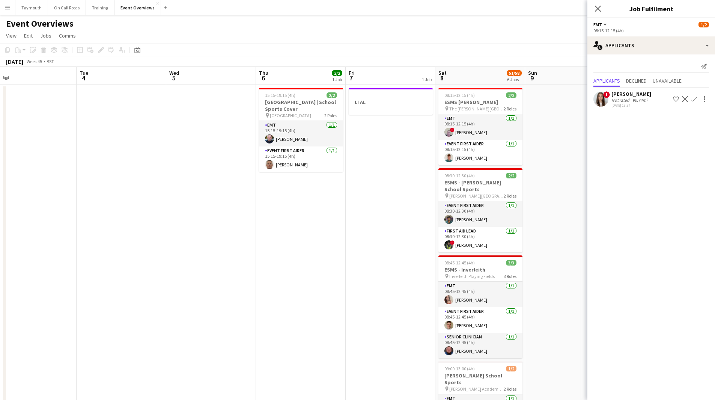
click at [513, 239] on app-calendar-viewport "Sat 1 57/61 6 Jobs Sun 2 Mon 3 Tue 4 Wed 5 Thu 6 2/2 1 Job Fri 7 1 Job Sat 8 51…" at bounding box center [357, 379] width 715 height 624
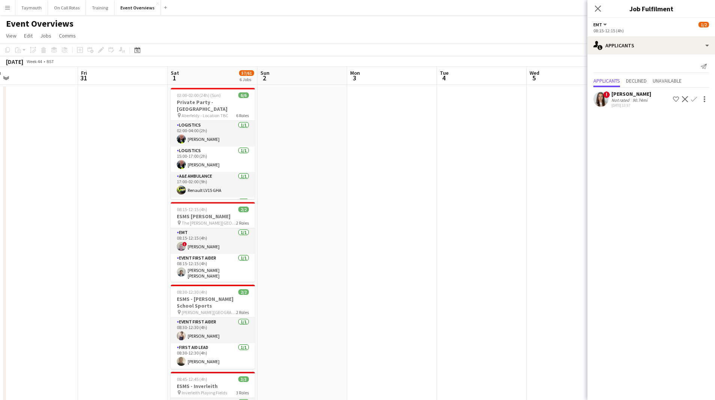
drag, startPoint x: 244, startPoint y: 254, endPoint x: 504, endPoint y: 246, distance: 260.4
click at [430, 252] on app-calendar-viewport "Tue 28 Wed 29 Thu 30 Fri 31 Sat 1 57/61 6 Jobs Sun 2 Mon 3 Tue 4 Wed 5 Thu 6 2/…" at bounding box center [357, 379] width 715 height 624
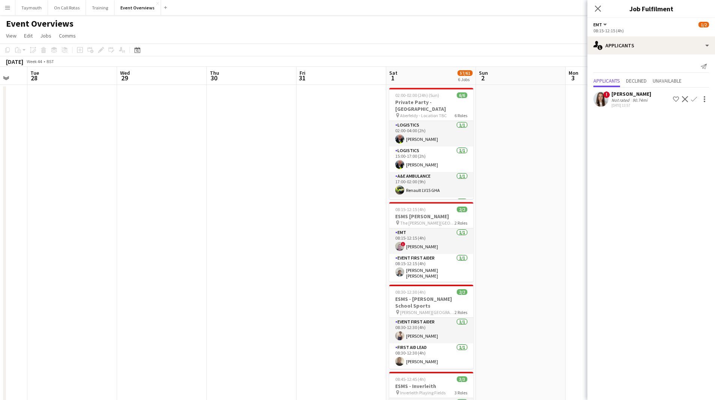
drag, startPoint x: 438, startPoint y: 246, endPoint x: 508, endPoint y: 238, distance: 70.3
click at [494, 241] on app-calendar-viewport "Sun 26 Mon 27 Tue 28 Wed 29 Thu 30 Fri 31 Sat 1 57/61 6 Jobs Sun 2 Mon 3 Tue 4 …" at bounding box center [357, 379] width 715 height 624
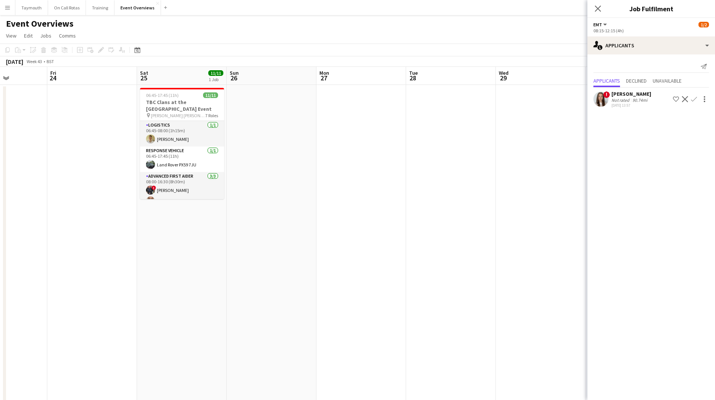
drag, startPoint x: 251, startPoint y: 244, endPoint x: 463, endPoint y: 240, distance: 213.0
click at [467, 241] on app-calendar-viewport "Tue 21 Wed 22 Thu 23 Fri 24 Sat 25 11/11 1 Job Sun 26 Mon 27 Tue 28 Wed 29 Thu …" at bounding box center [357, 379] width 715 height 624
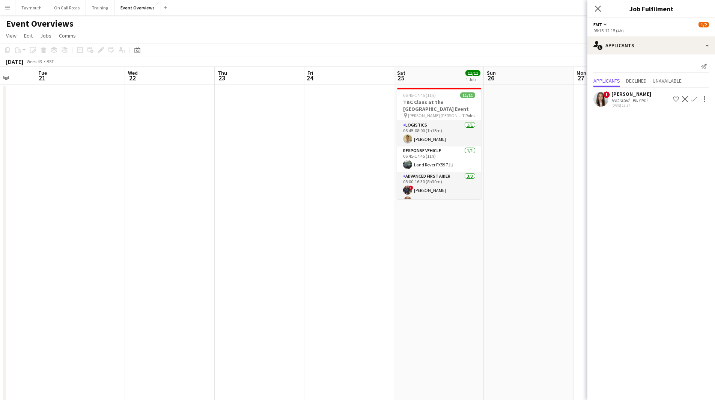
click at [512, 239] on app-calendar-viewport "Sat 18 3/3 1 Job Sun 19 Mon 20 Tue 21 Wed 22 Thu 23 Fri 24 Sat 25 11/11 1 Job S…" at bounding box center [357, 379] width 715 height 624
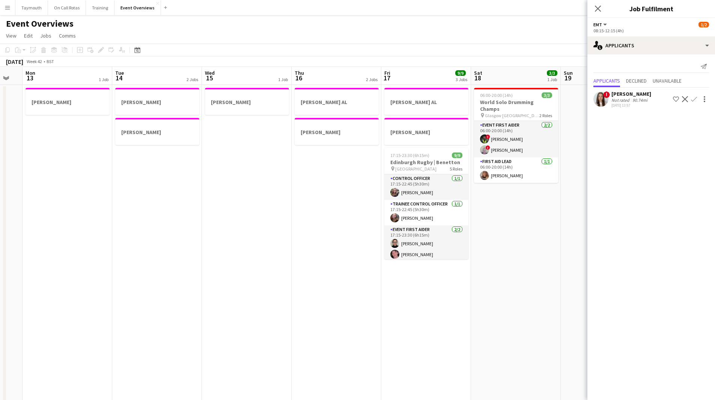
drag, startPoint x: 238, startPoint y: 253, endPoint x: 478, endPoint y: 252, distance: 240.0
click at [478, 252] on app-calendar-viewport "Sat 11 Sun 12 Mon 13 1 Job Tue 14 2 Jobs Wed 15 1 Job Thu 16 2 Jobs Fri 17 9/9 …" at bounding box center [357, 379] width 715 height 624
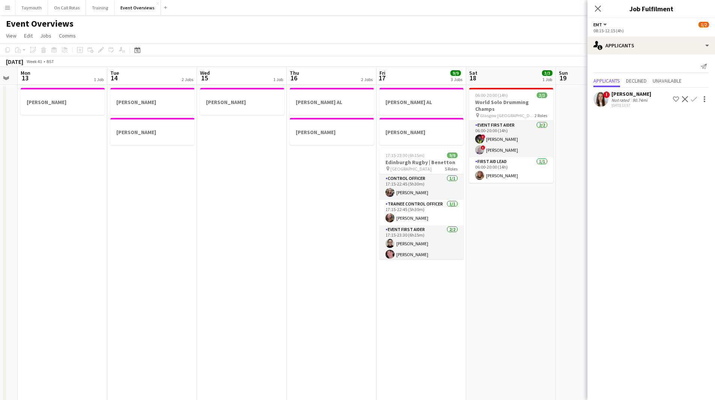
click at [510, 246] on app-calendar-viewport "Sat 11 Sun 12 Mon 13 1 Job Tue 14 2 Jobs Wed 15 1 Job Thu 16 2 Jobs Fri 17 9/9 …" at bounding box center [357, 379] width 715 height 624
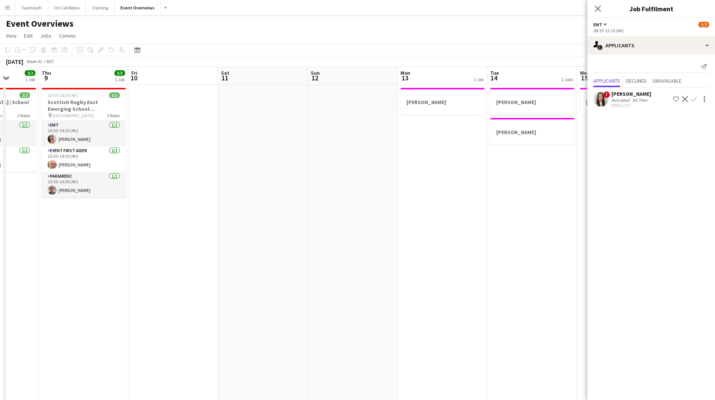
drag, startPoint x: 159, startPoint y: 258, endPoint x: 441, endPoint y: 257, distance: 282.4
click at [442, 257] on app-calendar-viewport "Mon 6 Tue 7 3/3 1 Job Wed 8 2/2 1 Job Thu 9 3/3 1 Job Fri 10 Sat 11 Sun 12 Mon …" at bounding box center [357, 379] width 715 height 624
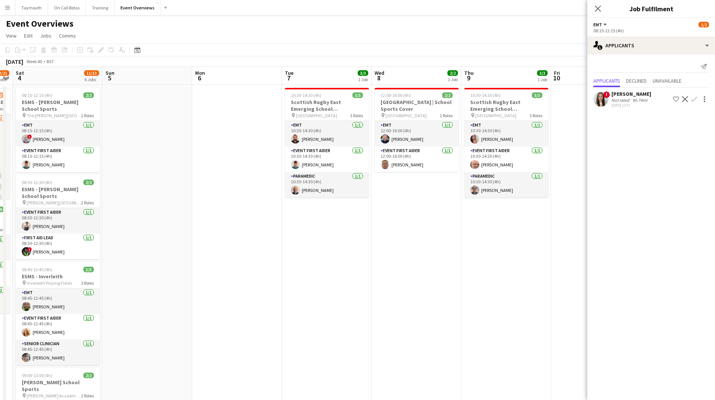
drag, startPoint x: 266, startPoint y: 256, endPoint x: 523, endPoint y: 252, distance: 256.9
click at [525, 253] on app-calendar-viewport "Thu 2 Fri 3 13/21 2 Jobs Sat 4 11/13 6 Jobs Sun 5 Mon 6 Tue 7 3/3 1 Job Wed 8 2…" at bounding box center [357, 379] width 715 height 624
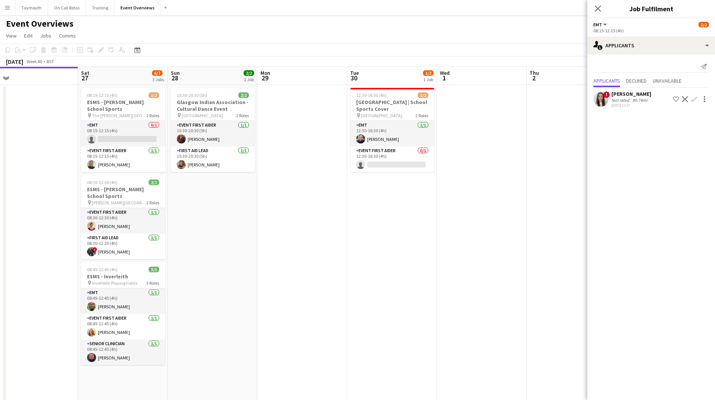
drag, startPoint x: 162, startPoint y: 254, endPoint x: 603, endPoint y: 234, distance: 441.8
click at [596, 234] on body "Menu Boards Boards Boards All jobs Status Workforce Workforce My Workforce Recr…" at bounding box center [357, 345] width 715 height 691
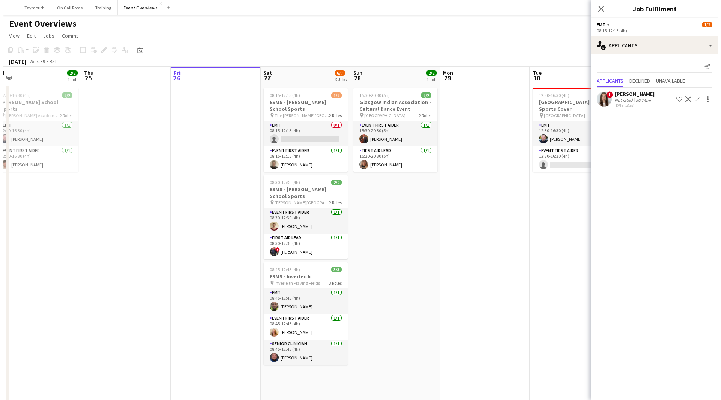
scroll to position [0, 181]
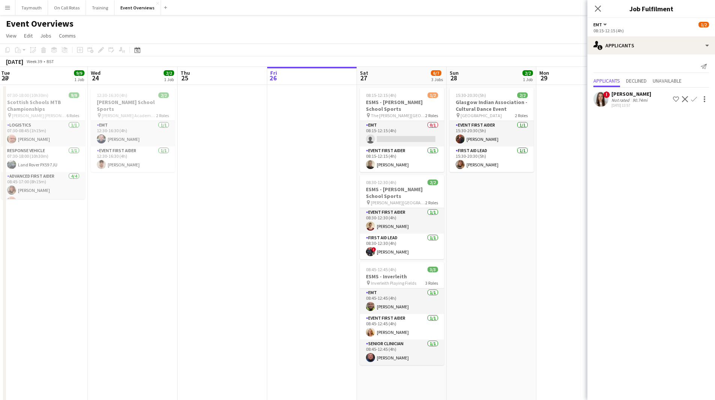
drag, startPoint x: 382, startPoint y: 248, endPoint x: 457, endPoint y: 249, distance: 74.4
click at [457, 249] on app-calendar-viewport "Sun 21 17/17 1 Job Mon 22 Tue 23 9/9 1 Job Wed 24 2/2 1 Job Thu 25 Fri 26 Sat 2…" at bounding box center [357, 379] width 715 height 624
click at [11, 6] on button "Menu" at bounding box center [7, 7] width 15 height 15
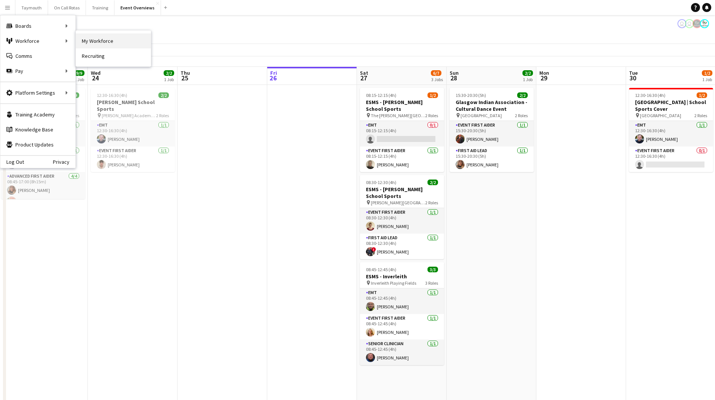
click at [110, 41] on link "My Workforce" at bounding box center [113, 40] width 75 height 15
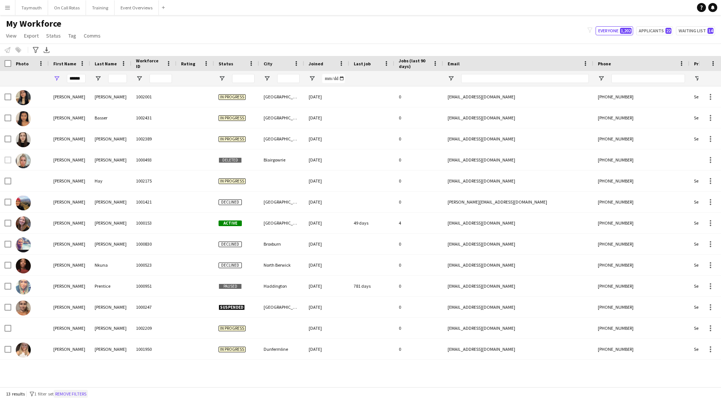
click at [83, 394] on button "Remove filters" at bounding box center [71, 394] width 34 height 8
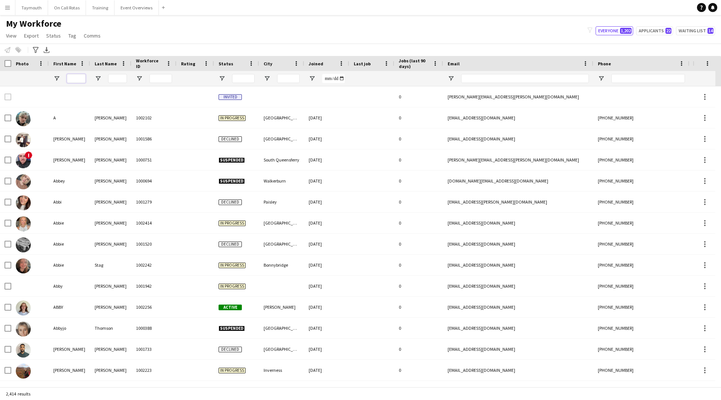
click at [82, 78] on input "First Name Filter Input" at bounding box center [76, 78] width 19 height 9
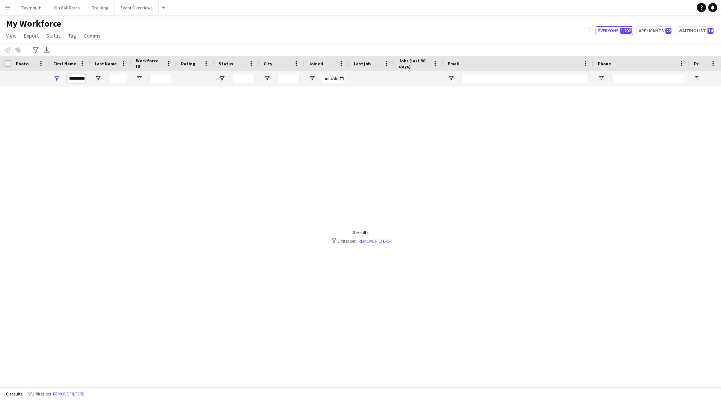
scroll to position [0, 2]
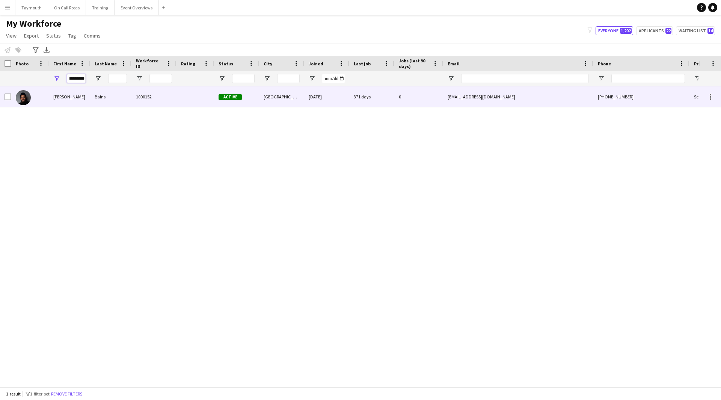
type input "*********"
click at [97, 103] on div "Bains" at bounding box center [110, 96] width 41 height 21
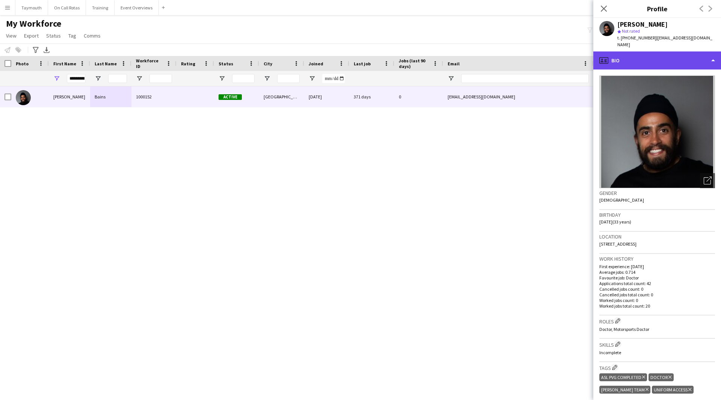
click at [713, 55] on div "profile Bio" at bounding box center [657, 60] width 128 height 18
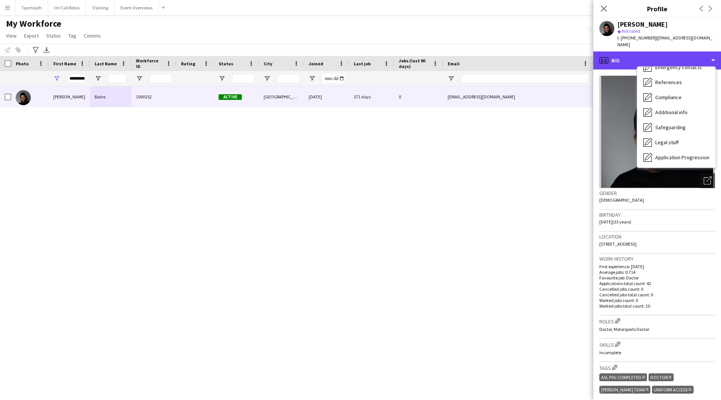
scroll to position [131, 0]
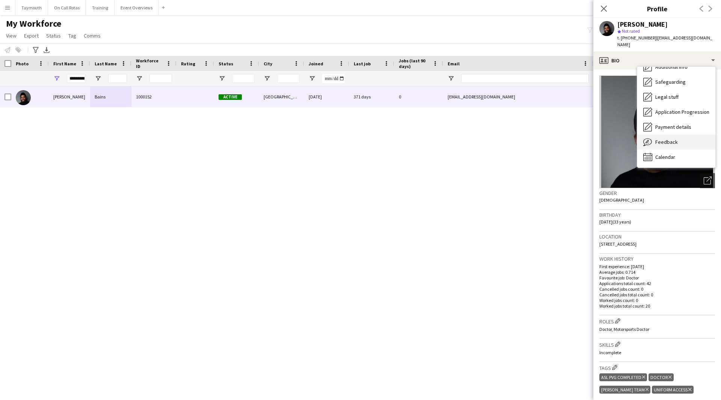
click at [683, 136] on div "Feedback Feedback" at bounding box center [676, 141] width 78 height 15
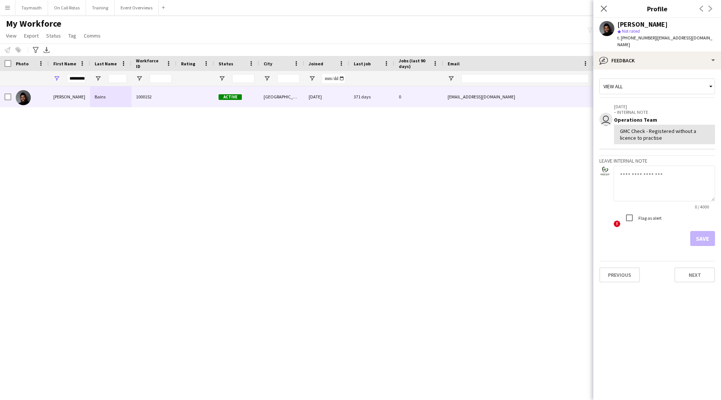
click at [676, 169] on textarea at bounding box center [664, 184] width 101 height 36
type textarea "**********"
click at [702, 235] on button "Save" at bounding box center [702, 238] width 25 height 15
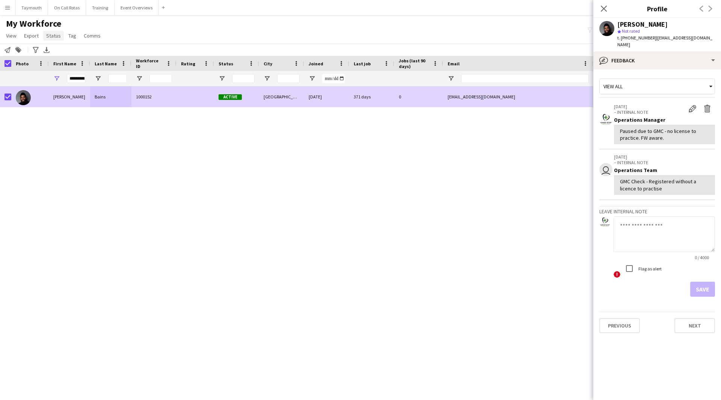
click at [48, 38] on span "Status" at bounding box center [53, 35] width 15 height 7
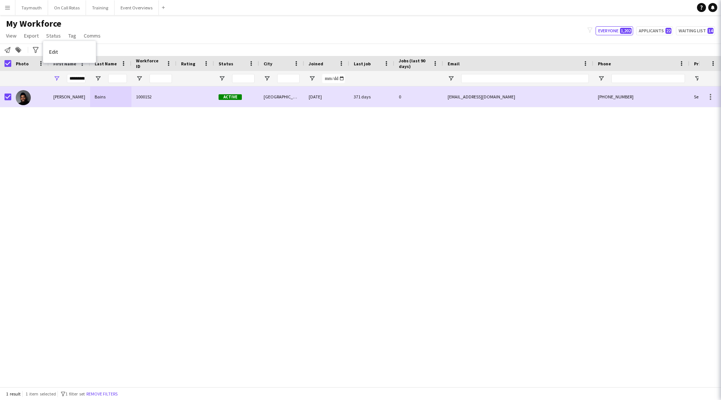
click at [56, 51] on span "Edit" at bounding box center [53, 51] width 9 height 7
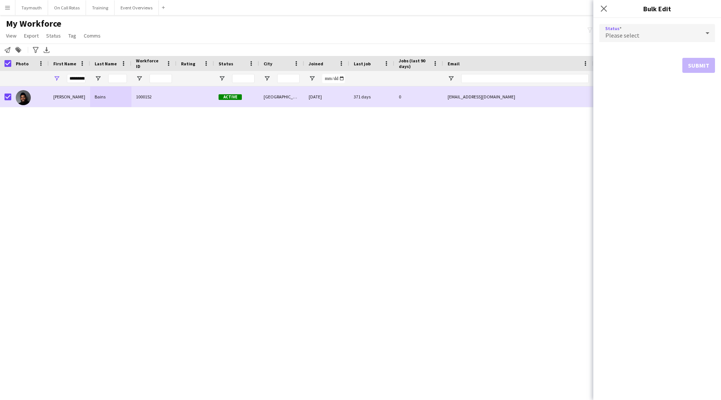
click at [646, 39] on div "Please select" at bounding box center [649, 33] width 101 height 18
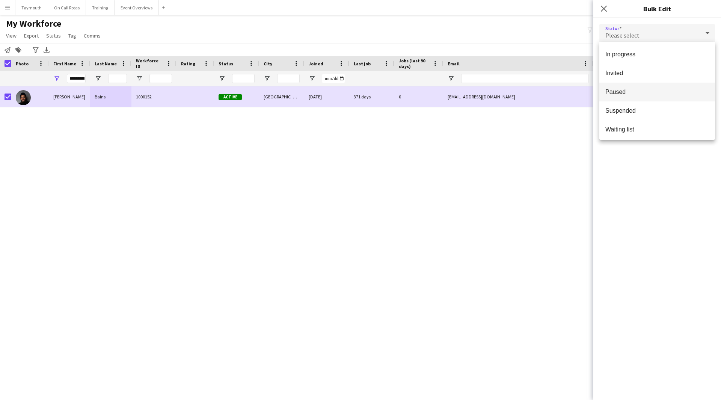
scroll to position [77, 0]
click at [659, 89] on span "Paused" at bounding box center [657, 89] width 104 height 7
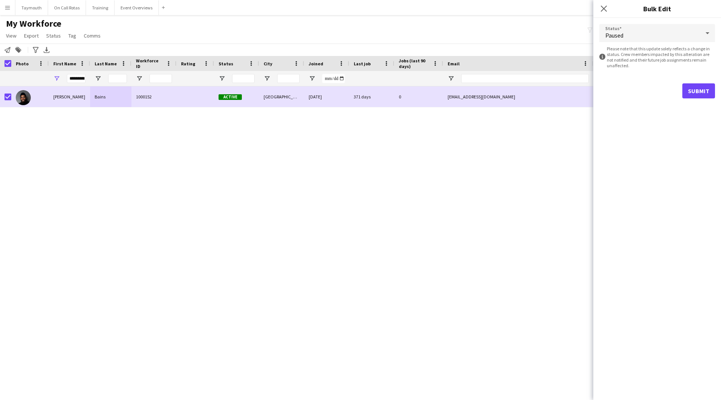
click at [721, 96] on div "Status Paused information-circle Please note that this update solely reflects a…" at bounding box center [657, 61] width 128 height 86
click at [708, 92] on button "Submit" at bounding box center [698, 90] width 33 height 15
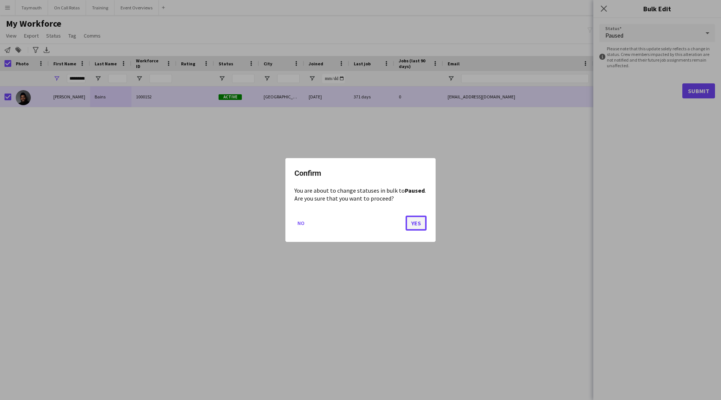
click at [419, 219] on button "Yes" at bounding box center [416, 223] width 21 height 15
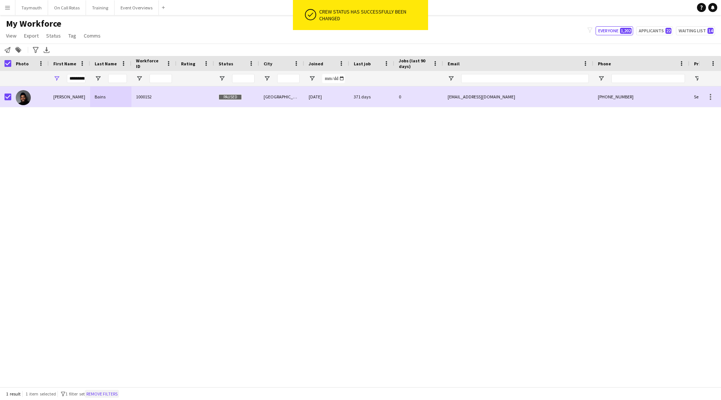
click at [115, 395] on button "Remove filters" at bounding box center [102, 394] width 34 height 8
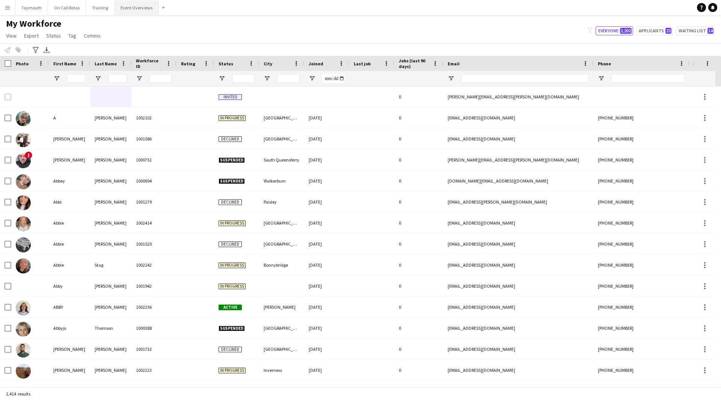
click at [118, 5] on button "Event Overviews Close" at bounding box center [137, 7] width 44 height 15
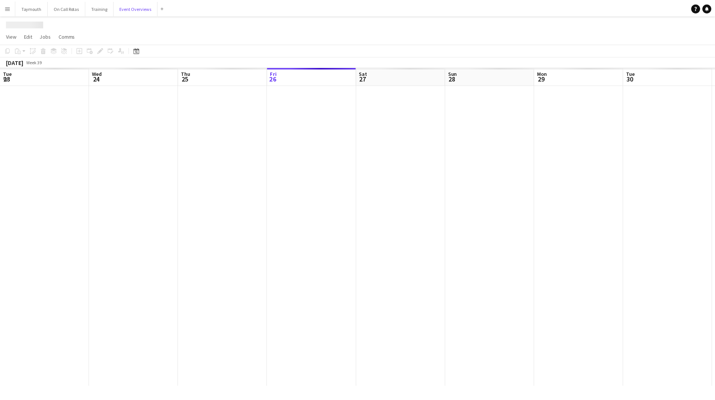
scroll to position [0, 180]
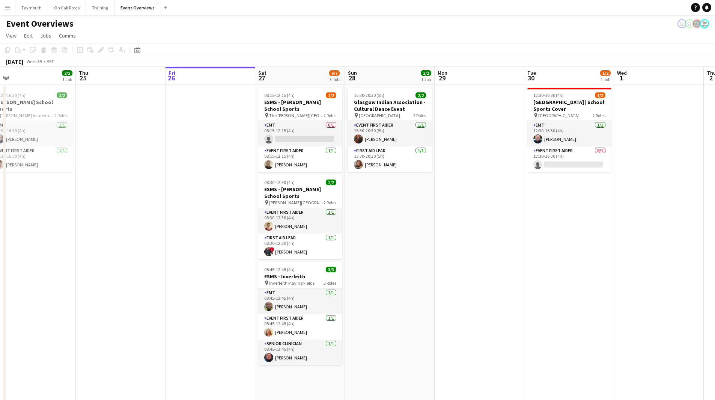
drag, startPoint x: 93, startPoint y: 237, endPoint x: 518, endPoint y: 212, distance: 425.5
click at [527, 214] on app-calendar-viewport "Mon 22 Tue 23 9/9 1 Job Wed 24 2/2 1 Job Thu 25 Fri 26 Sat 27 6/7 3 Jobs Sun 28…" at bounding box center [357, 356] width 715 height 578
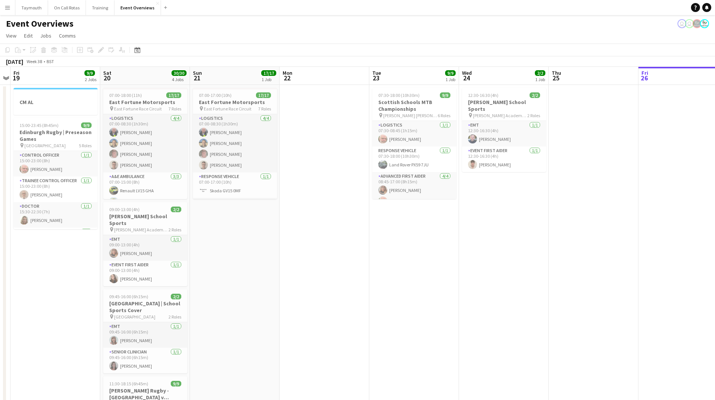
scroll to position [0, 190]
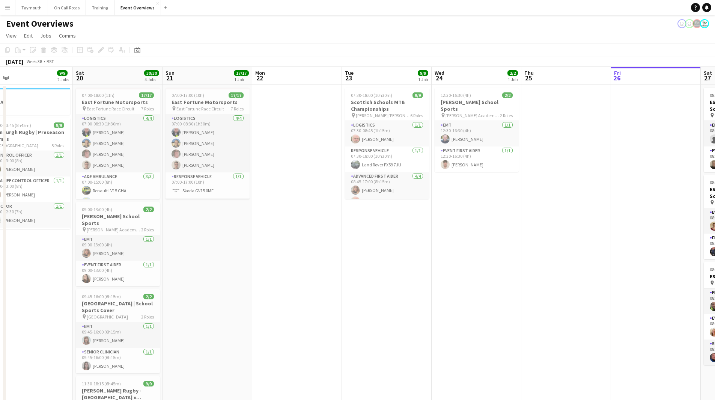
drag, startPoint x: 406, startPoint y: 240, endPoint x: 583, endPoint y: 226, distance: 178.2
click at [592, 228] on app-calendar-viewport "Wed 17 Thu 18 Fri 19 9/9 2 Jobs Sat 20 30/30 4 Jobs Sun 21 17/17 1 Job Mon 22 T…" at bounding box center [357, 356] width 715 height 578
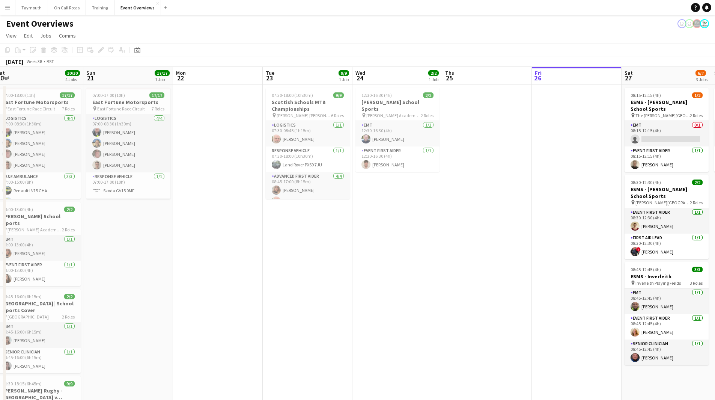
drag, startPoint x: 321, startPoint y: 245, endPoint x: 300, endPoint y: 240, distance: 21.1
click at [303, 241] on app-calendar-viewport "Wed 17 Thu 18 Fri 19 9/9 2 Jobs Sat 20 30/30 4 Jobs Sun 21 17/17 1 Job Mon 22 T…" at bounding box center [357, 356] width 715 height 578
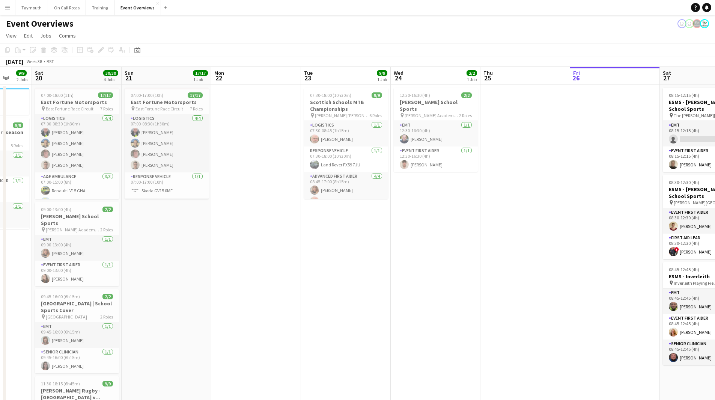
drag, startPoint x: 246, startPoint y: 254, endPoint x: 430, endPoint y: 254, distance: 184.8
click at [431, 254] on app-calendar-viewport "Wed 17 Thu 18 Fri 19 9/9 2 Jobs Sat 20 30/30 4 Jobs Sun 21 17/17 1 Job Mon 22 T…" at bounding box center [357, 356] width 715 height 578
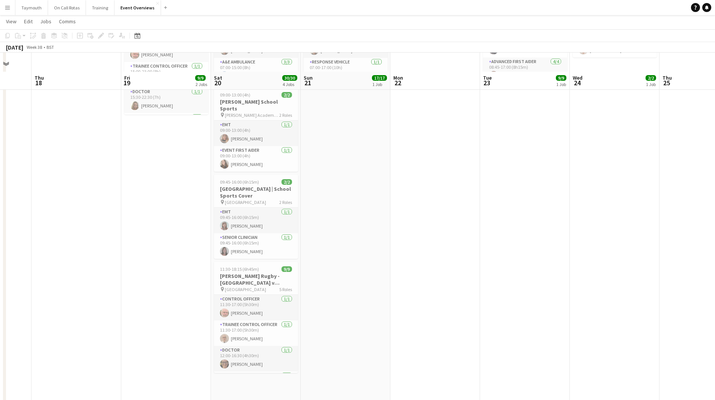
scroll to position [38, 0]
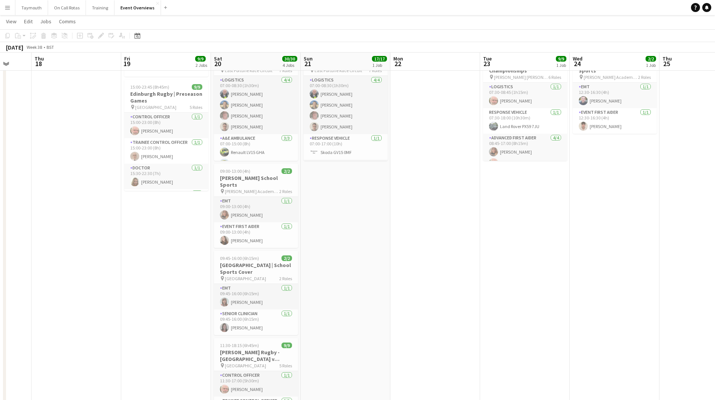
drag, startPoint x: 242, startPoint y: 272, endPoint x: 638, endPoint y: 268, distance: 395.5
click at [633, 269] on app-calendar-viewport "Mon 15 Tue 16 Wed 17 Thu 18 Fri 19 9/9 2 Jobs Sat 20 30/30 4 Jobs Sun 21 17/17 …" at bounding box center [357, 299] width 715 height 615
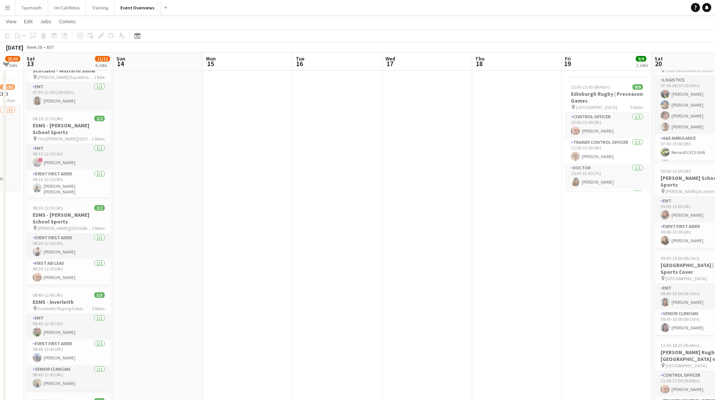
drag, startPoint x: 397, startPoint y: 281, endPoint x: 464, endPoint y: 267, distance: 68.6
click at [433, 275] on app-calendar-viewport "Wed 10 3/3 1 Job Thu 11 3/3 1 Job Fri 12 25/30 2 Jobs Sat 13 11/12 6 Jobs Sun 1…" at bounding box center [357, 299] width 715 height 615
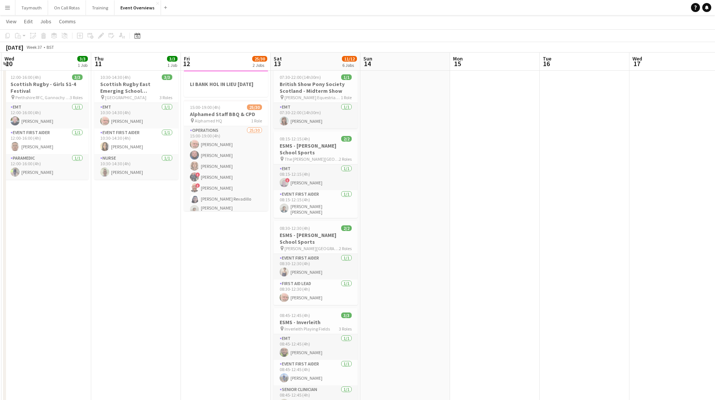
scroll to position [0, 0]
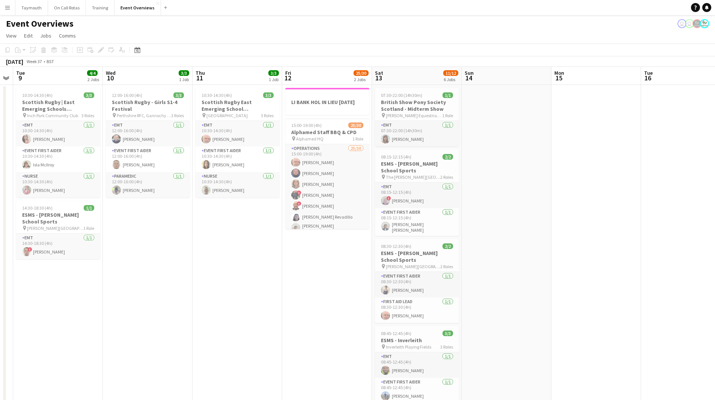
drag, startPoint x: 341, startPoint y: 282, endPoint x: 478, endPoint y: 272, distance: 137.8
click at [526, 270] on app-calendar-viewport "Sun 7 18/18 3 Jobs Mon 8 Tue 9 4/4 2 Jobs Wed 10 3/3 1 Job Thu 11 3/3 1 Job Fri…" at bounding box center [357, 356] width 715 height 578
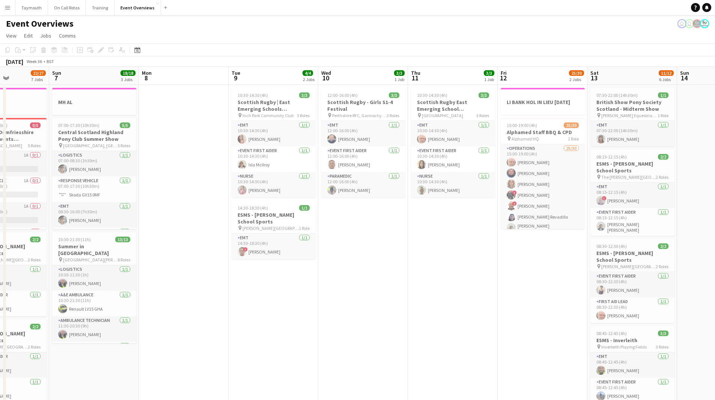
drag, startPoint x: 175, startPoint y: 306, endPoint x: 389, endPoint y: 300, distance: 213.4
click at [387, 300] on app-calendar-viewport "Thu 4 2 Jobs Fri 5 13/13 3 Jobs Sat 6 22/27 7 Jobs Sun 7 18/18 3 Jobs Mon 8 Tue…" at bounding box center [357, 397] width 715 height 661
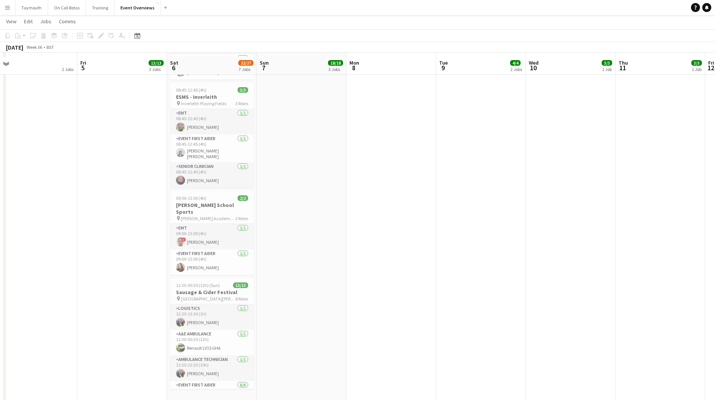
scroll to position [327, 0]
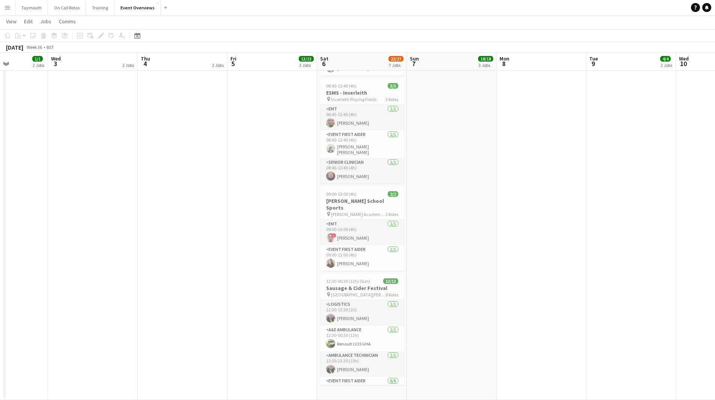
drag, startPoint x: 84, startPoint y: 278, endPoint x: 623, endPoint y: 235, distance: 540.3
click at [623, 235] on app-calendar-viewport "Mon 1 1/1 2 Jobs Tue 2 1/1 2 Jobs Wed 3 2 Jobs Thu 4 2 Jobs Fri 5 13/13 3 Jobs …" at bounding box center [357, 51] width 715 height 698
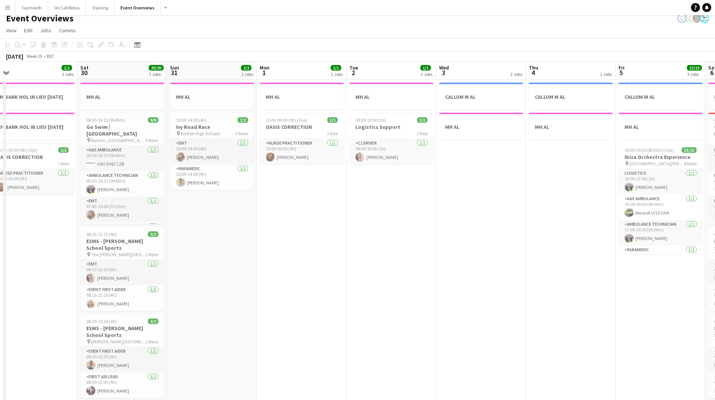
scroll to position [0, 0]
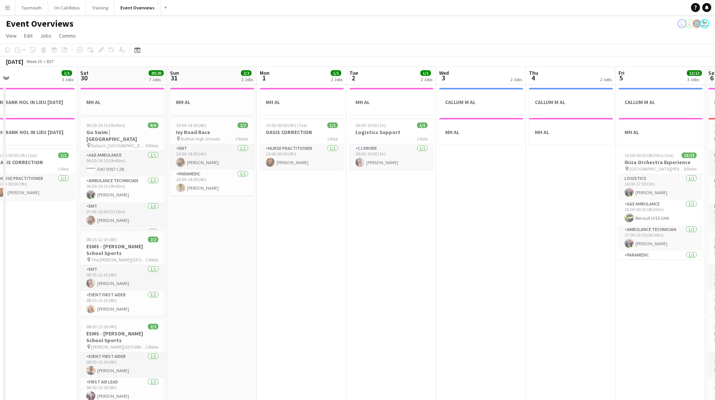
drag, startPoint x: 364, startPoint y: 287, endPoint x: 592, endPoint y: 285, distance: 228.4
click at [664, 281] on app-calendar-viewport "Wed 27 Thu 28 1/1 1 Job Fri 29 1/1 3 Jobs Sat 30 20/20 7 Jobs Sun 31 2/2 2 Jobs…" at bounding box center [357, 397] width 715 height 661
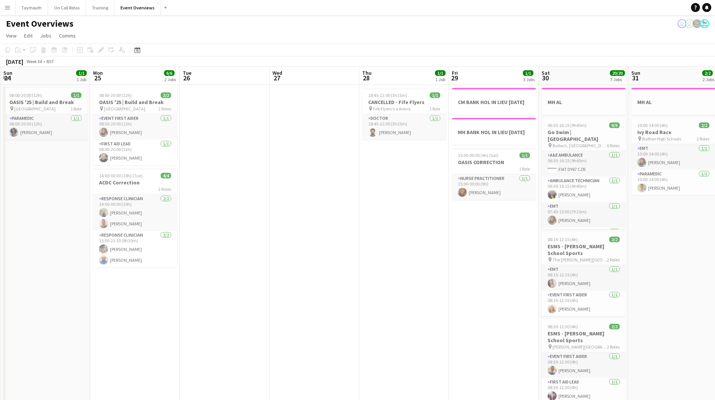
drag, startPoint x: 225, startPoint y: 310, endPoint x: 256, endPoint y: 307, distance: 30.9
click at [256, 307] on app-calendar-viewport "Fri 22 1/1 1 Job Sat 23 13/13 6 Jobs Sun 24 1/1 1 Job Mon 25 6/6 2 Jobs Tue 26 …" at bounding box center [357, 397] width 715 height 661
drag, startPoint x: 208, startPoint y: 311, endPoint x: 329, endPoint y: 309, distance: 120.9
click at [315, 311] on app-calendar-viewport "Fri 22 1/1 1 Job Sat 23 13/13 6 Jobs Sun 24 1/1 1 Job Mon 25 6/6 2 Jobs Tue 26 …" at bounding box center [357, 397] width 715 height 661
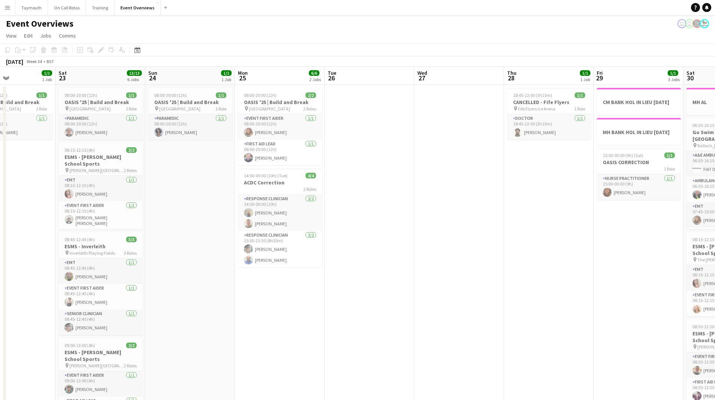
scroll to position [0, 167]
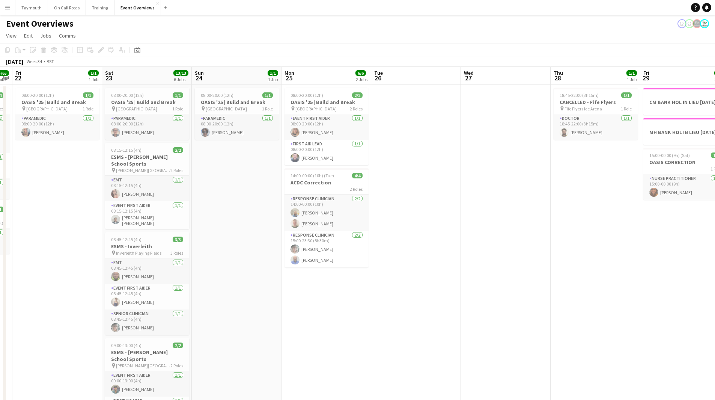
drag, startPoint x: 196, startPoint y: 312, endPoint x: 317, endPoint y: 314, distance: 121.0
click at [317, 314] on app-calendar-viewport "Wed 20 3/3 2 Jobs Thu 21 65/65 2 Jobs Fri 22 1/1 1 Job Sat 23 13/13 6 Jobs Sun …" at bounding box center [357, 397] width 715 height 661
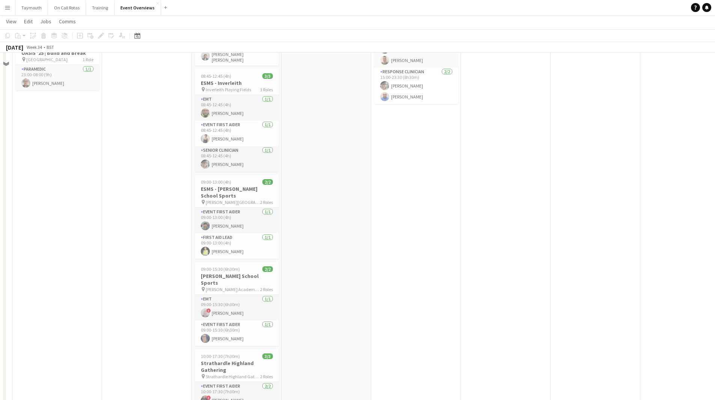
scroll to position [188, 0]
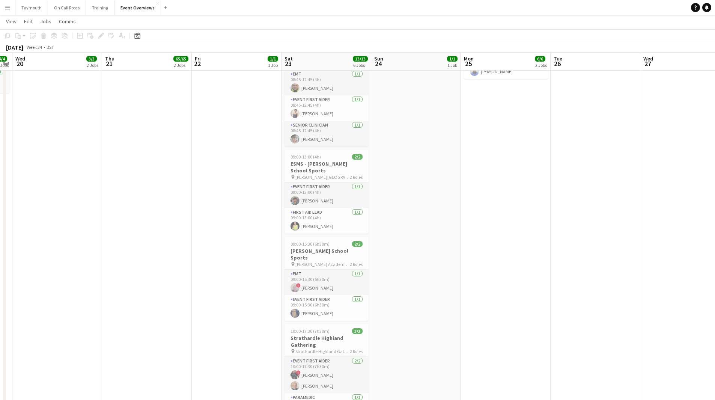
drag, startPoint x: 214, startPoint y: 267, endPoint x: 362, endPoint y: 267, distance: 147.2
click at [362, 267] on app-calendar-viewport "Mon 18 Tue 19 4/4 3 Jobs Wed 20 3/3 2 Jobs Thu 21 65/65 2 Jobs Fri 22 1/1 1 Job…" at bounding box center [357, 191] width 715 height 698
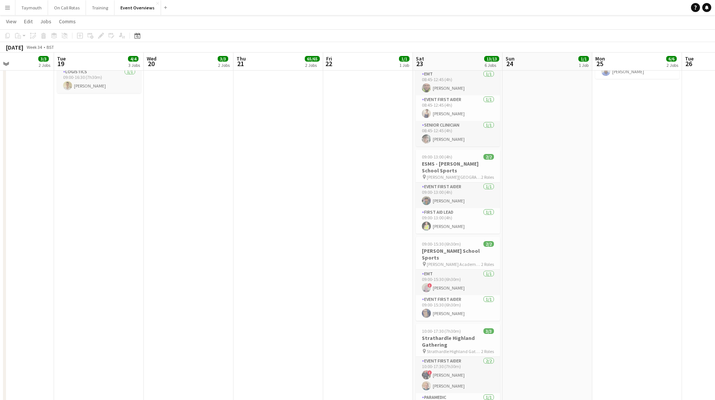
click at [204, 264] on app-calendar-viewport "Sat 16 68/69 3 Jobs Sun 17 31/31 3 Jobs Mon 18 3/3 2 Jobs Tue 19 4/4 3 Jobs Wed…" at bounding box center [357, 191] width 715 height 698
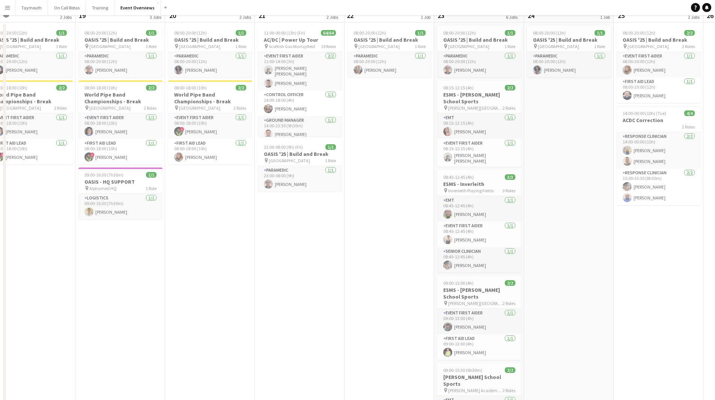
scroll to position [0, 0]
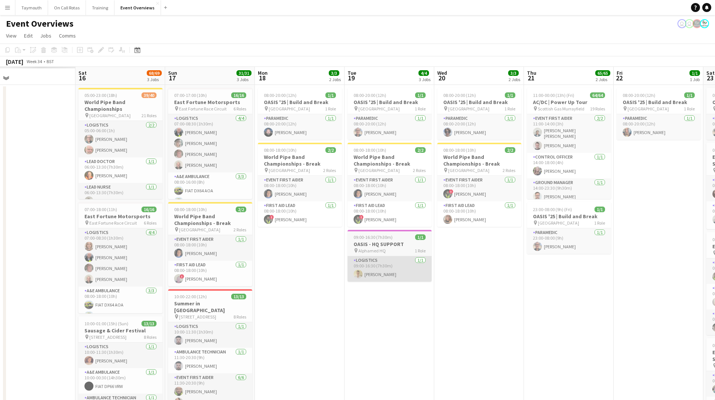
drag, startPoint x: 574, startPoint y: 284, endPoint x: 444, endPoint y: 281, distance: 129.2
click at [581, 283] on app-calendar-viewport "Wed 13 Thu 14 Fri 15 Sat 16 68/69 3 Jobs Sun 17 31/31 3 Jobs Mon 18 3/3 2 Jobs …" at bounding box center [357, 397] width 715 height 661
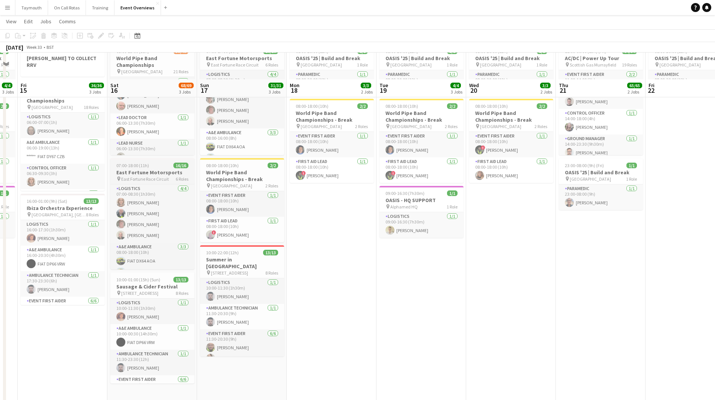
scroll to position [75, 0]
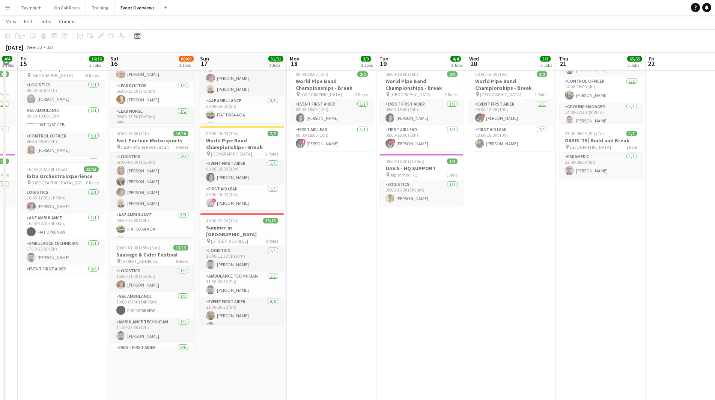
click at [139, 35] on icon at bounding box center [137, 36] width 6 height 6
click at [201, 154] on button "[DATE]" at bounding box center [191, 153] width 22 height 12
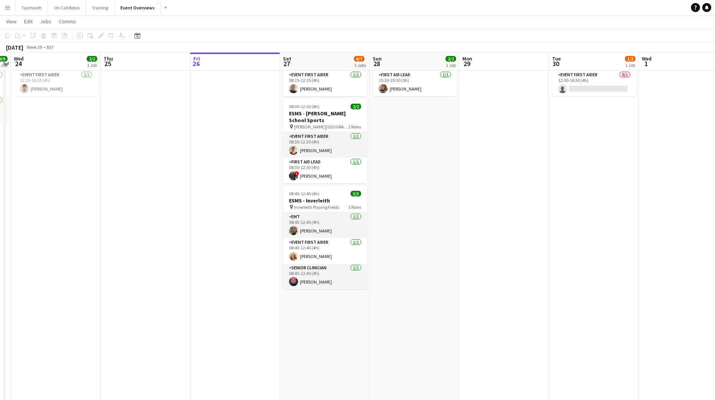
drag, startPoint x: 526, startPoint y: 196, endPoint x: 481, endPoint y: 204, distance: 45.5
click at [515, 197] on app-calendar-viewport "Sun 21 17/17 1 Job Mon 22 Tue 23 9/9 1 Job Wed 24 2/2 1 Job Thu 25 Fri 26 Sat 2…" at bounding box center [357, 303] width 715 height 698
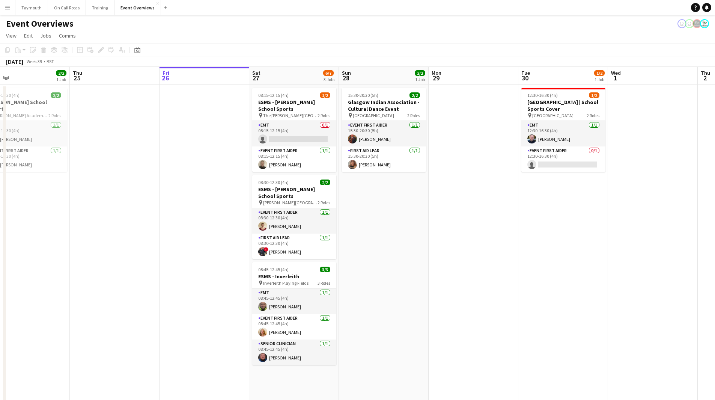
scroll to position [0, 199]
drag, startPoint x: 427, startPoint y: 229, endPoint x: 558, endPoint y: 222, distance: 131.7
click at [558, 222] on app-calendar-viewport "Mon 22 Tue 23 9/9 1 Job Wed 24 2/2 1 Job Thu 25 Fri 26 Sat 27 6/7 3 Jobs Sun 28…" at bounding box center [357, 397] width 715 height 661
drag, startPoint x: 503, startPoint y: 250, endPoint x: 212, endPoint y: 243, distance: 290.8
click at [212, 243] on app-calendar-viewport "Mon 22 Tue 23 9/9 1 Job Wed 24 2/2 1 Job Thu 25 Fri 26 Sat 27 6/7 3 Jobs Sun 28…" at bounding box center [357, 397] width 715 height 661
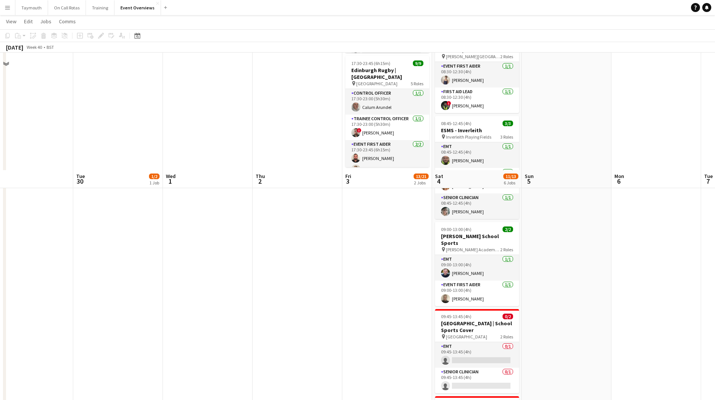
scroll to position [0, 0]
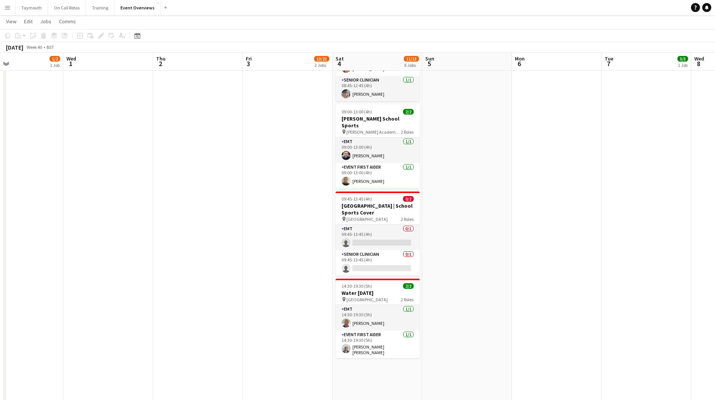
drag, startPoint x: 605, startPoint y: 230, endPoint x: 127, endPoint y: 235, distance: 477.8
click at [139, 237] on app-calendar-viewport "Fri 26 Sat 27 6/7 3 Jobs Sun 28 2/2 1 Job Mon 29 Tue 30 1/2 1 Job Wed 1 Thu 2 F…" at bounding box center [357, 115] width 715 height 698
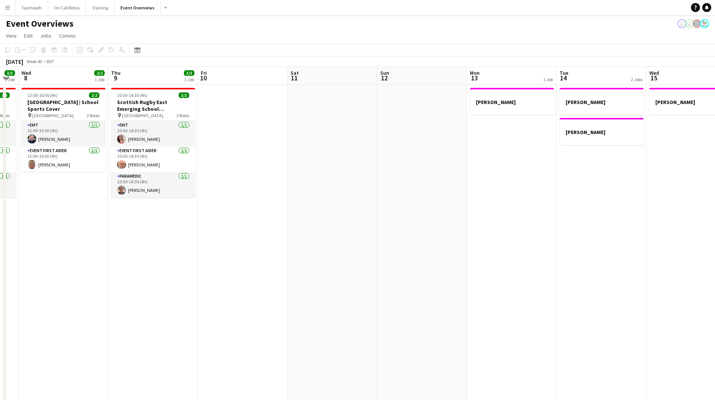
drag, startPoint x: 380, startPoint y: 238, endPoint x: 181, endPoint y: 238, distance: 198.3
click at [174, 240] on app-calendar-viewport "Sun 5 Mon 6 Tue 7 3/3 1 Job Wed 8 2/2 1 Job Thu 9 3/3 1 Job Fri 10 Sat 11 Sun 1…" at bounding box center [357, 397] width 715 height 661
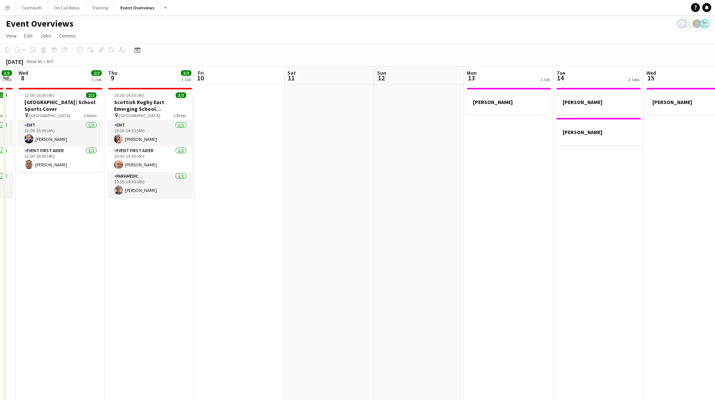
drag, startPoint x: 456, startPoint y: 228, endPoint x: 172, endPoint y: 232, distance: 284.7
click at [177, 234] on app-calendar-viewport "Sun 5 Mon 6 Tue 7 3/3 1 Job Wed 8 2/2 1 Job Thu 9 3/3 1 Job Fri 10 Sat 11 Sun 1…" at bounding box center [357, 397] width 715 height 661
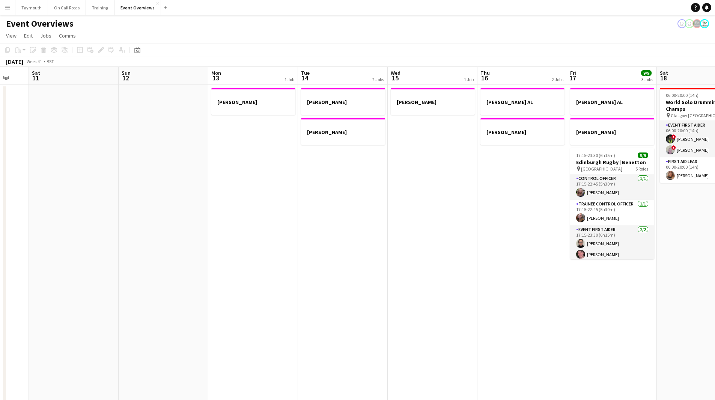
drag, startPoint x: 409, startPoint y: 230, endPoint x: 254, endPoint y: 233, distance: 155.1
click at [254, 233] on app-calendar-viewport "Wed 8 2/2 1 Job Thu 9 3/3 1 Job Fri 10 Sat 11 Sun 12 Mon 13 1 Job Tue 14 2 Jobs…" at bounding box center [357, 397] width 715 height 661
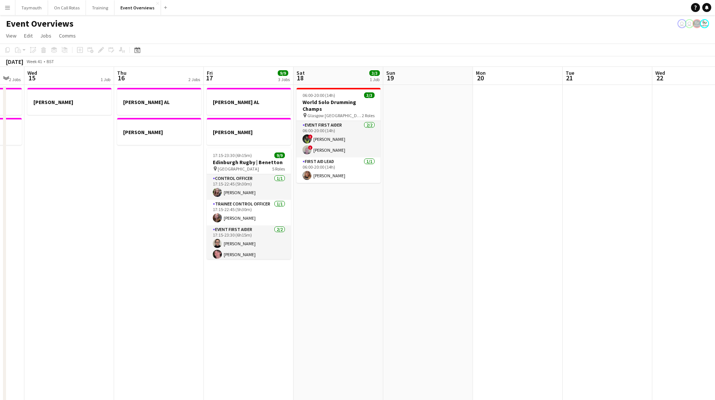
drag, startPoint x: 355, startPoint y: 220, endPoint x: 68, endPoint y: 227, distance: 287.0
click at [68, 227] on app-calendar-viewport "Sun 12 Mon 13 1 Job Tue 14 2 Jobs Wed 15 1 Job Thu 16 2 Jobs Fri 17 9/9 3 Jobs …" at bounding box center [357, 397] width 715 height 661
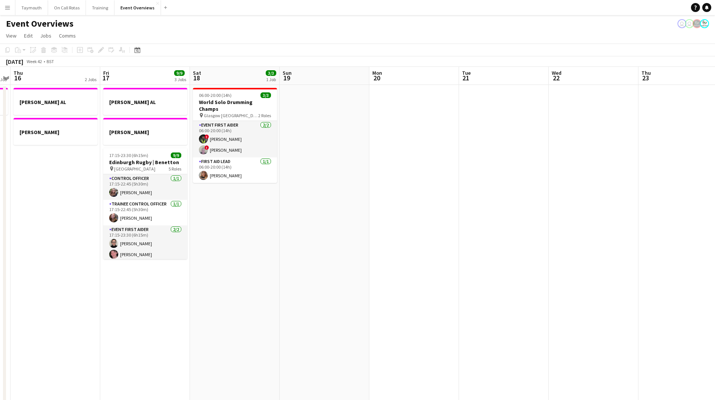
drag, startPoint x: 429, startPoint y: 242, endPoint x: 63, endPoint y: 242, distance: 365.8
click at [79, 243] on app-calendar-viewport "Mon 13 1 Job Tue 14 2 Jobs Wed 15 1 Job Thu 16 2 Jobs Fri 17 9/9 3 Jobs Sat 18 …" at bounding box center [357, 397] width 715 height 661
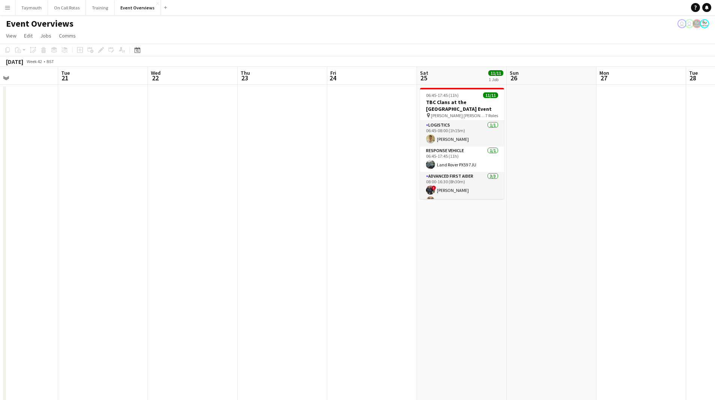
drag, startPoint x: 282, startPoint y: 246, endPoint x: -5, endPoint y: 248, distance: 287.3
click at [0, 248] on html "Menu Boards Boards Boards All jobs Status Workforce Workforce My Workforce Recr…" at bounding box center [357, 364] width 715 height 728
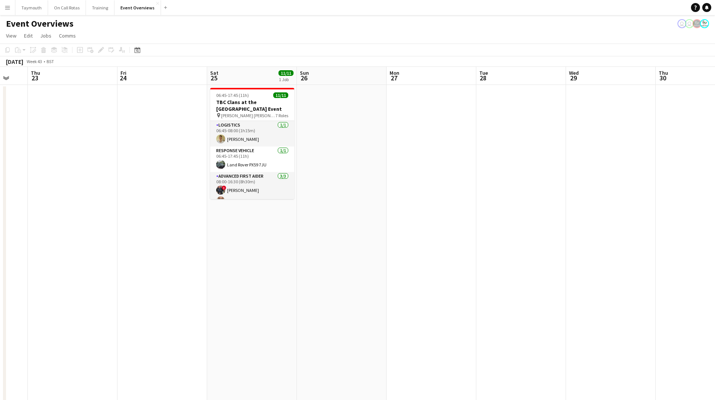
drag, startPoint x: 284, startPoint y: 247, endPoint x: 136, endPoint y: 246, distance: 148.0
click at [24, 248] on app-calendar-viewport "Mon 20 Tue 21 Wed 22 Thu 23 Fri 24 Sat 25 11/11 1 Job Sun 26 Mon 27 Tue 28 Wed …" at bounding box center [357, 397] width 715 height 661
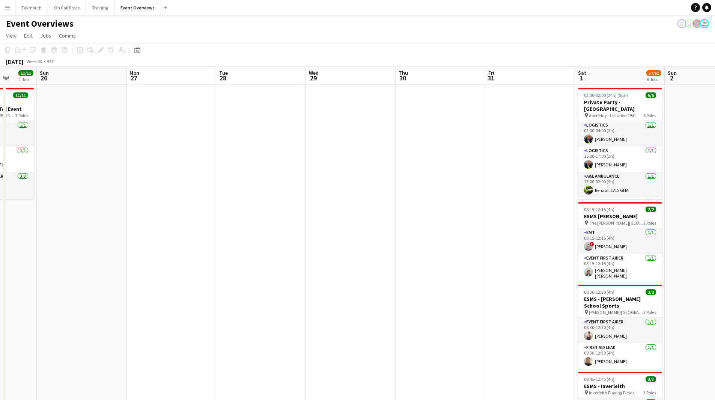
drag, startPoint x: 232, startPoint y: 255, endPoint x: 112, endPoint y: 255, distance: 119.8
click at [112, 255] on app-calendar-viewport "Thu 23 Fri 24 Sat 25 11/11 1 Job Sun 26 Mon 27 Tue 28 Wed 29 Thu 30 Fri 31 Sat …" at bounding box center [357, 397] width 715 height 661
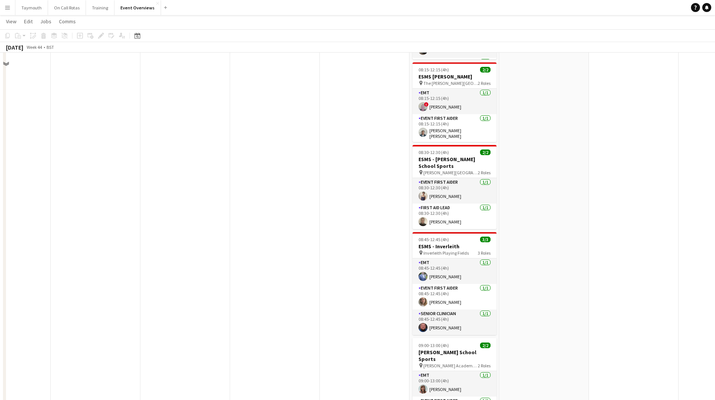
scroll to position [26, 0]
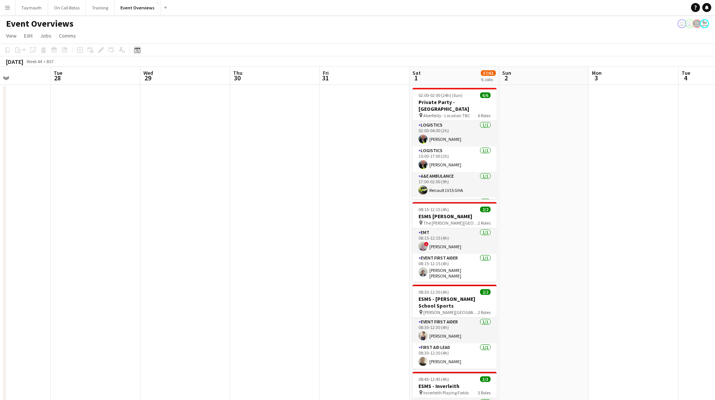
click at [136, 48] on icon "Date picker" at bounding box center [137, 50] width 6 height 6
click at [199, 170] on button "[DATE]" at bounding box center [191, 168] width 22 height 12
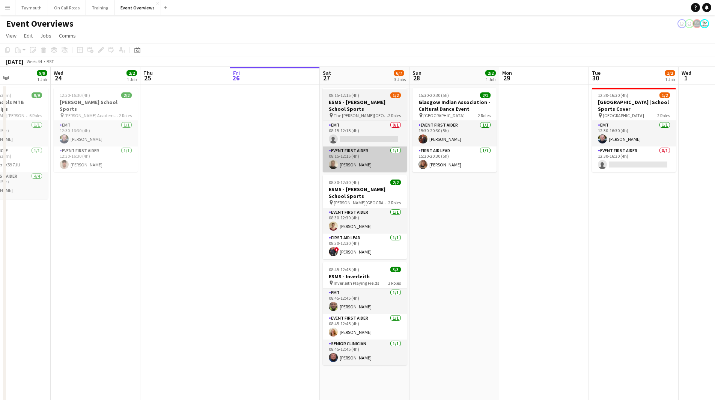
scroll to position [0, 258]
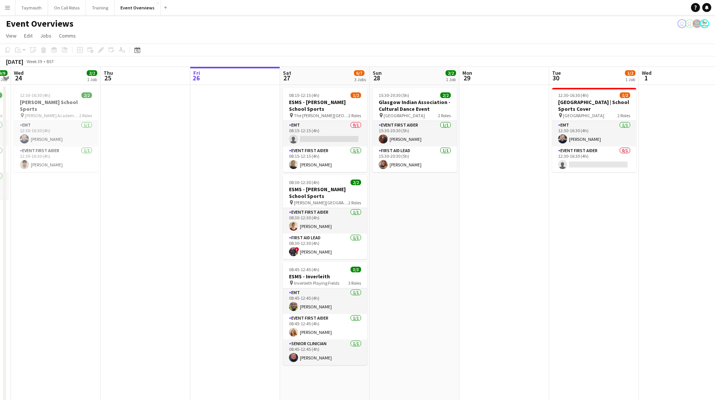
click at [325, 130] on app-card-role "EMT 0/1 08:15-12:15 (4h) single-neutral-actions" at bounding box center [325, 134] width 84 height 26
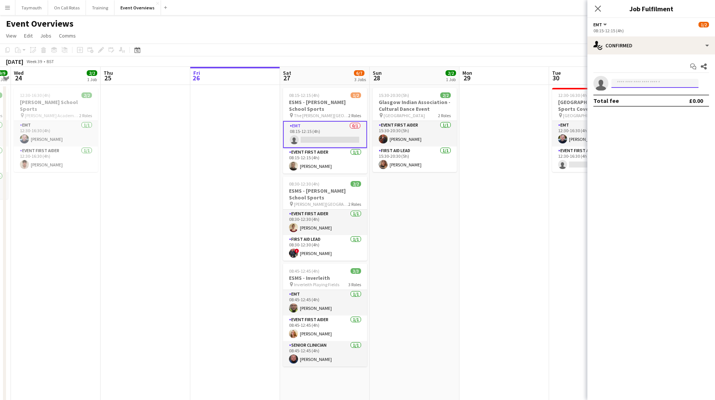
click at [639, 85] on input at bounding box center [655, 83] width 87 height 9
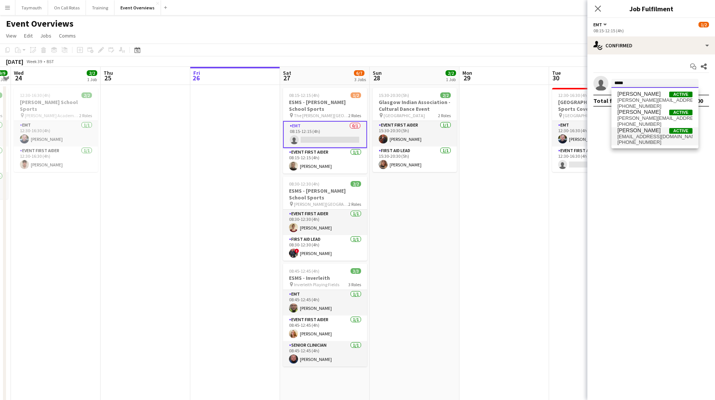
type input "*****"
click at [646, 130] on span "[PERSON_NAME]" at bounding box center [639, 130] width 43 height 6
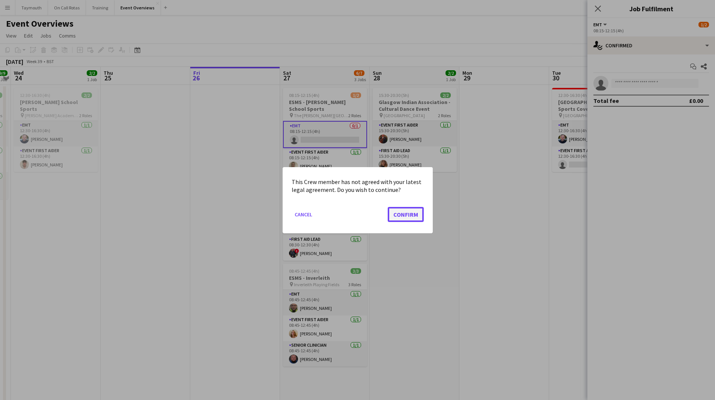
click at [397, 214] on button "Confirm" at bounding box center [406, 214] width 36 height 15
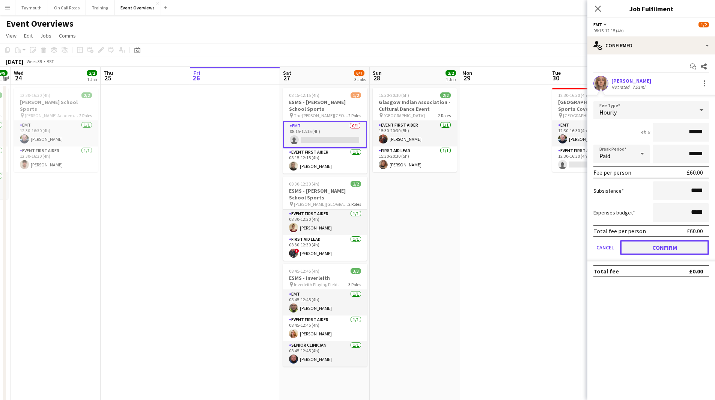
click at [657, 252] on button "Confirm" at bounding box center [664, 247] width 89 height 15
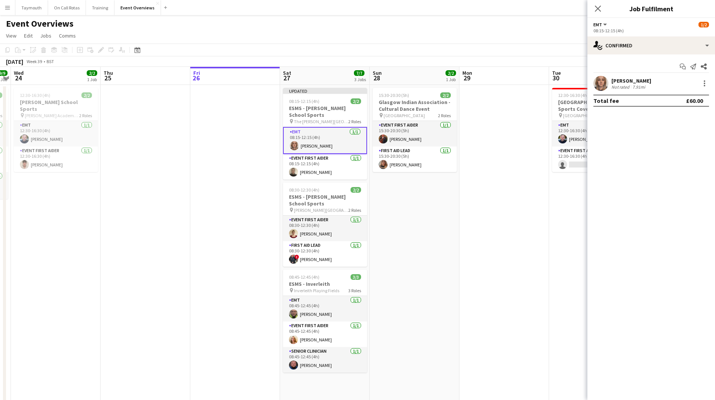
click at [505, 246] on app-date-cell at bounding box center [505, 406] width 90 height 643
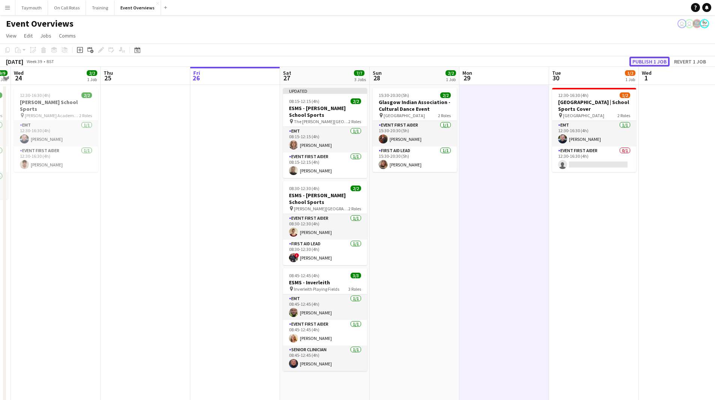
click at [640, 59] on button "Publish 1 job" at bounding box center [650, 62] width 40 height 10
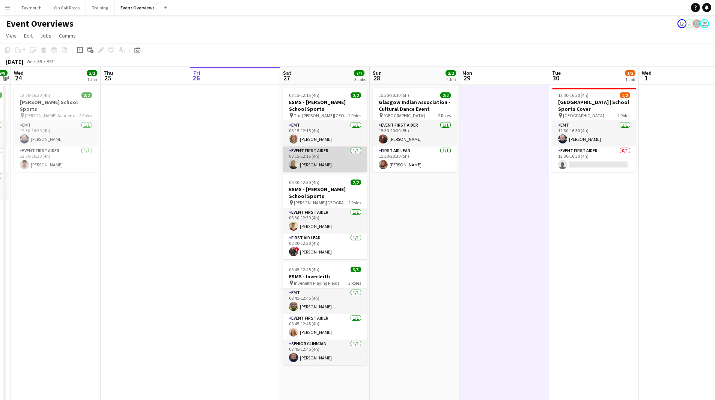
drag, startPoint x: 308, startPoint y: 157, endPoint x: 306, endPoint y: 164, distance: 7.6
click at [308, 157] on app-card-role "Event First Aider [DATE] 08:15-12:15 (4h) [PERSON_NAME]" at bounding box center [325, 159] width 84 height 26
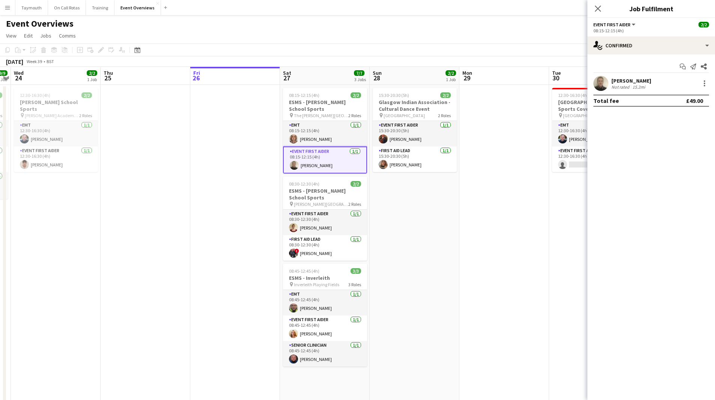
click at [664, 82] on div "[PERSON_NAME] Not rated 15.2mi" at bounding box center [652, 83] width 128 height 15
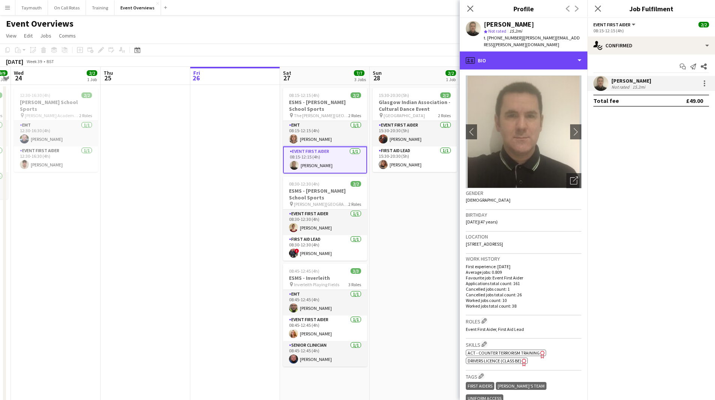
drag, startPoint x: 512, startPoint y: 50, endPoint x: 538, endPoint y: 159, distance: 112.0
click at [513, 51] on div "profile Bio" at bounding box center [524, 60] width 128 height 18
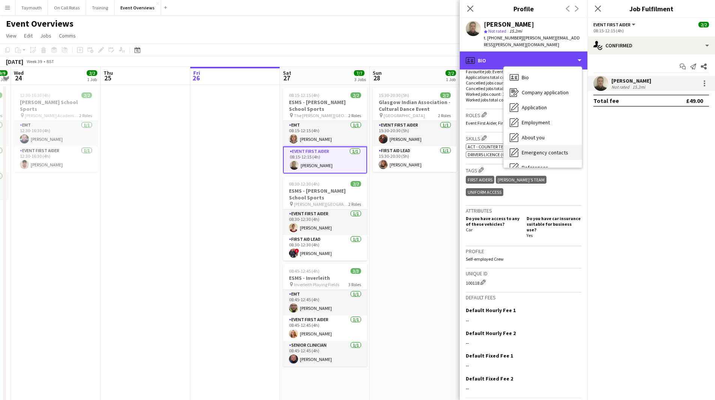
scroll to position [131, 0]
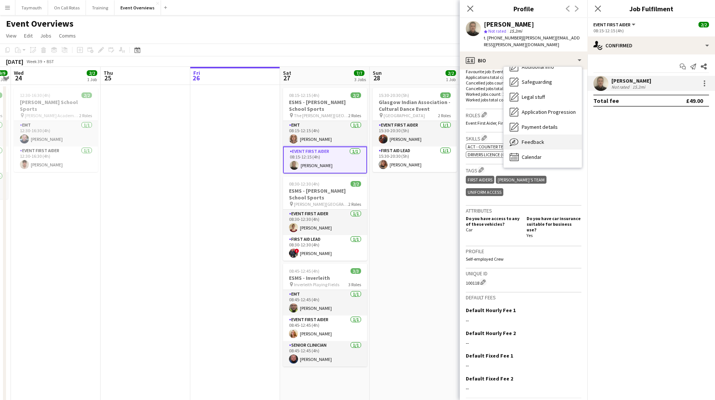
click at [541, 139] on span "Feedback" at bounding box center [533, 142] width 23 height 7
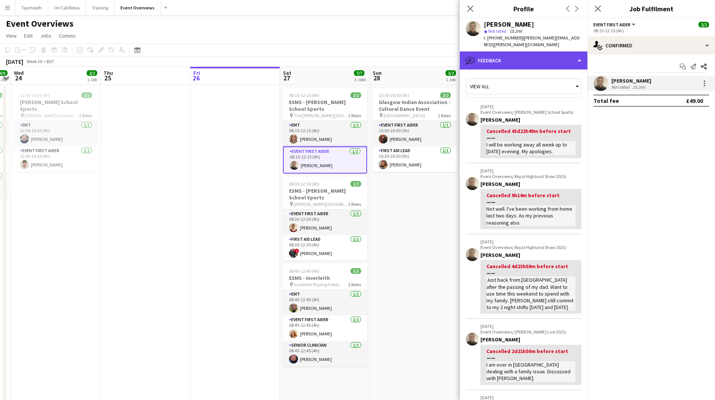
click at [556, 51] on div "bubble-pencil Feedback" at bounding box center [524, 60] width 128 height 18
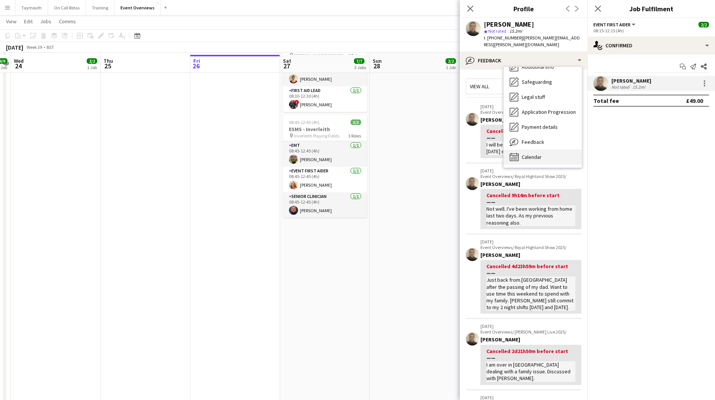
scroll to position [150, 0]
click at [557, 149] on div "Calendar Calendar" at bounding box center [543, 156] width 78 height 15
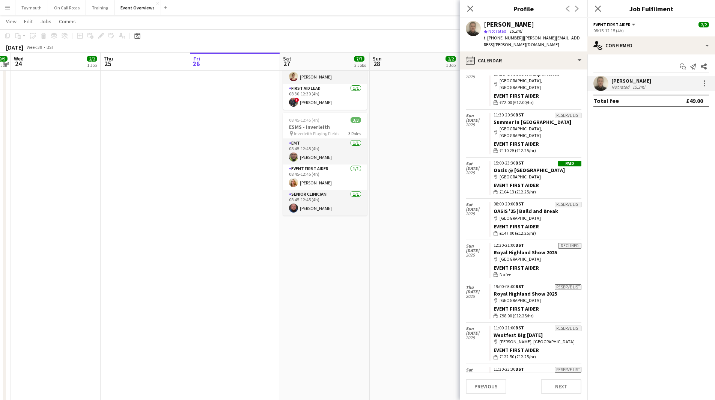
scroll to position [1651, 0]
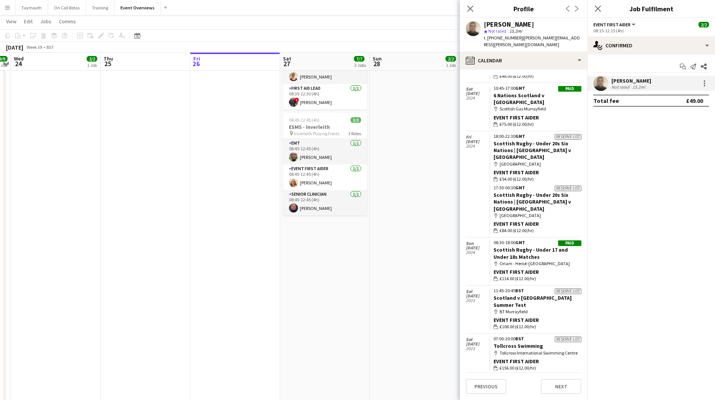
scroll to position [4649, 0]
